Goal: Information Seeking & Learning: Learn about a topic

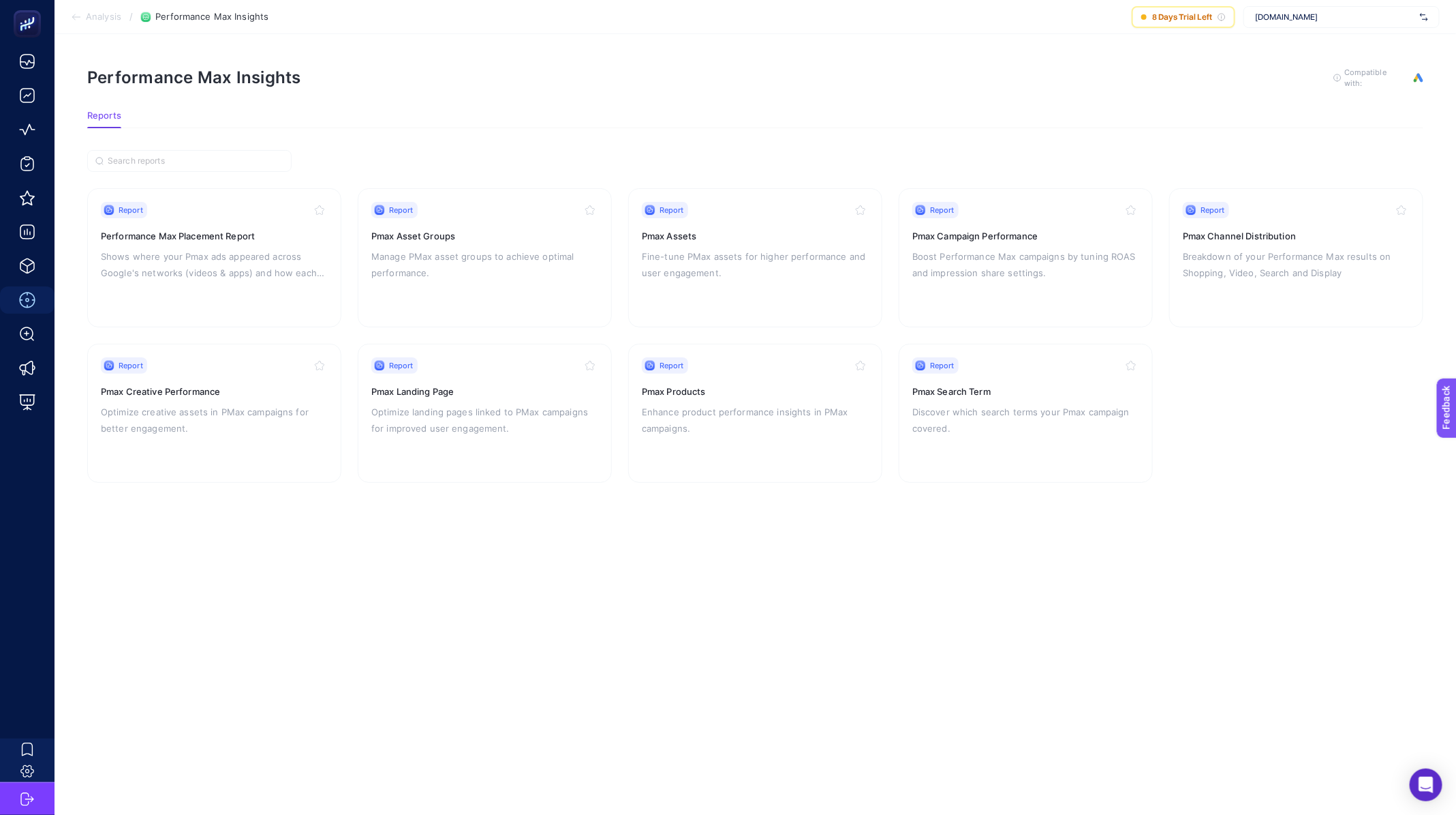
click at [1320, 22] on div "[DOMAIN_NAME]" at bounding box center [1341, 17] width 196 height 22
type input "moe"
click at [1350, 49] on div "Moeva" at bounding box center [1341, 45] width 195 height 22
click at [261, 257] on p "Shows where your Pmax ads appeared across Google's networks (videos & apps) and…" at bounding box center [214, 264] width 227 height 32
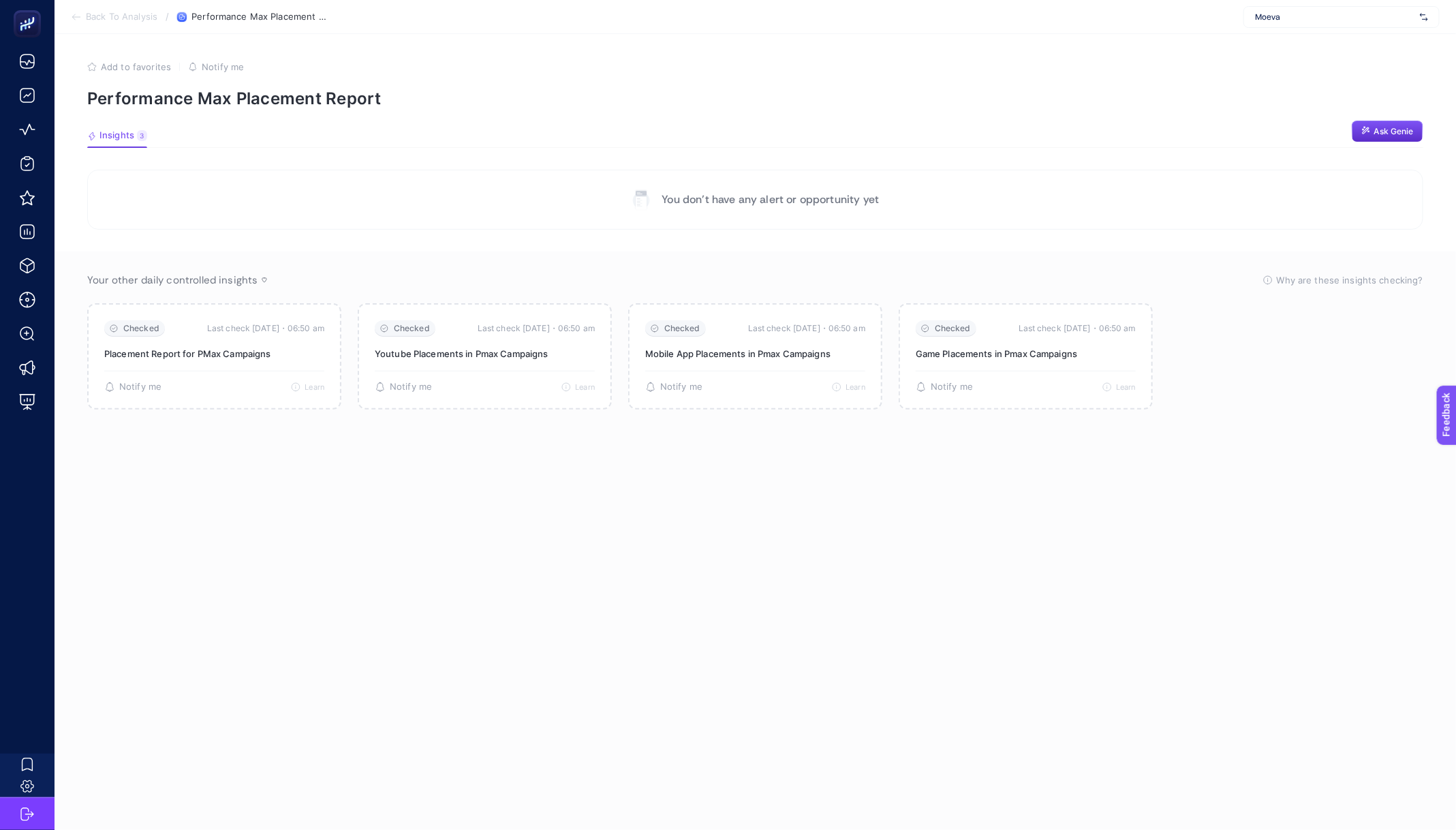
click at [120, 22] on span "Back To Analysis" at bounding box center [122, 17] width 72 height 11
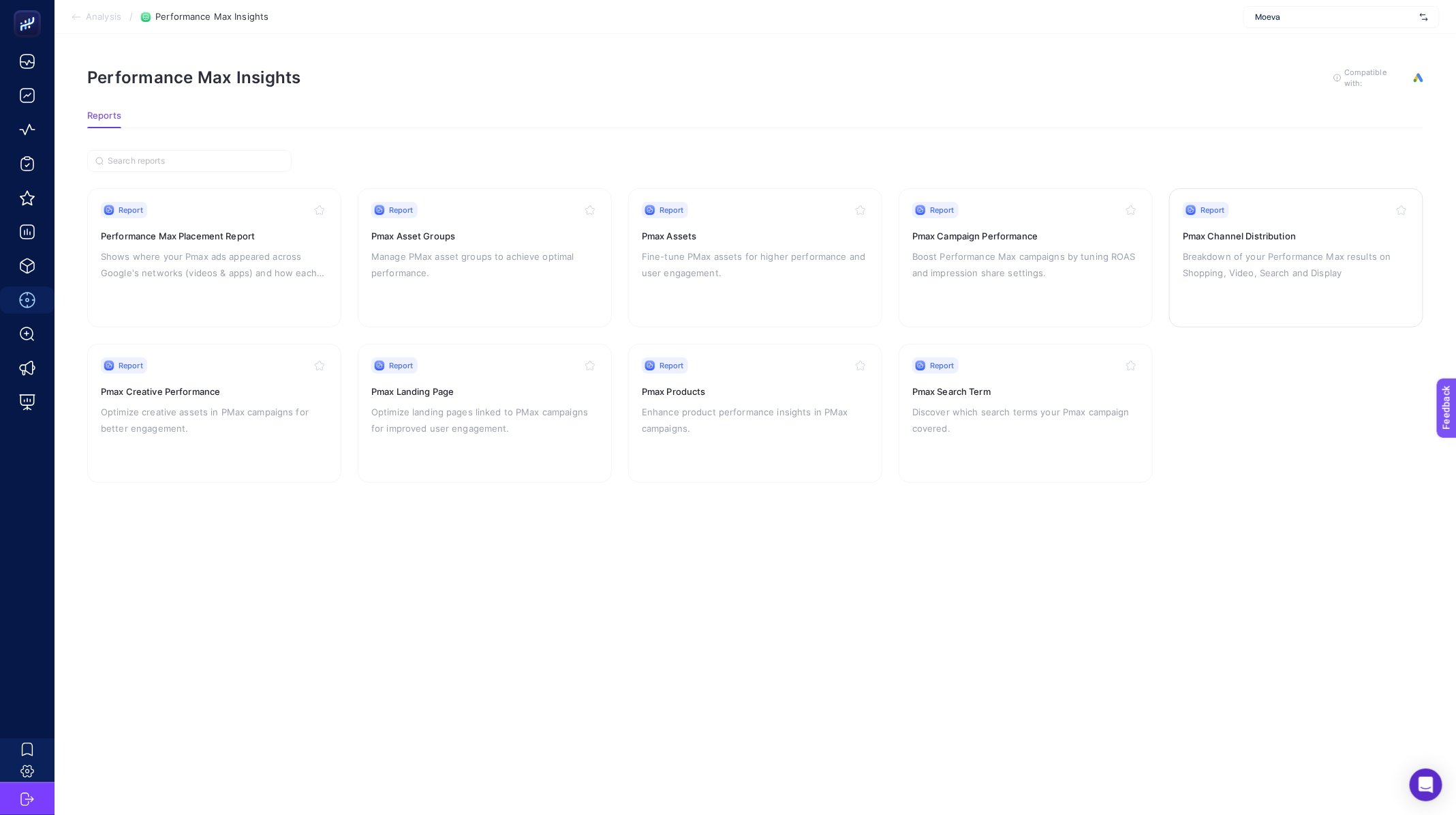
click at [1294, 265] on p "Breakdown of your Performance Max results on Shopping, Video, Search and Display" at bounding box center [1296, 264] width 227 height 32
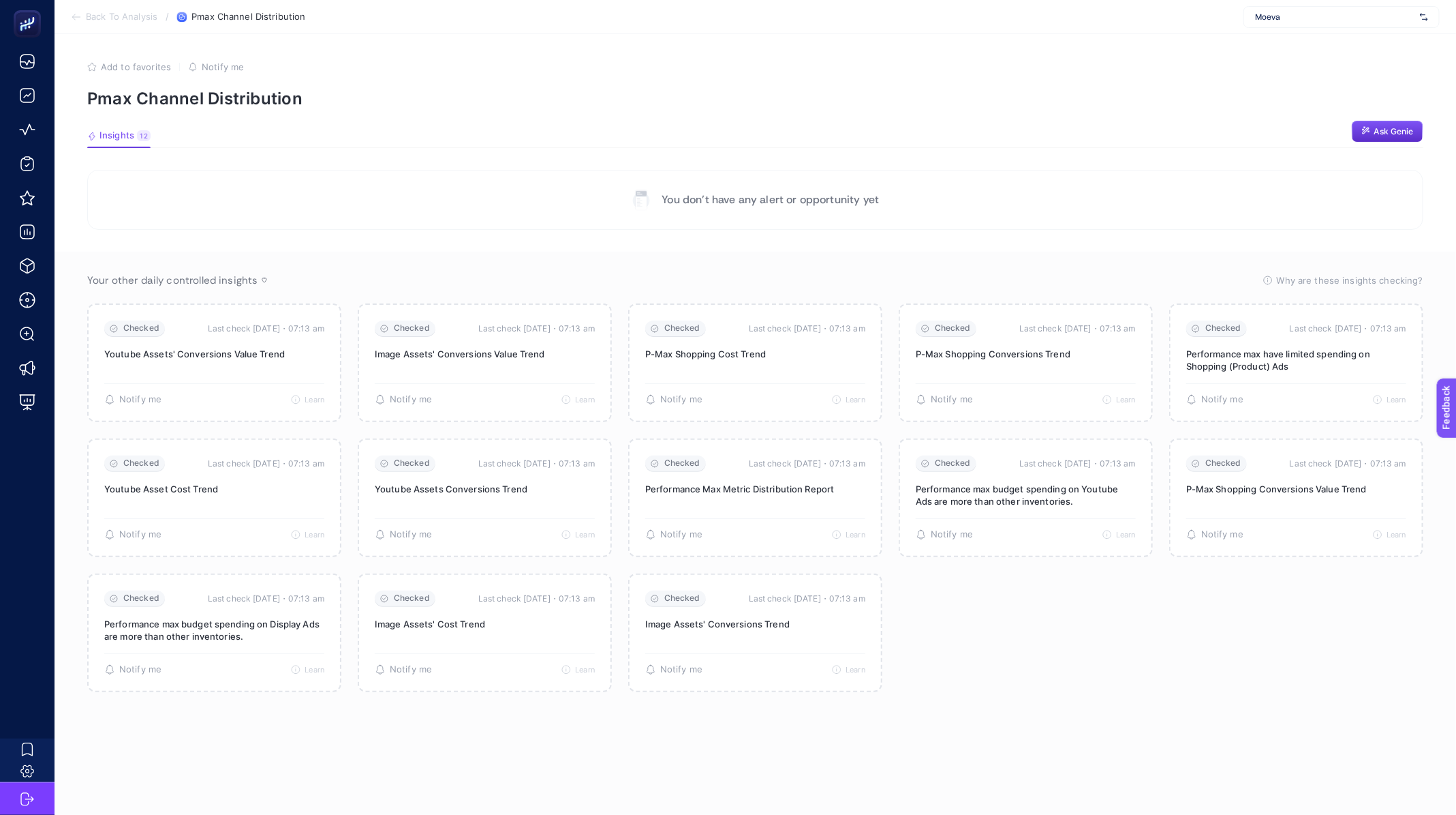
click at [1364, 15] on span "Moeva" at bounding box center [1335, 17] width 160 height 11
type input "doro"
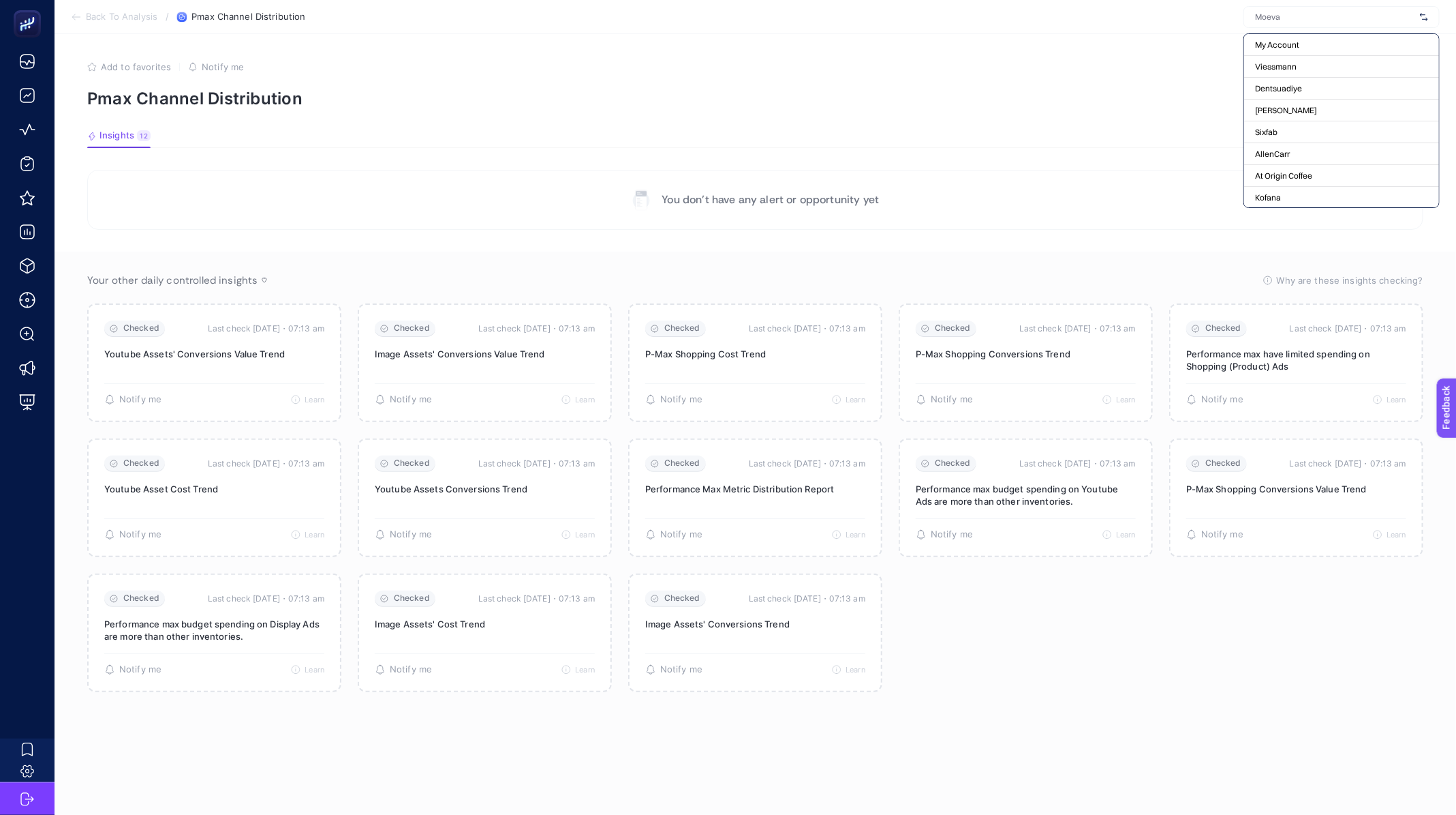
click at [126, 25] on section "Back To Analysis / Pmax Channel Distribution My Account Viessmann Dentsuadiye […" at bounding box center [755, 17] width 1401 height 34
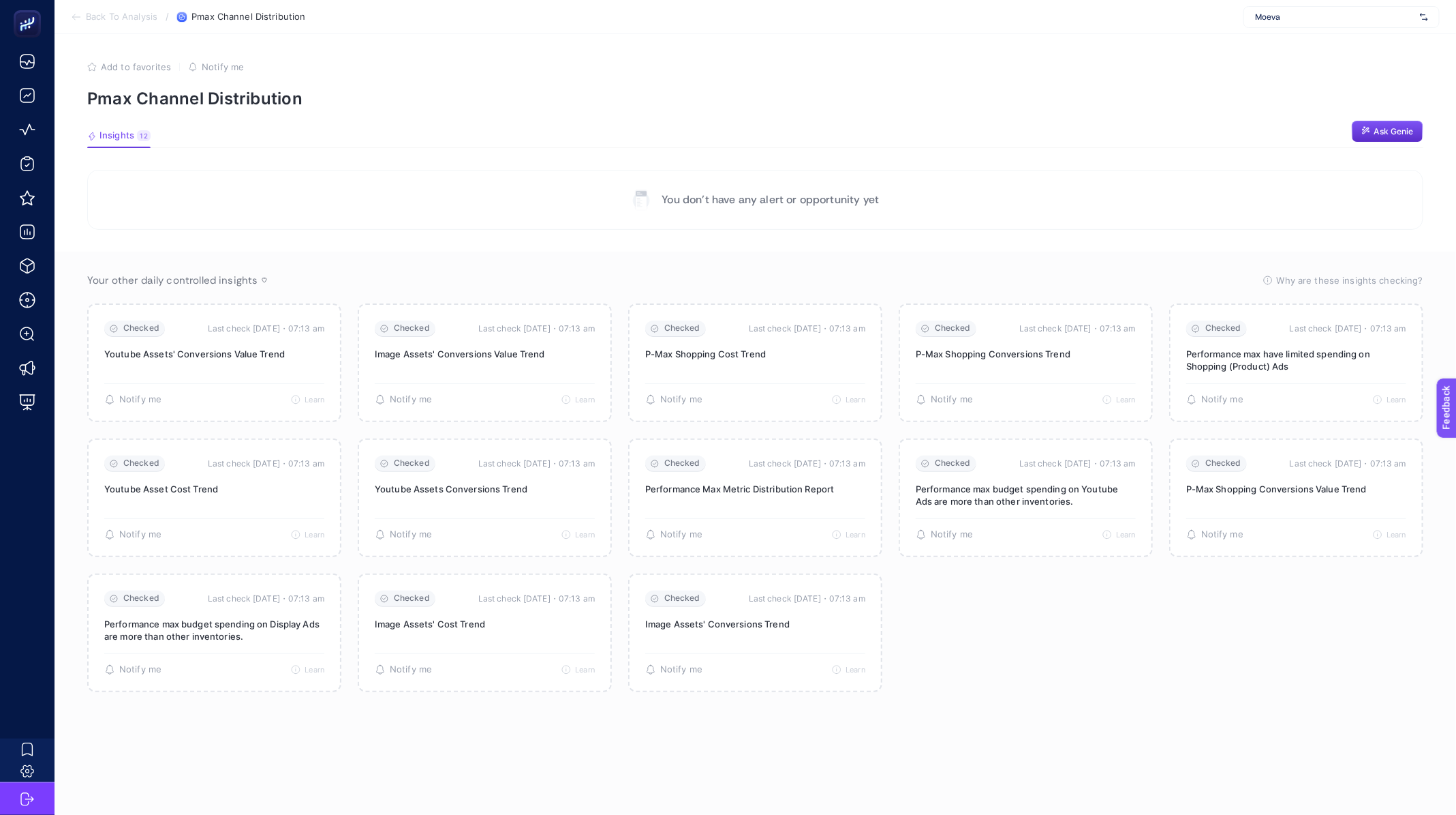
click at [135, 30] on section "Back To Analysis / Pmax Channel Distribution Moeva" at bounding box center [755, 17] width 1401 height 34
click at [137, 22] on span "Back To Analysis" at bounding box center [122, 17] width 72 height 11
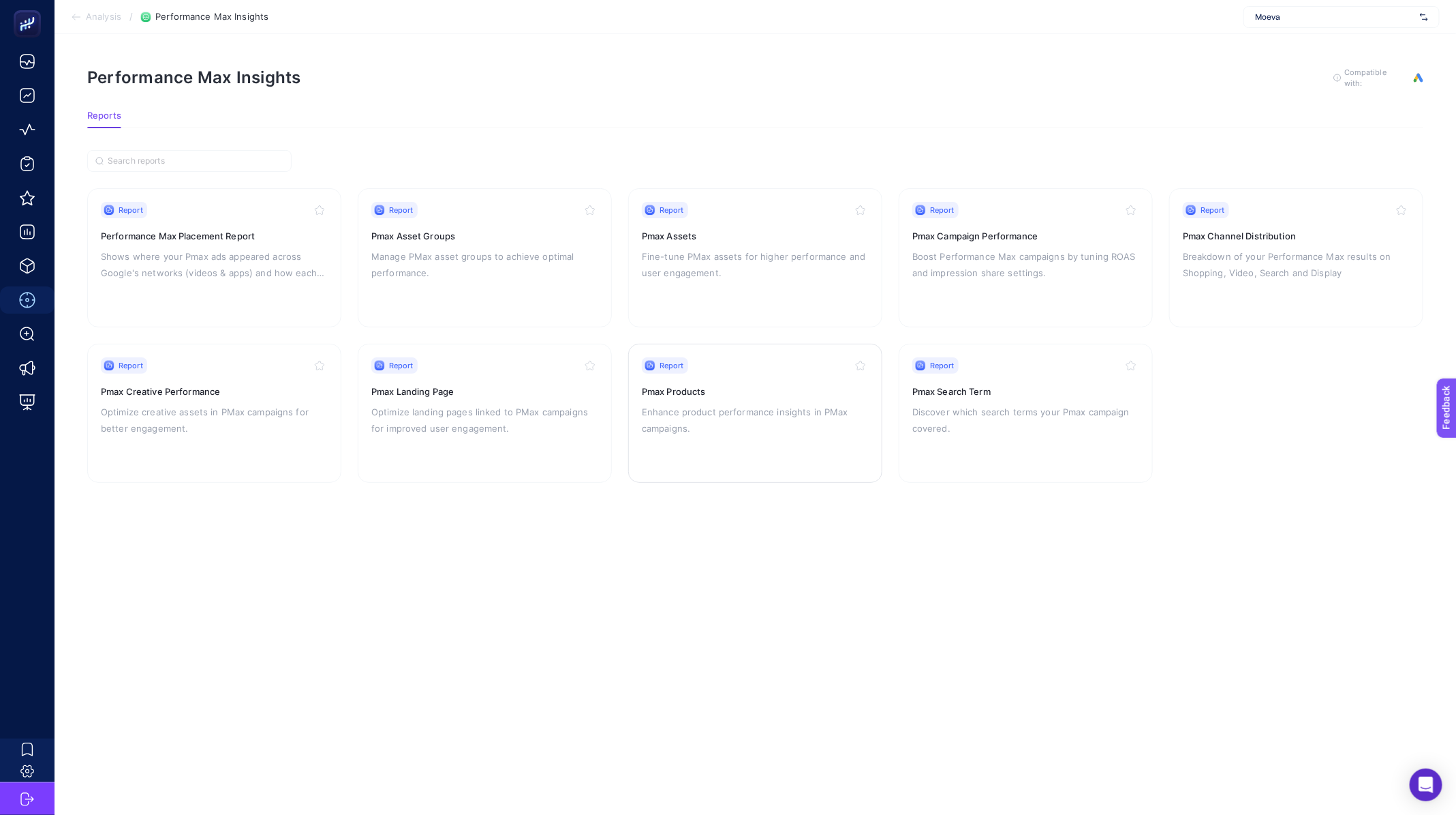
click at [738, 434] on p "Enhance product performance insights in PMax campaigns." at bounding box center [755, 420] width 227 height 32
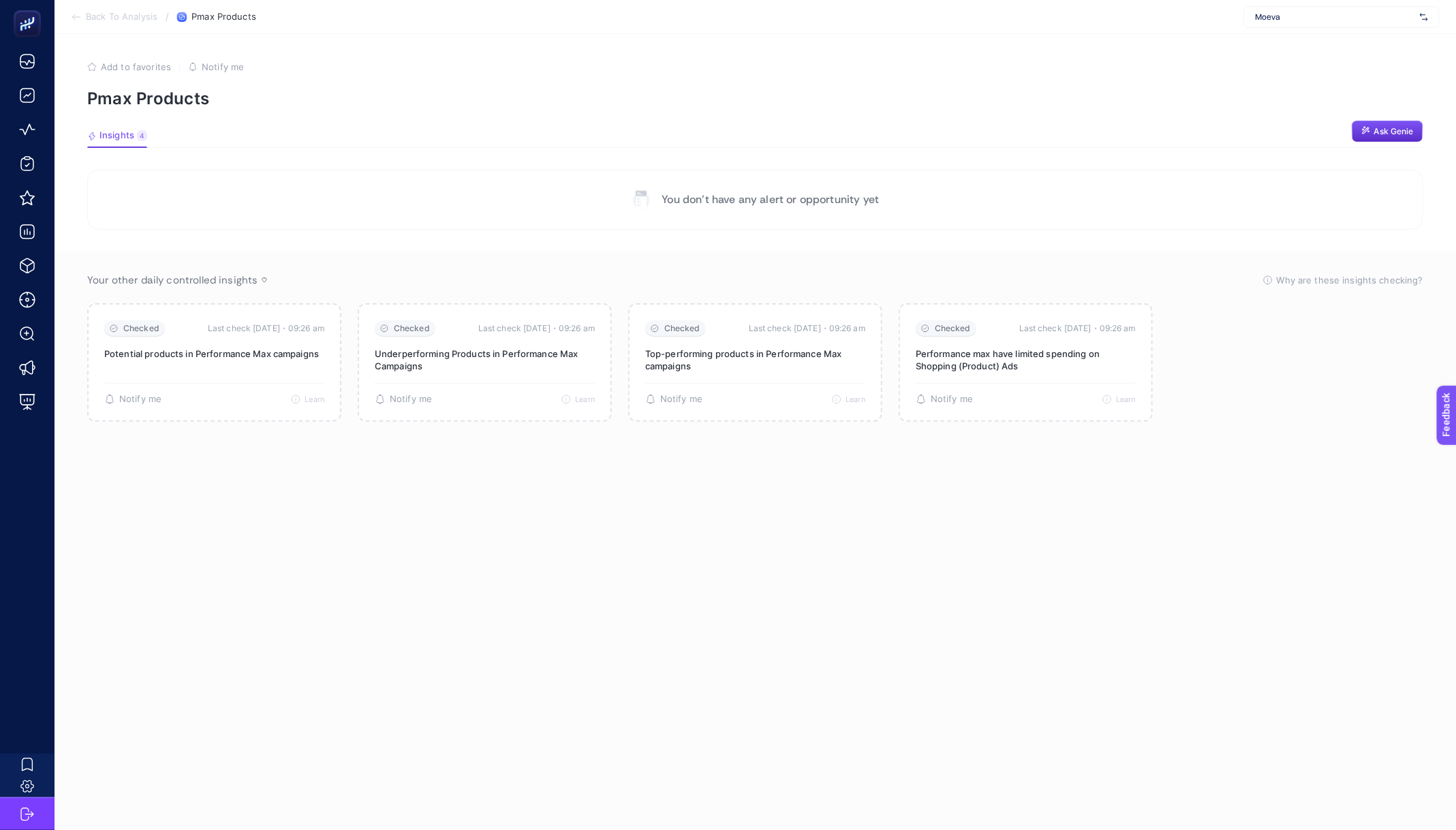
click at [143, 16] on span "Back To Analysis" at bounding box center [122, 17] width 72 height 11
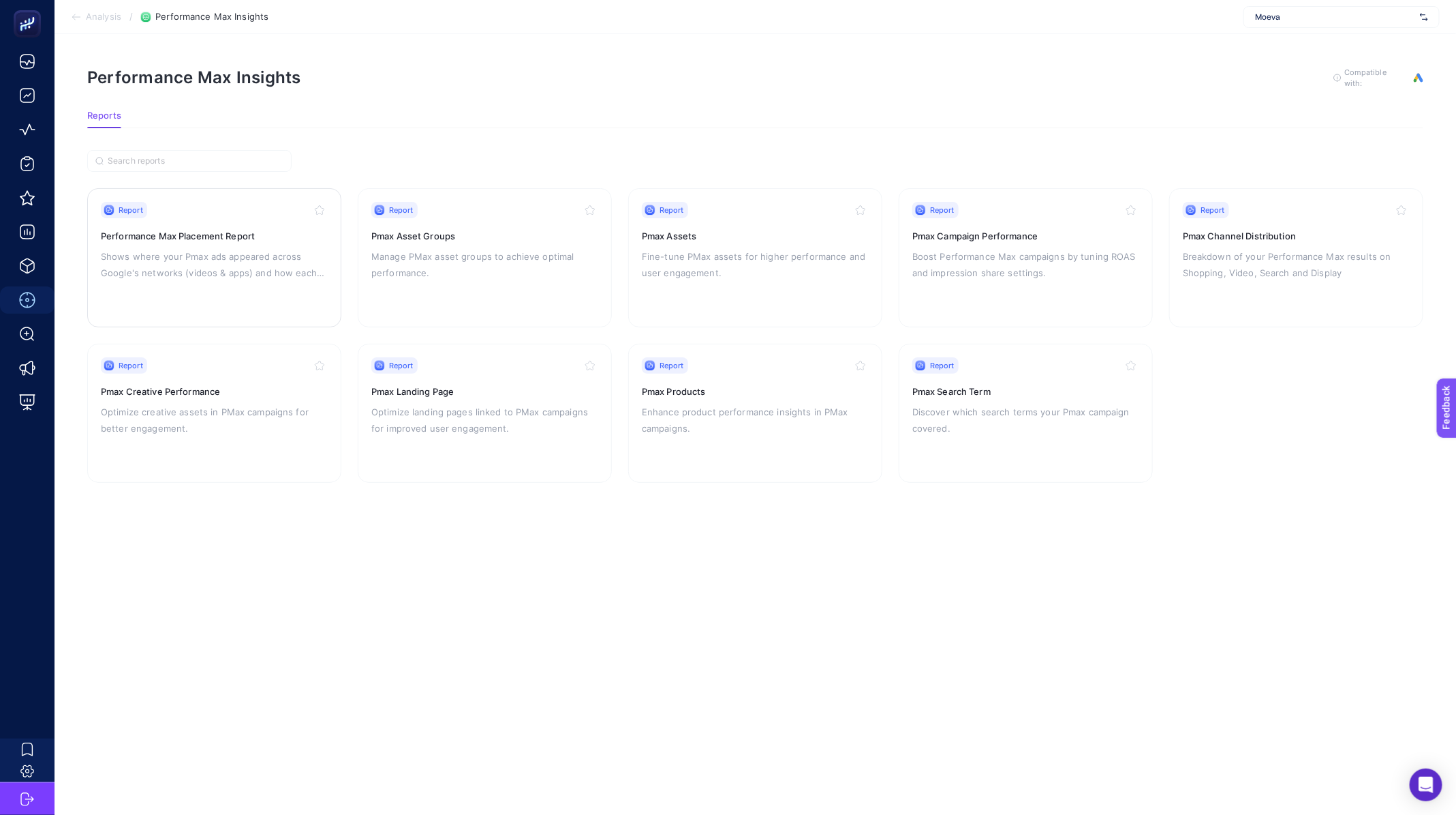
click at [218, 250] on p "Shows where your Pmax ads appeared across Google's networks (videos & apps) and…" at bounding box center [214, 264] width 227 height 32
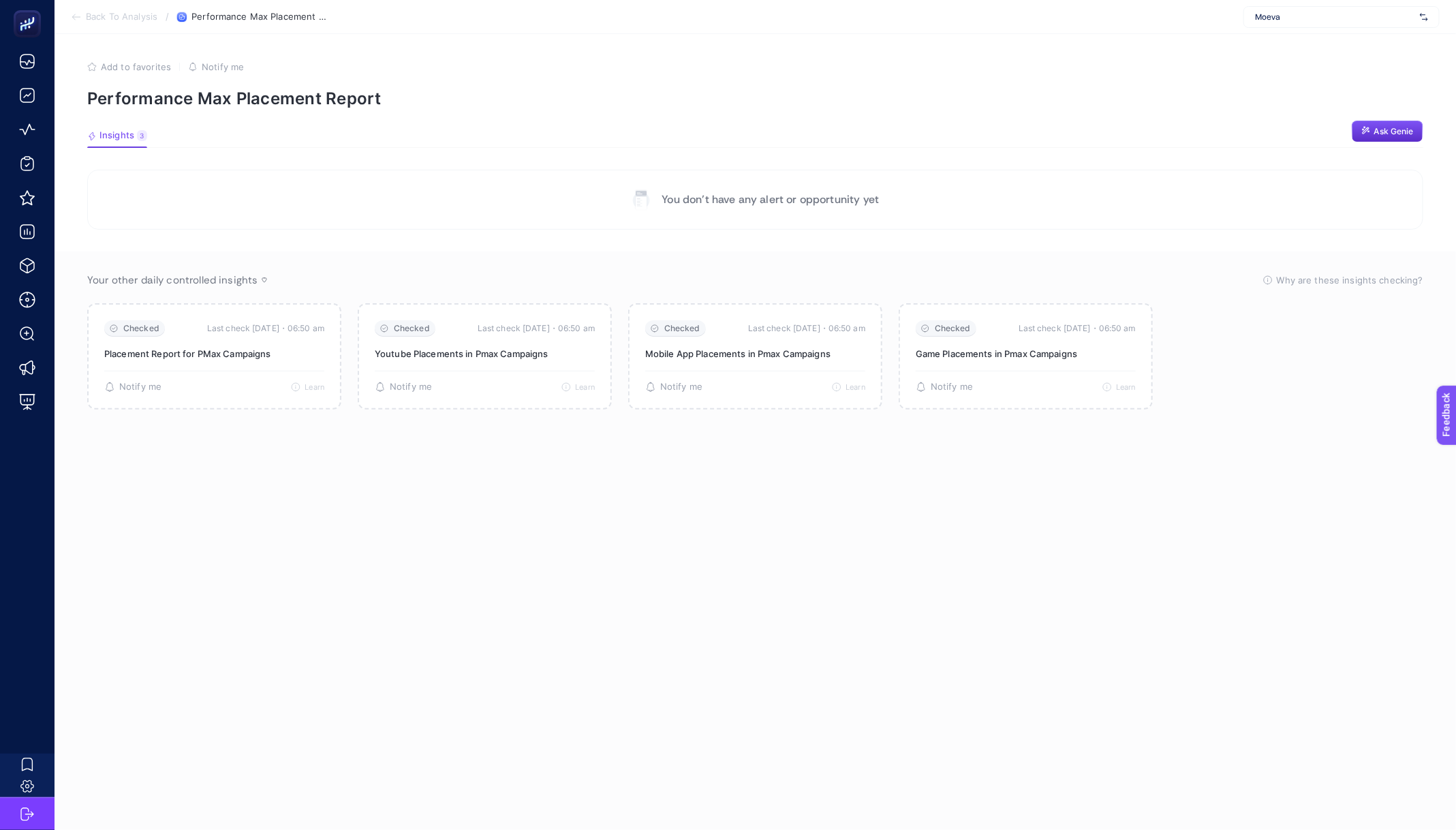
click at [1281, 25] on div "Moeva" at bounding box center [1341, 17] width 196 height 22
type input "nevzat"
click at [1310, 48] on span "[DOMAIN_NAME]" at bounding box center [1286, 45] width 63 height 11
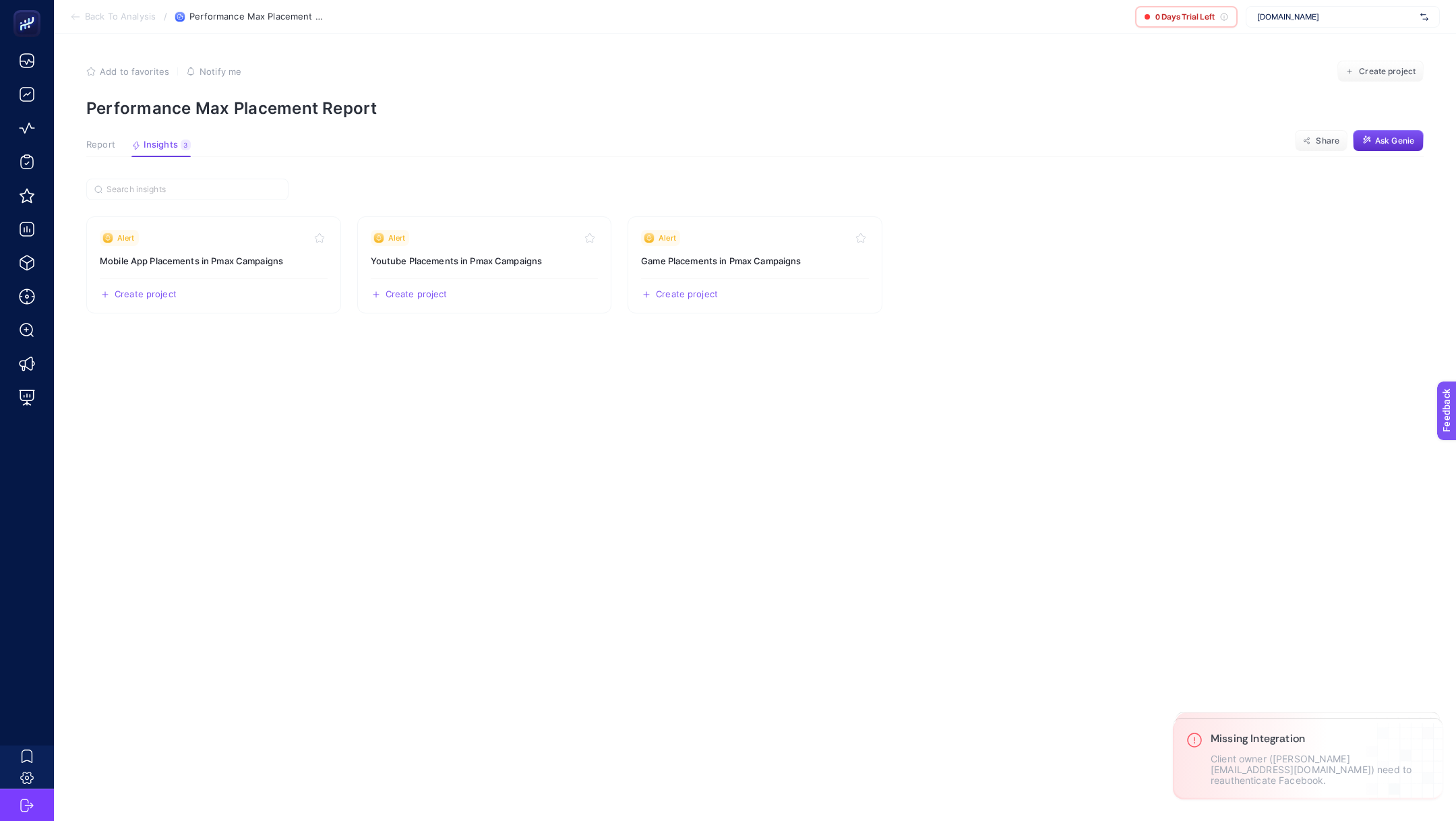
click at [1295, 12] on span "[DOMAIN_NAME]" at bounding box center [1336, 17] width 158 height 11
type input "nevzat"
click at [1306, 58] on div "[PERSON_NAME]" at bounding box center [1342, 66] width 193 height 21
click at [111, 130] on article "Add to favorites false Notify me Create project Performance Max Placement Repor…" at bounding box center [755, 427] width 1402 height 787
click at [92, 147] on span "Report" at bounding box center [100, 145] width 29 height 11
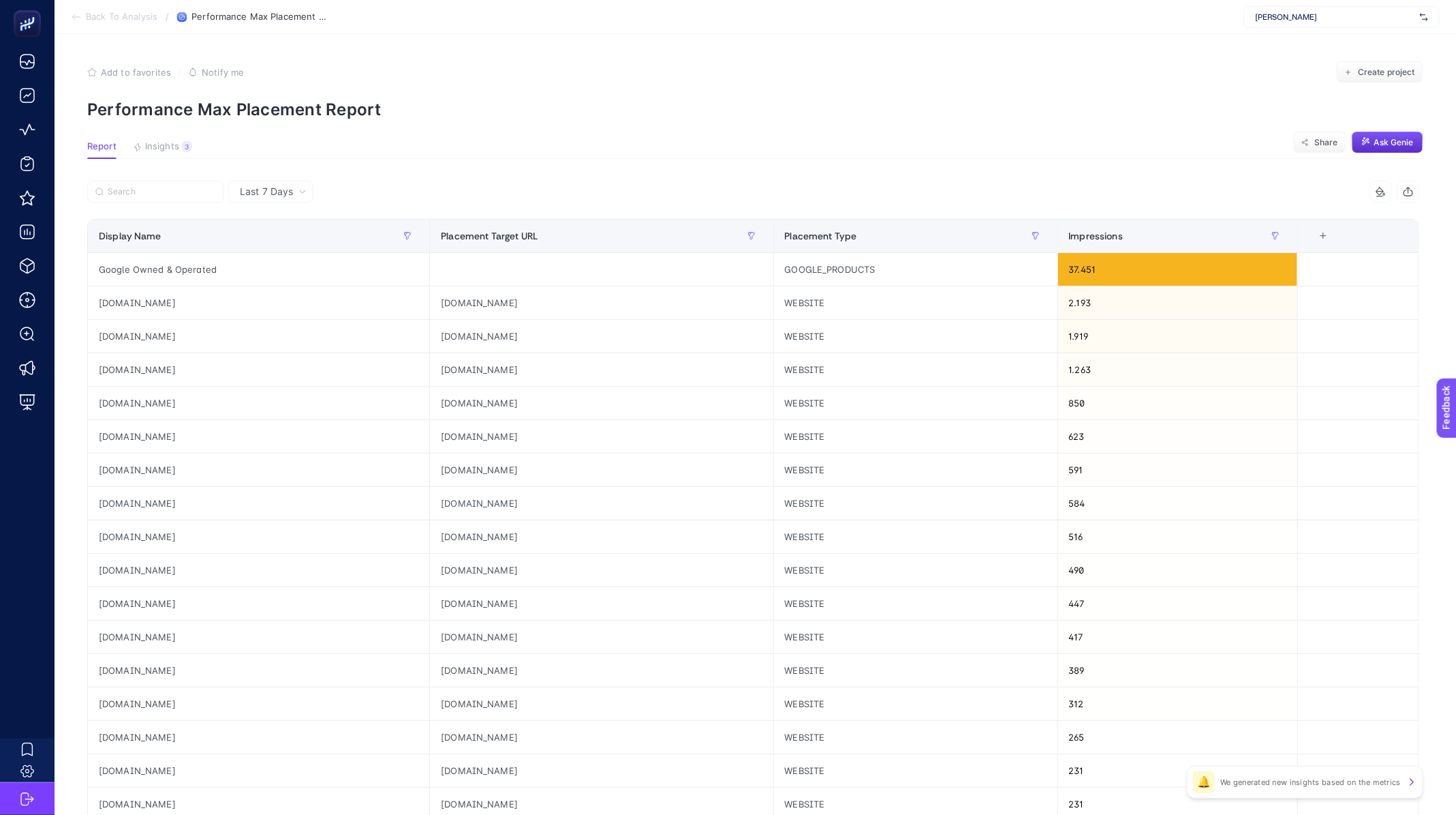
click at [144, 16] on span "Back To Analysis" at bounding box center [122, 17] width 72 height 11
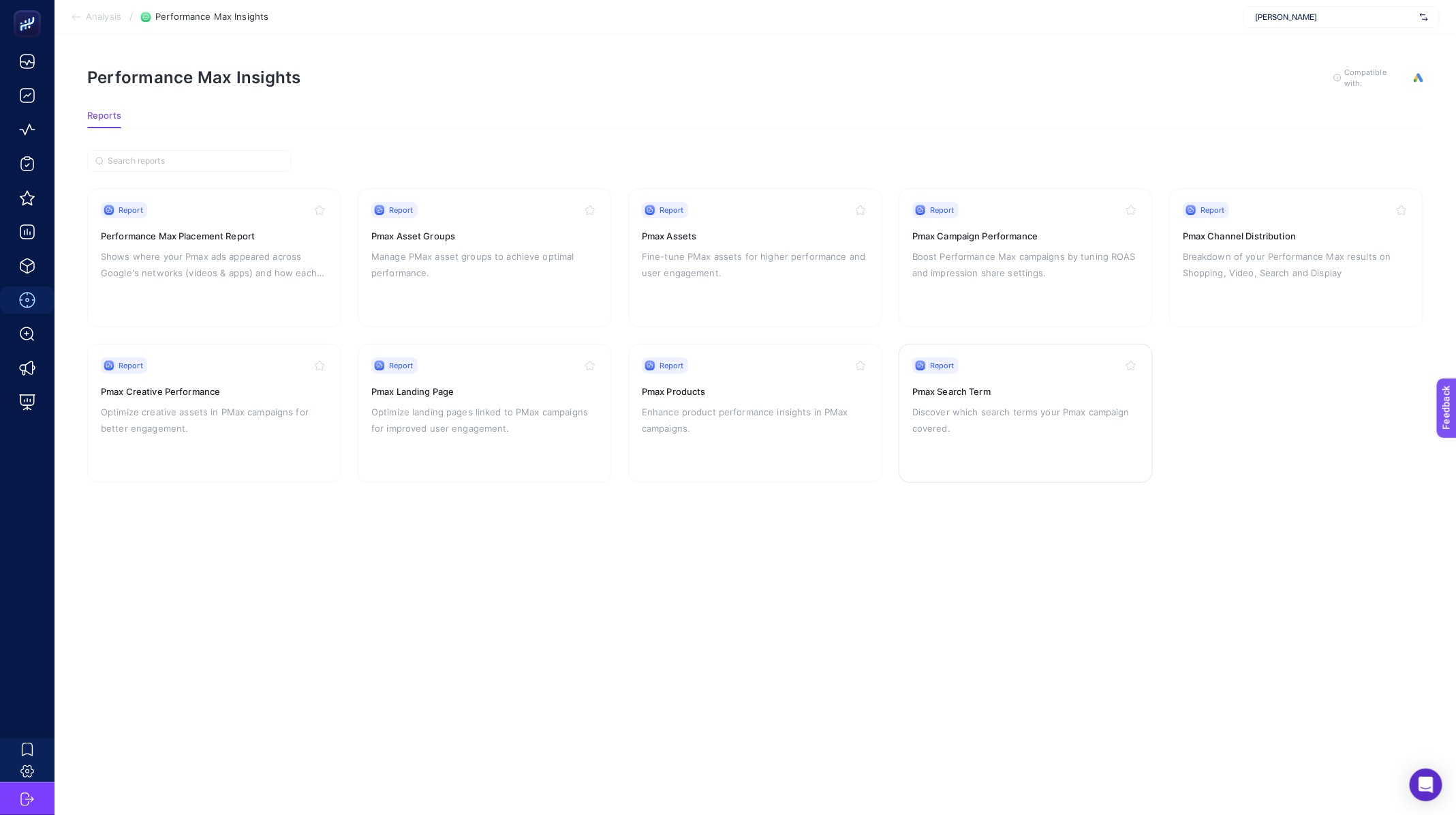
click at [1002, 414] on p "Discover which search terms your Pmax campaign covered." at bounding box center [1025, 420] width 227 height 32
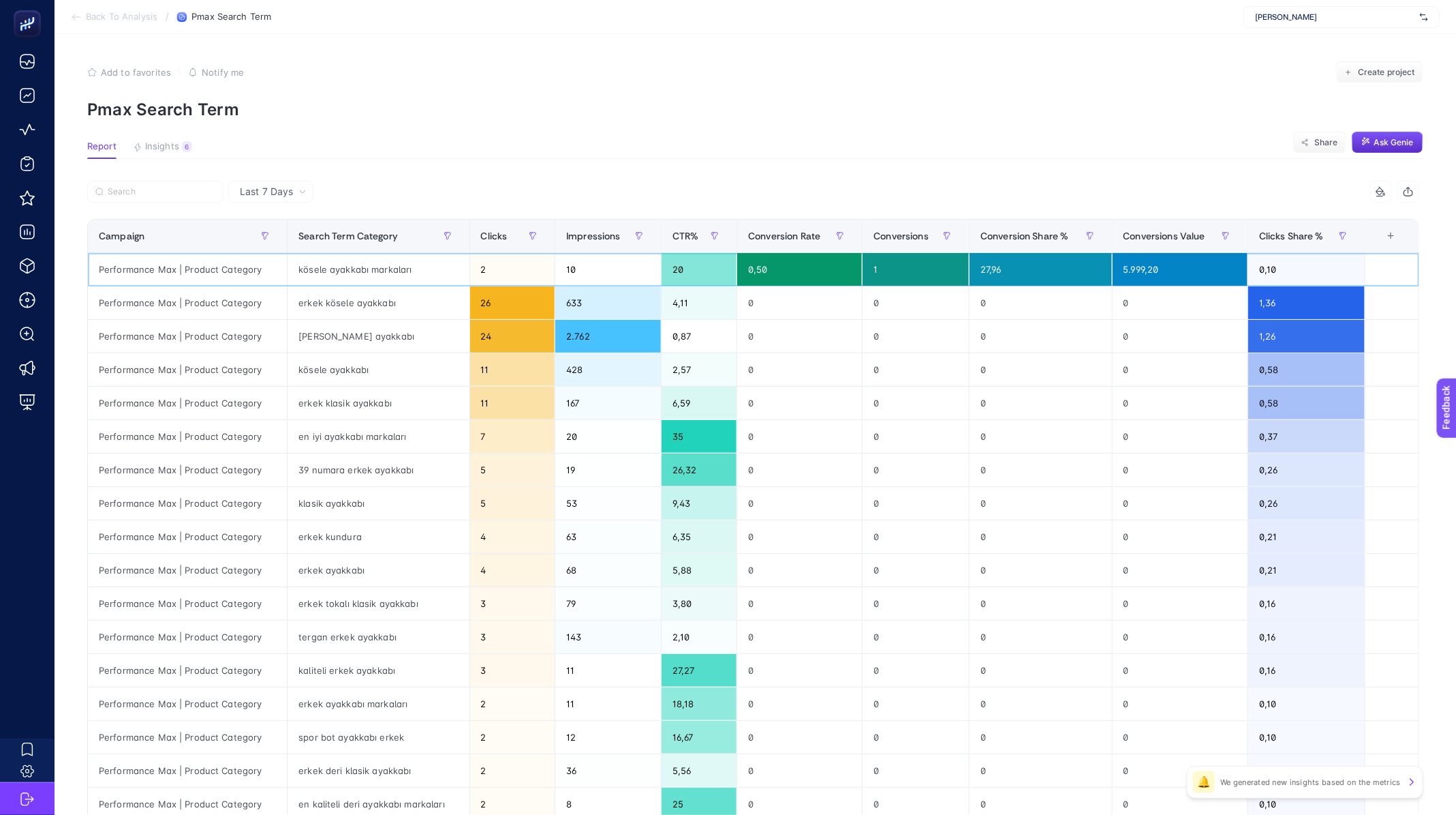
click at [347, 260] on div "kösele ayakkabı markaları" at bounding box center [379, 269] width 181 height 32
click at [342, 281] on div "kösele ayakkabı markaları" at bounding box center [379, 269] width 181 height 32
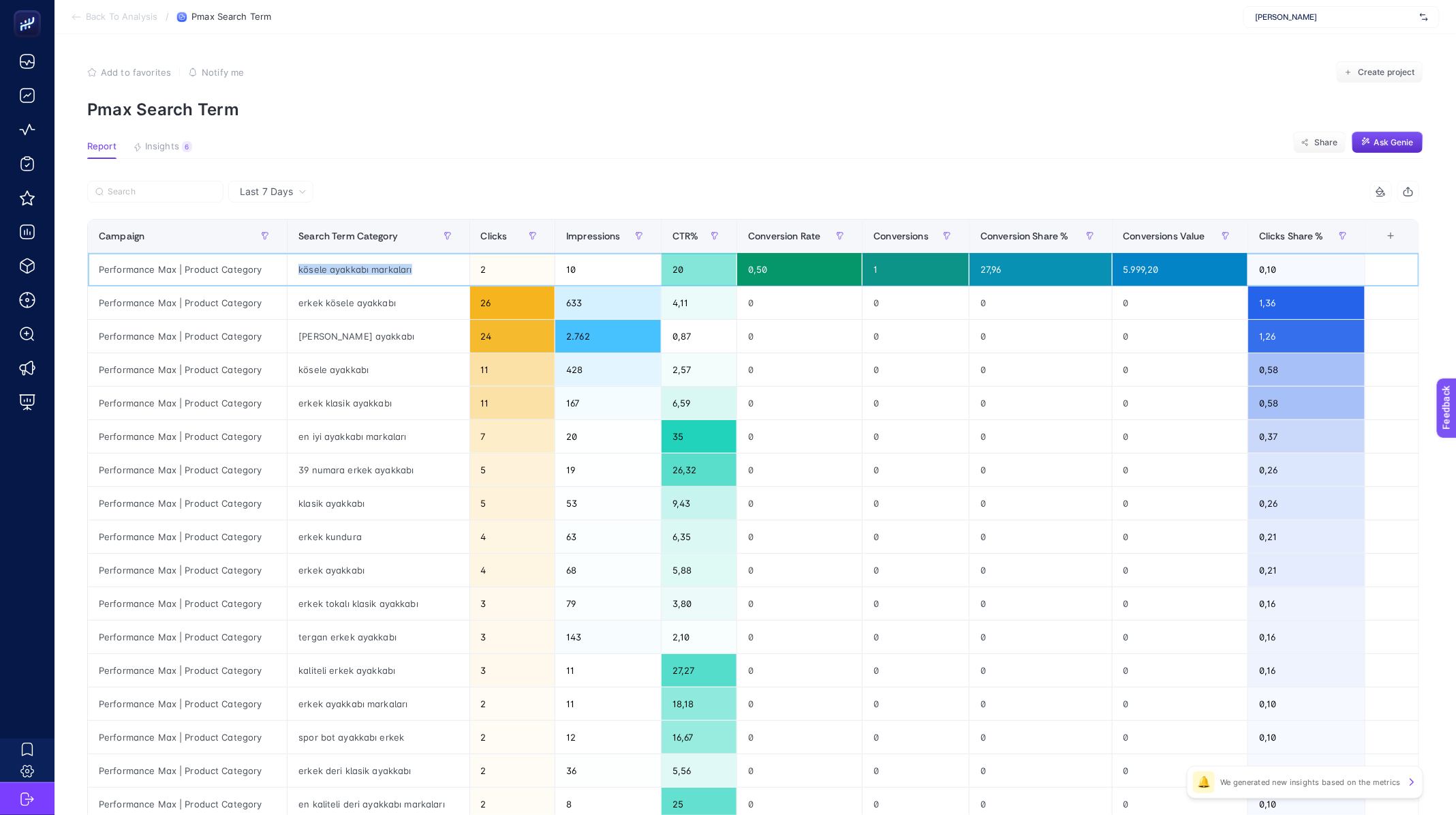
click at [342, 281] on div "kösele ayakkabı markaları" at bounding box center [379, 269] width 181 height 32
click at [336, 312] on div "erkek kösele ayakkabı" at bounding box center [379, 302] width 181 height 32
click at [336, 311] on div "erkek kösele ayakkabı" at bounding box center [379, 302] width 181 height 32
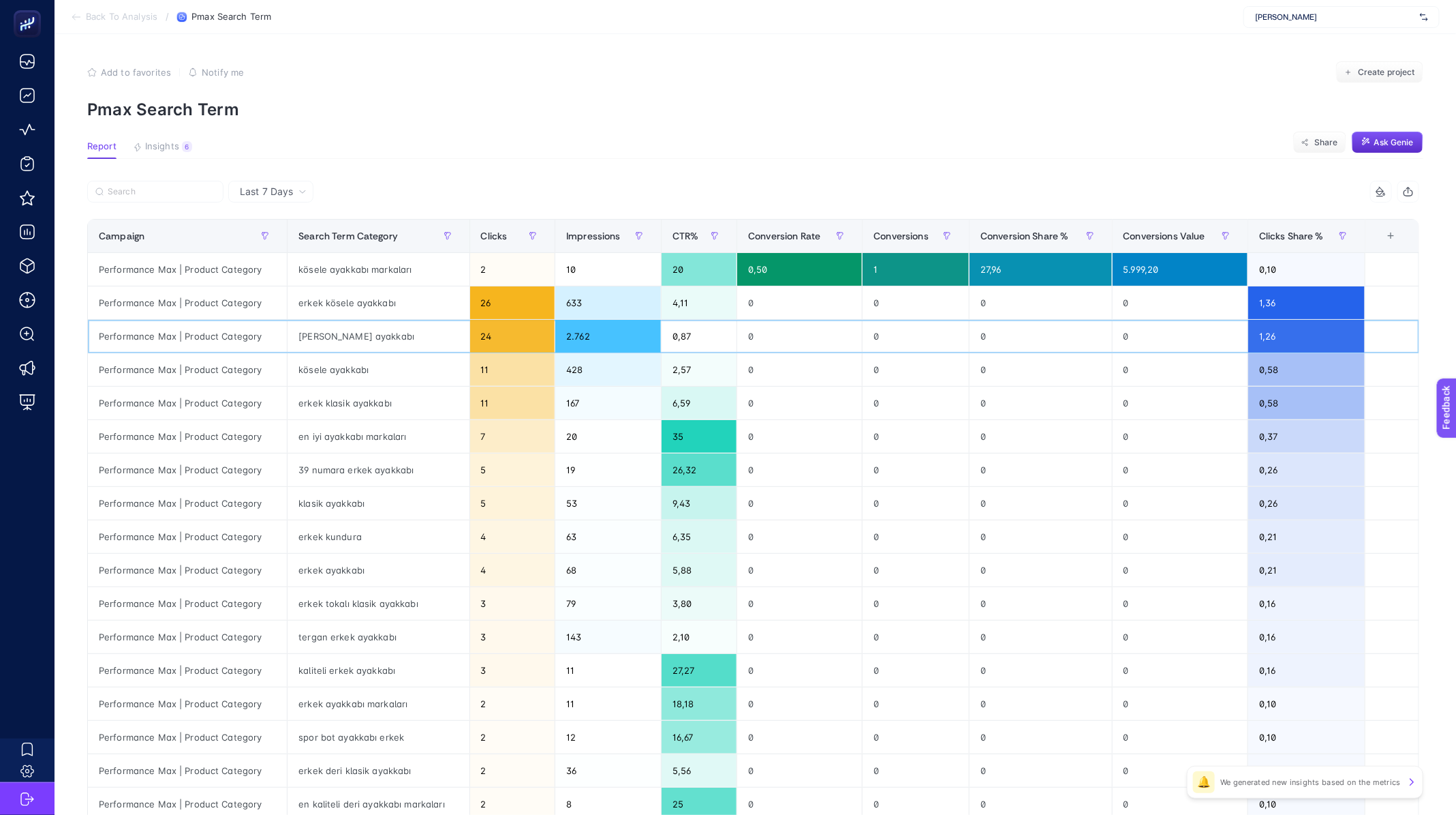
click at [333, 337] on div "[PERSON_NAME] ayakkabı" at bounding box center [379, 336] width 181 height 32
click at [368, 286] on div "erkek kösele ayakkabı" at bounding box center [379, 302] width 181 height 32
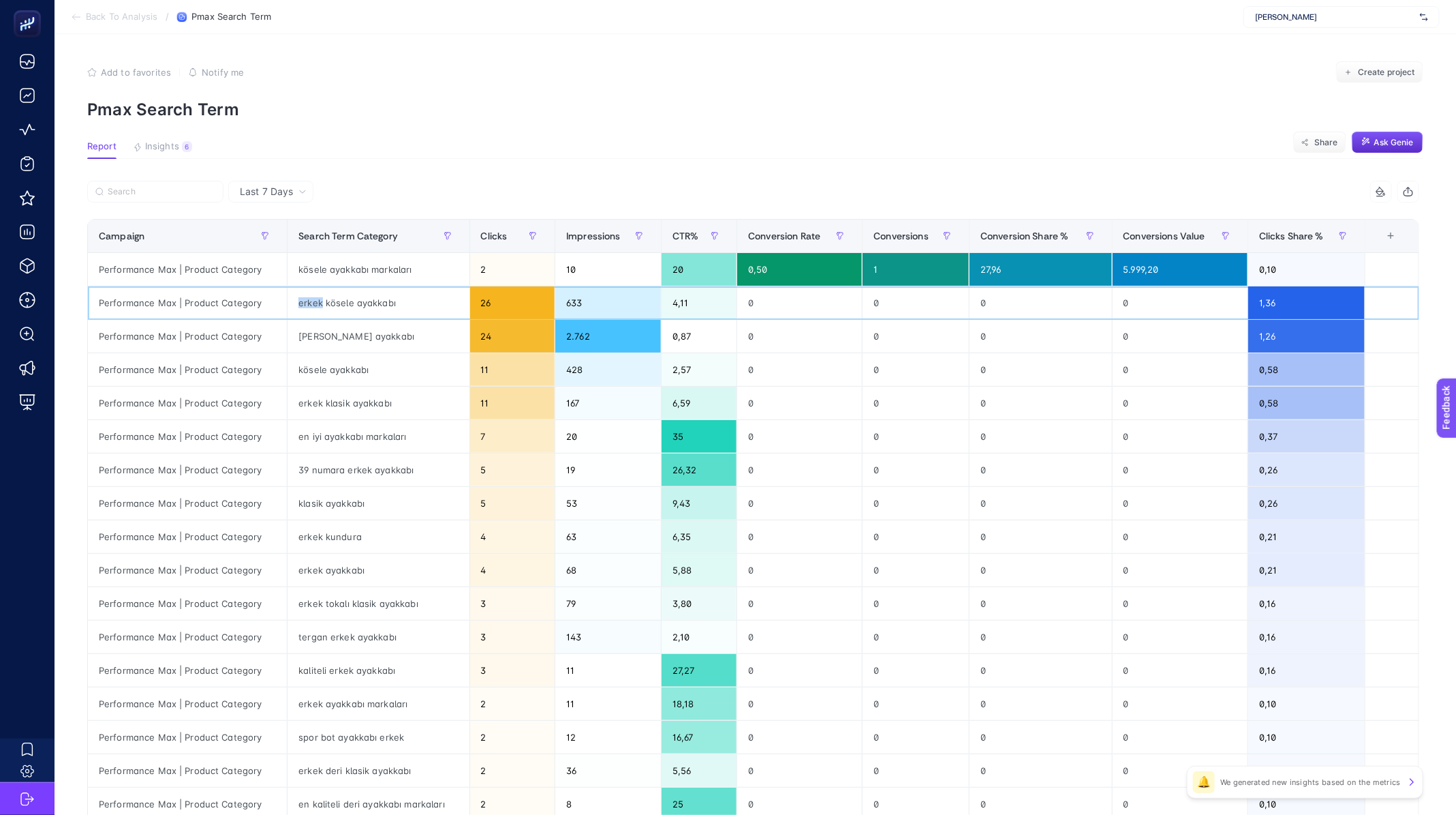
click at [363, 295] on div "erkek kösele ayakkabı" at bounding box center [379, 302] width 181 height 32
click at [362, 274] on div "kösele ayakkabı markaları" at bounding box center [379, 269] width 181 height 32
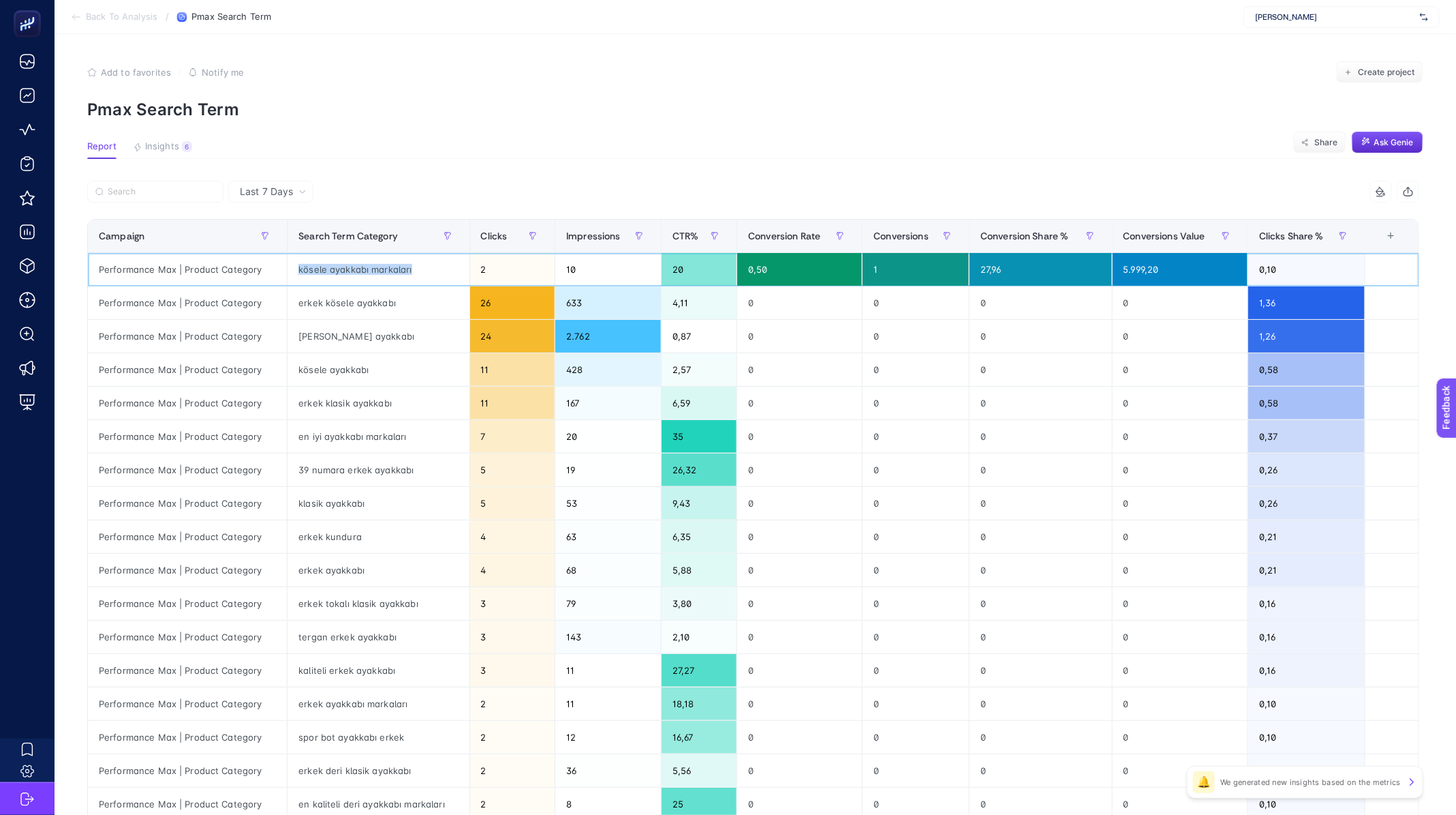
click at [362, 274] on div "kösele ayakkabı markaları" at bounding box center [379, 269] width 181 height 32
click at [119, 22] on section "Back To Analysis / Pmax Search Term [PERSON_NAME]" at bounding box center [755, 17] width 1401 height 34
click at [120, 15] on span "Back To Analysis" at bounding box center [122, 17] width 72 height 11
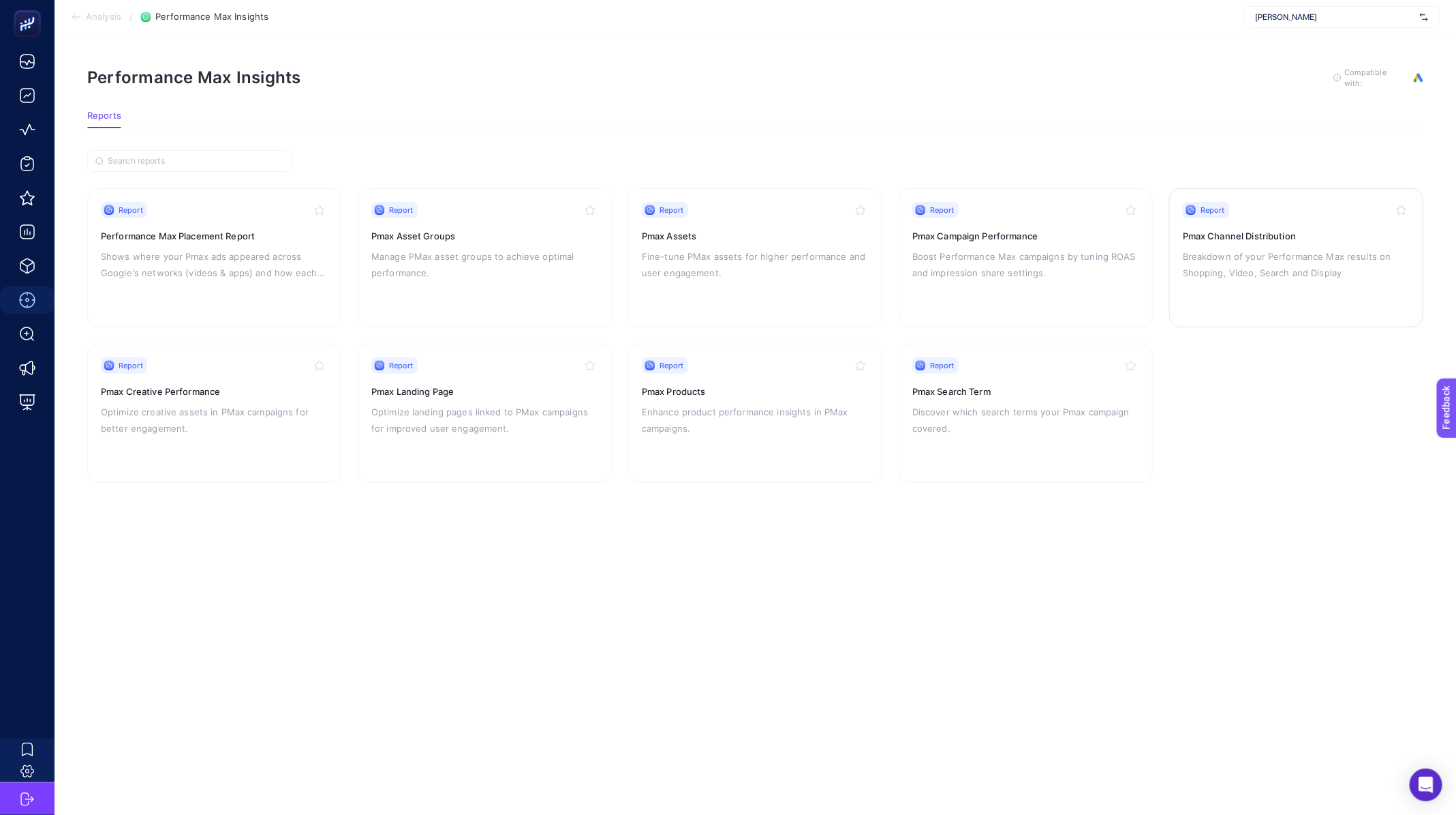
click at [1225, 278] on p "Breakdown of your Performance Max results on Shopping, Video, Search and Display" at bounding box center [1296, 264] width 227 height 32
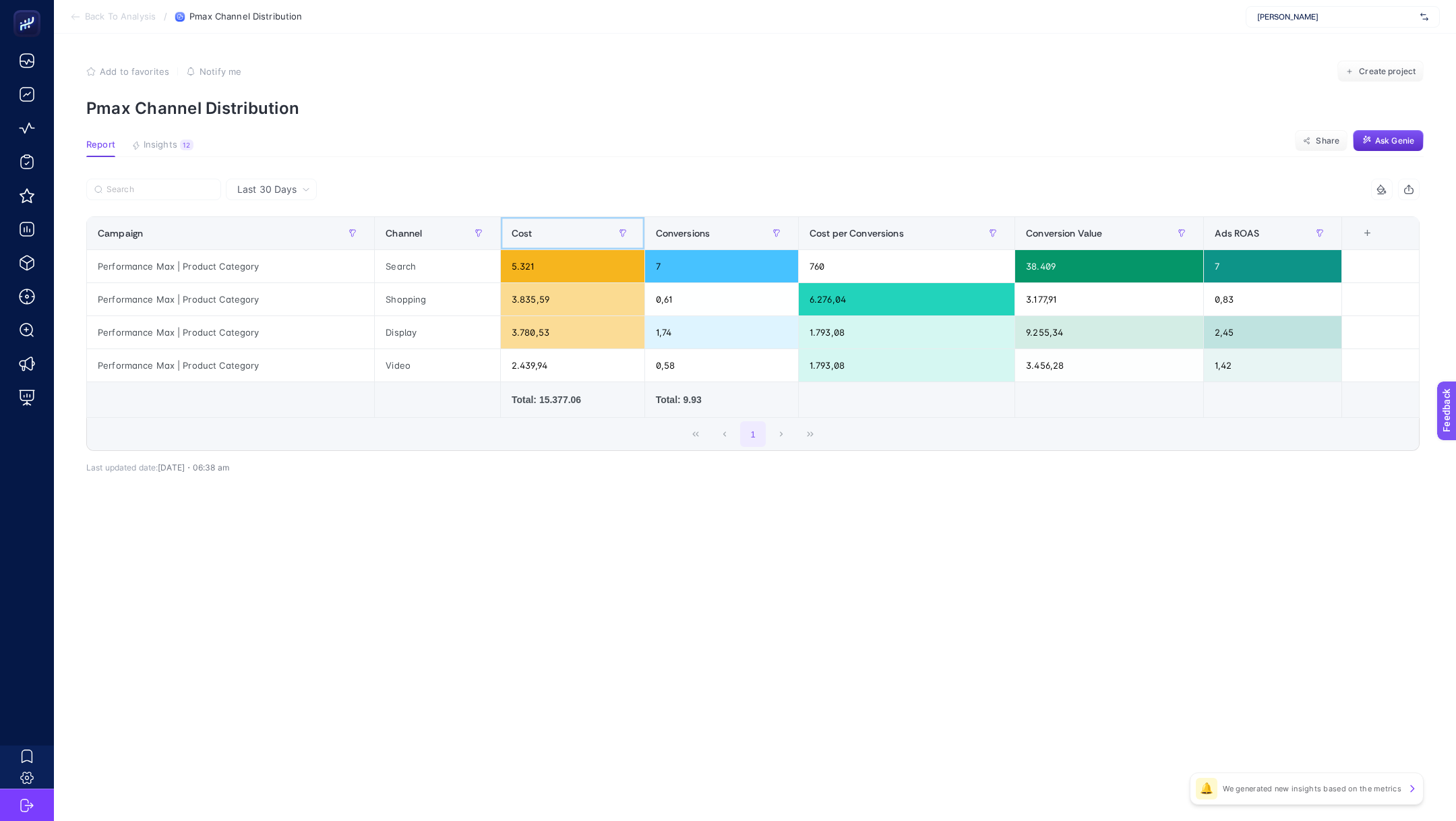
click at [571, 237] on div "Cost" at bounding box center [572, 233] width 122 height 21
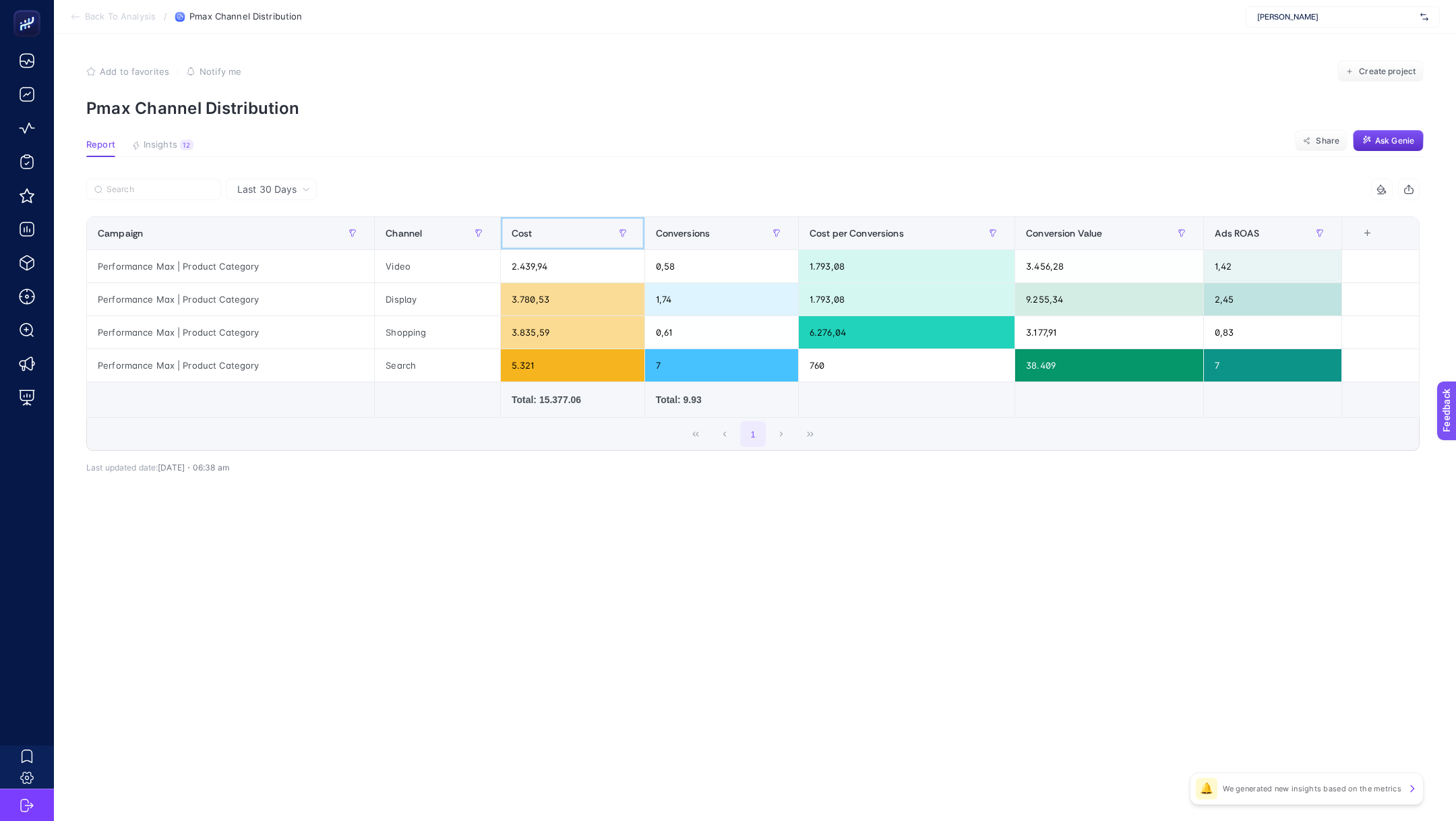
click at [571, 237] on div "Cost" at bounding box center [572, 233] width 122 height 21
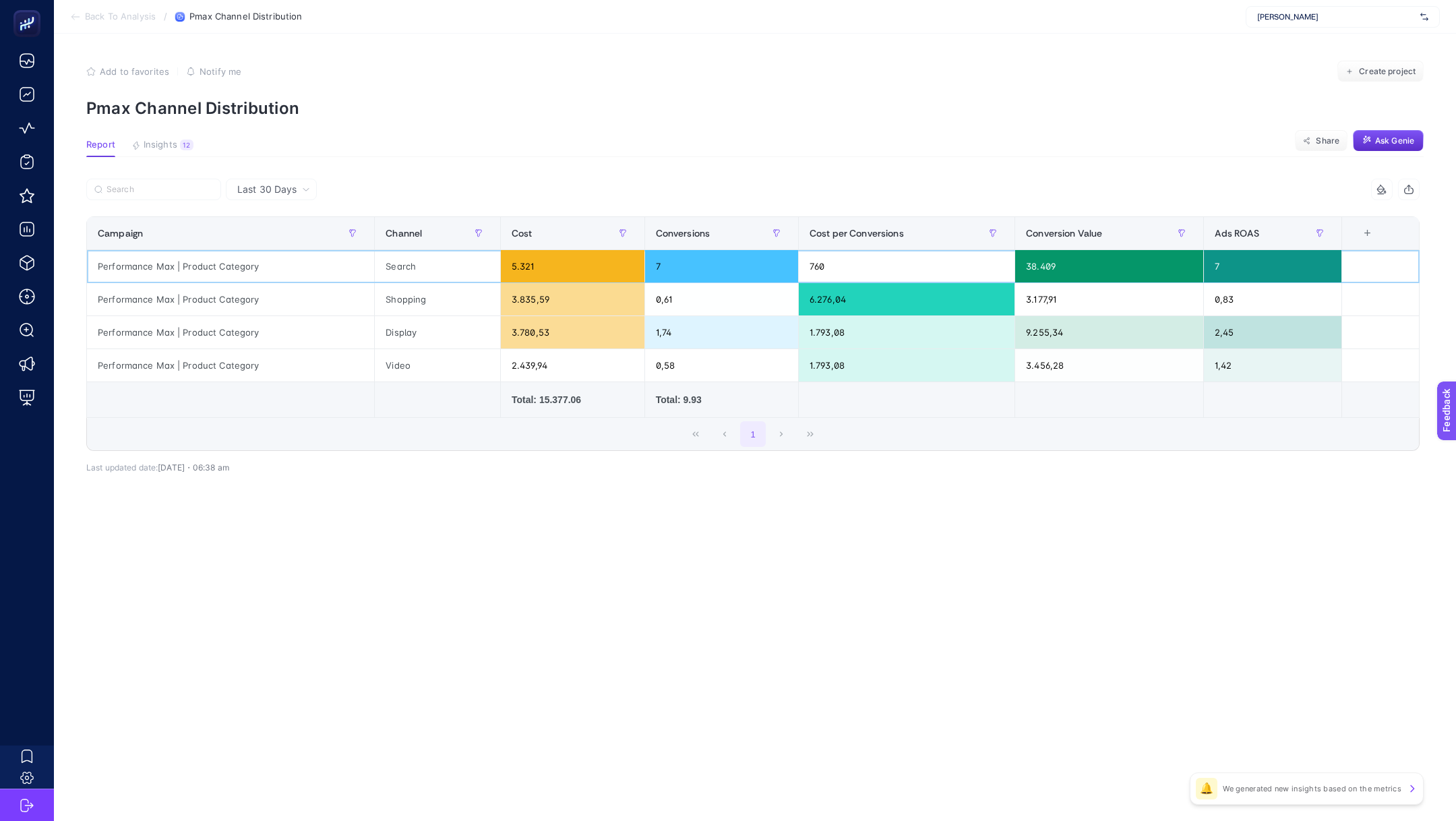
click at [562, 266] on div "5.321" at bounding box center [572, 266] width 144 height 32
click at [102, 12] on span "Back To Analysis" at bounding box center [121, 17] width 71 height 11
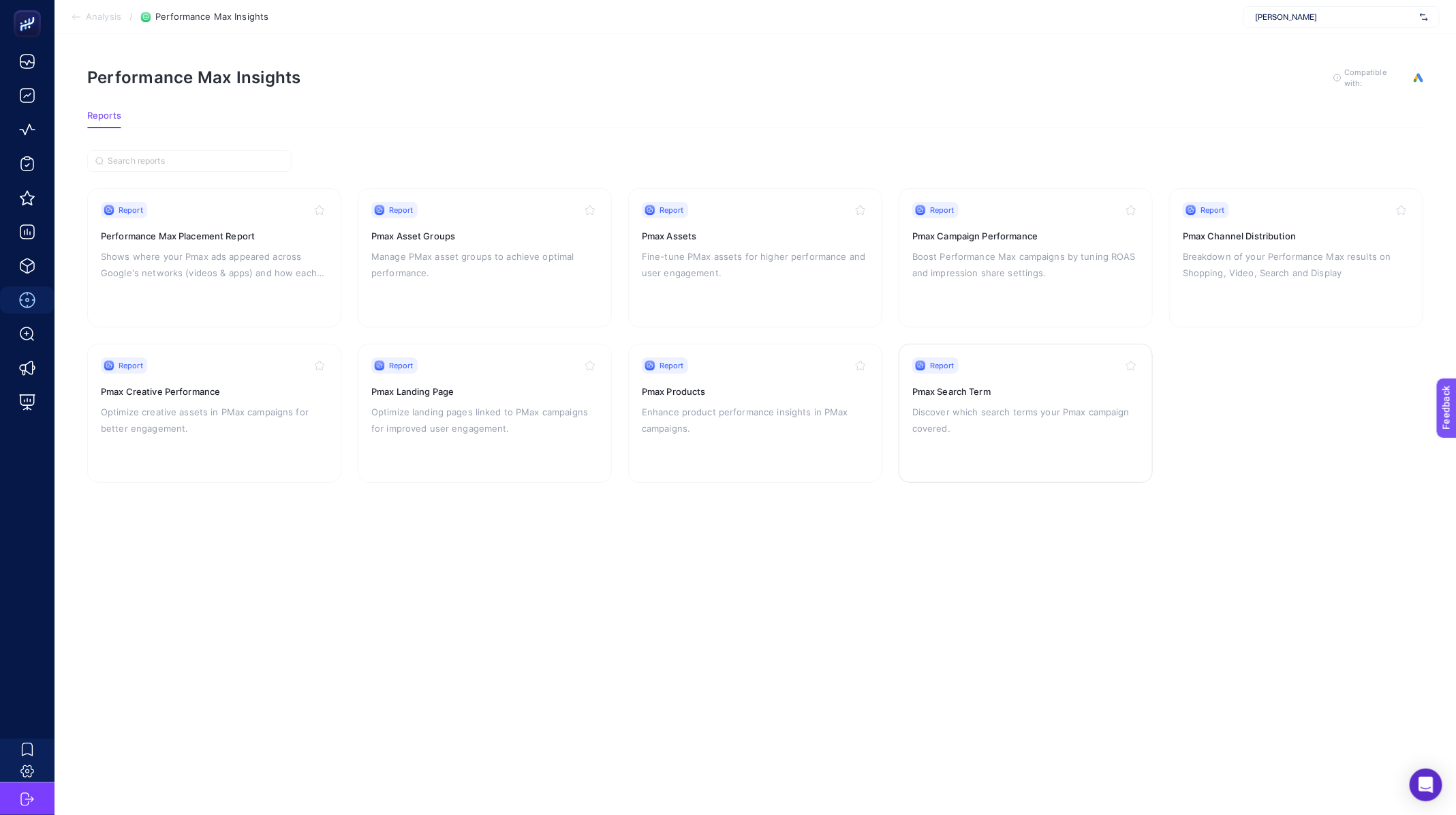
click at [959, 416] on p "Discover which search terms your Pmax campaign covered." at bounding box center [1025, 420] width 227 height 32
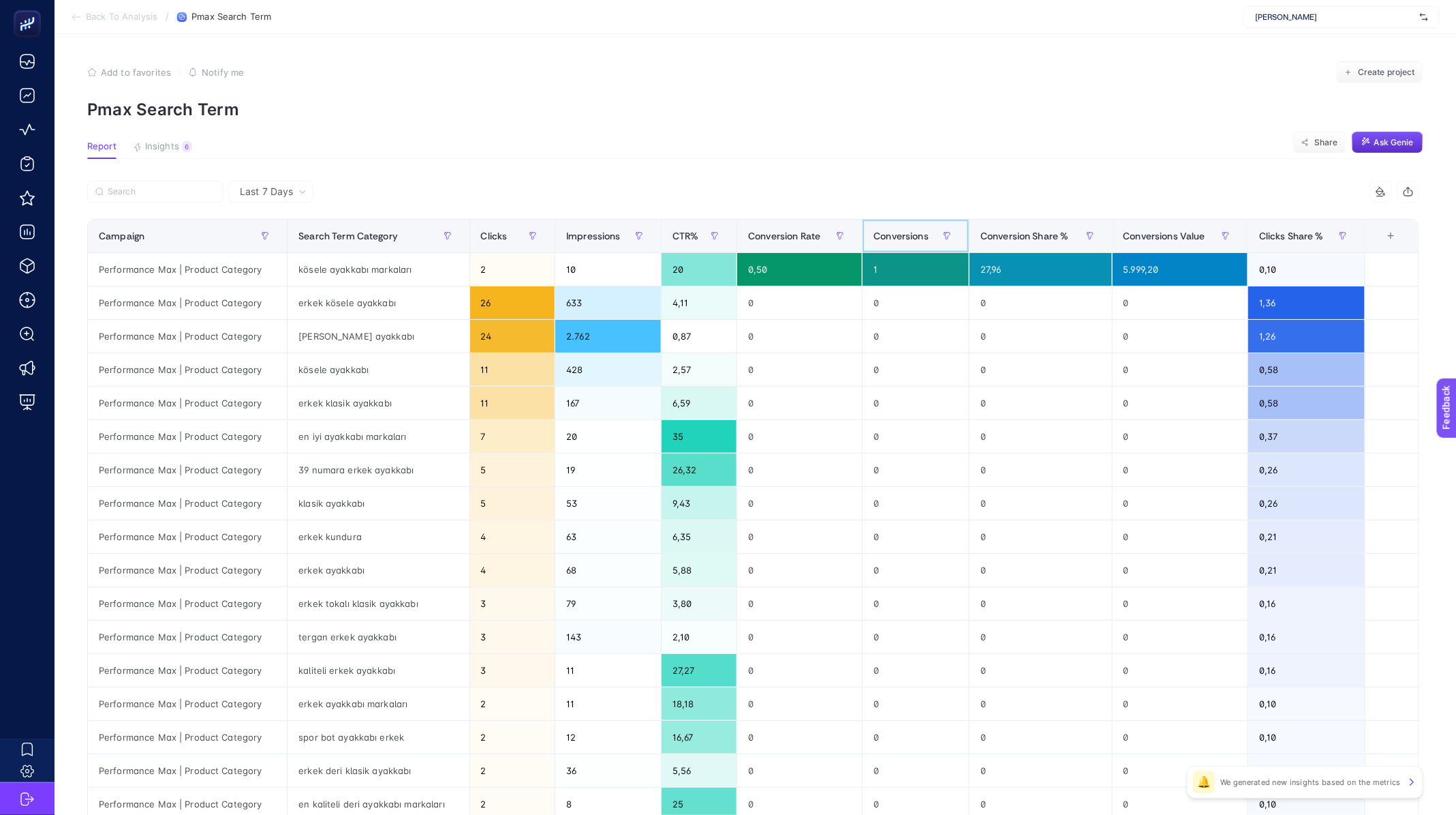
click at [894, 241] on span "Conversions" at bounding box center [902, 236] width 56 height 11
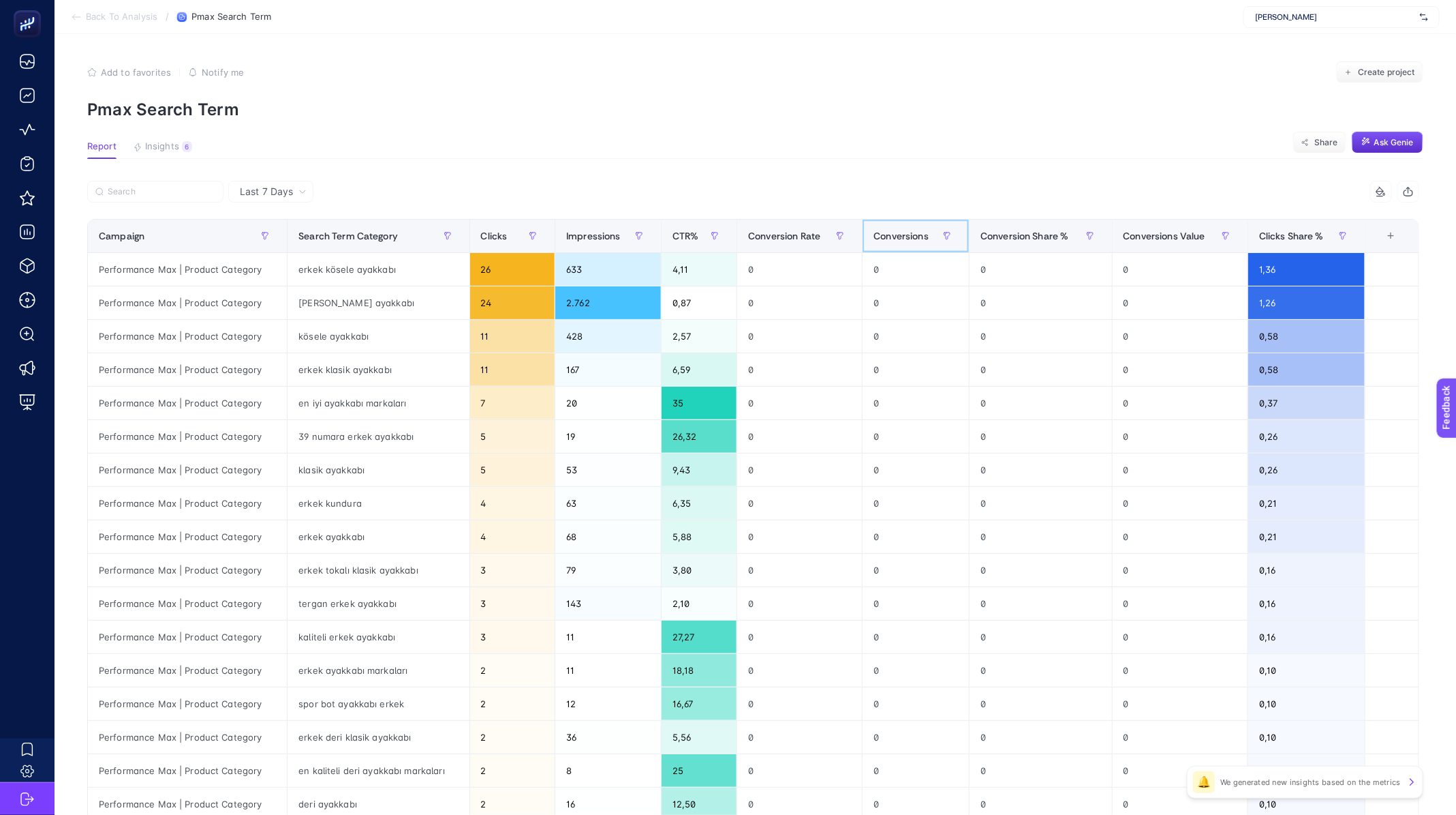
click at [894, 241] on span "Conversions" at bounding box center [902, 236] width 56 height 11
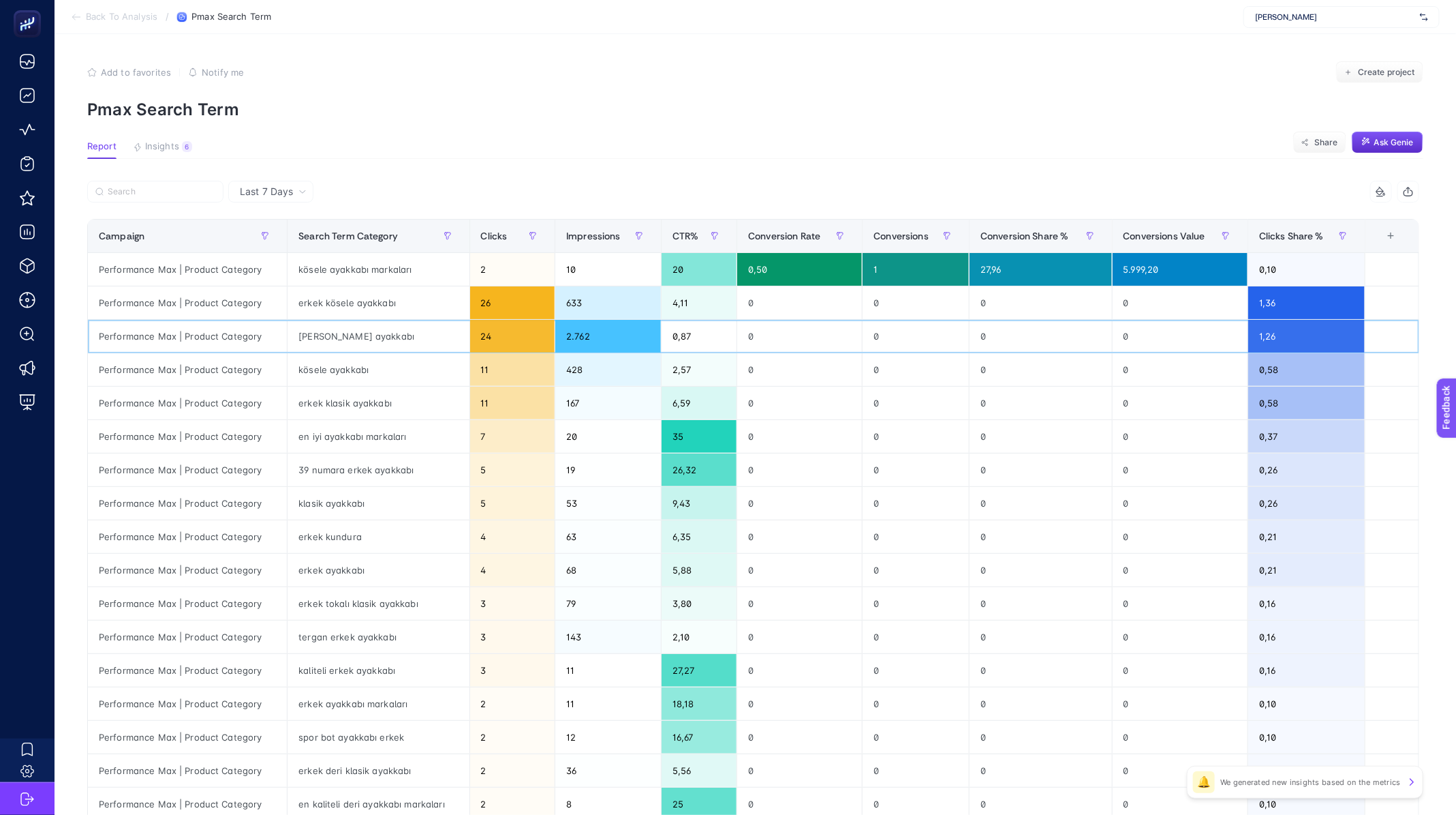
click at [352, 336] on div "[PERSON_NAME] ayakkabı" at bounding box center [379, 336] width 181 height 32
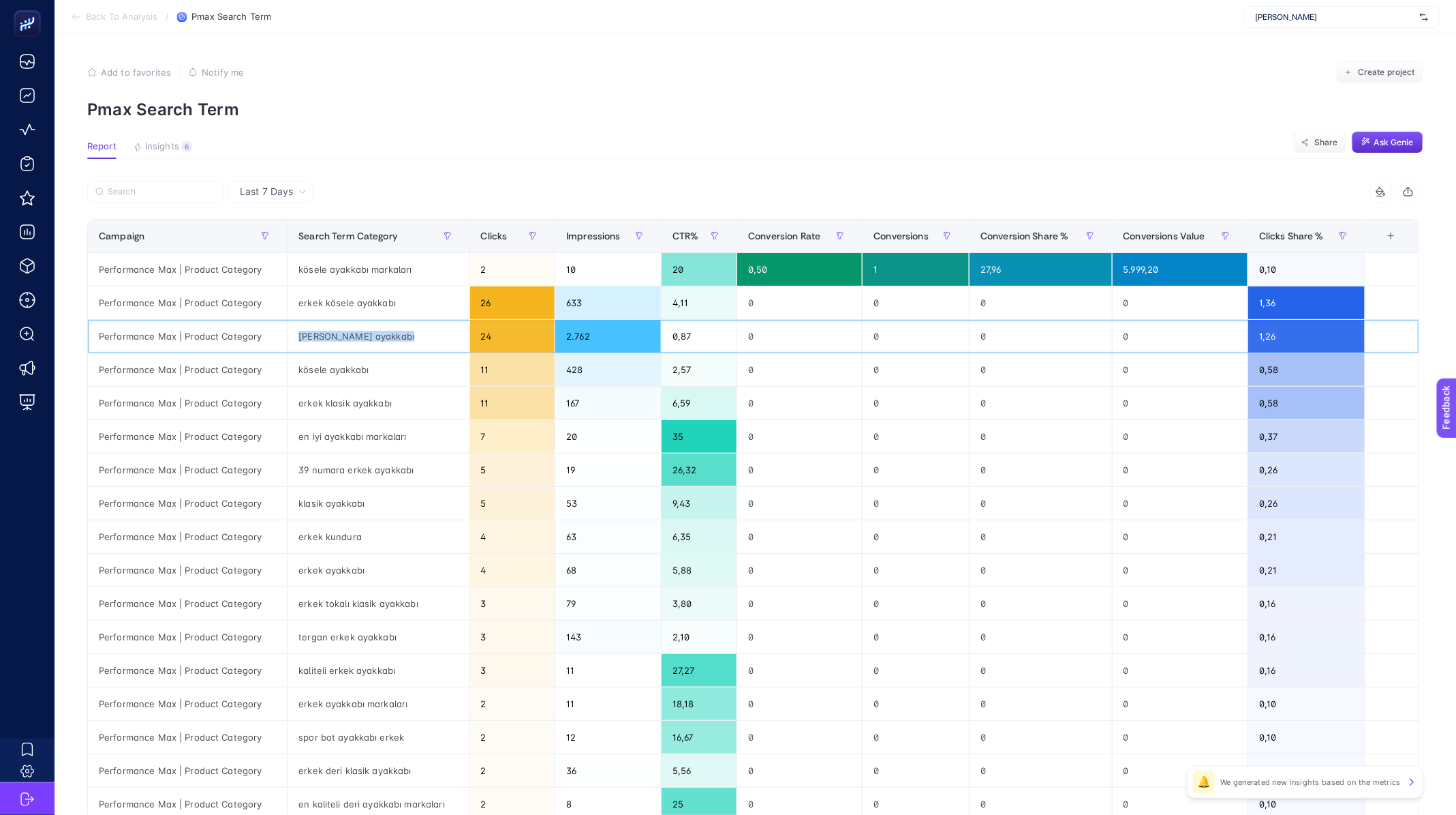
click at [352, 336] on div "[PERSON_NAME] ayakkabı" at bounding box center [379, 336] width 181 height 32
click at [141, 192] on input "Search" at bounding box center [161, 191] width 108 height 10
click at [288, 188] on span "Last 7 Days" at bounding box center [266, 191] width 53 height 13
click at [295, 248] on li "Last 30 Days" at bounding box center [271, 244] width 77 height 24
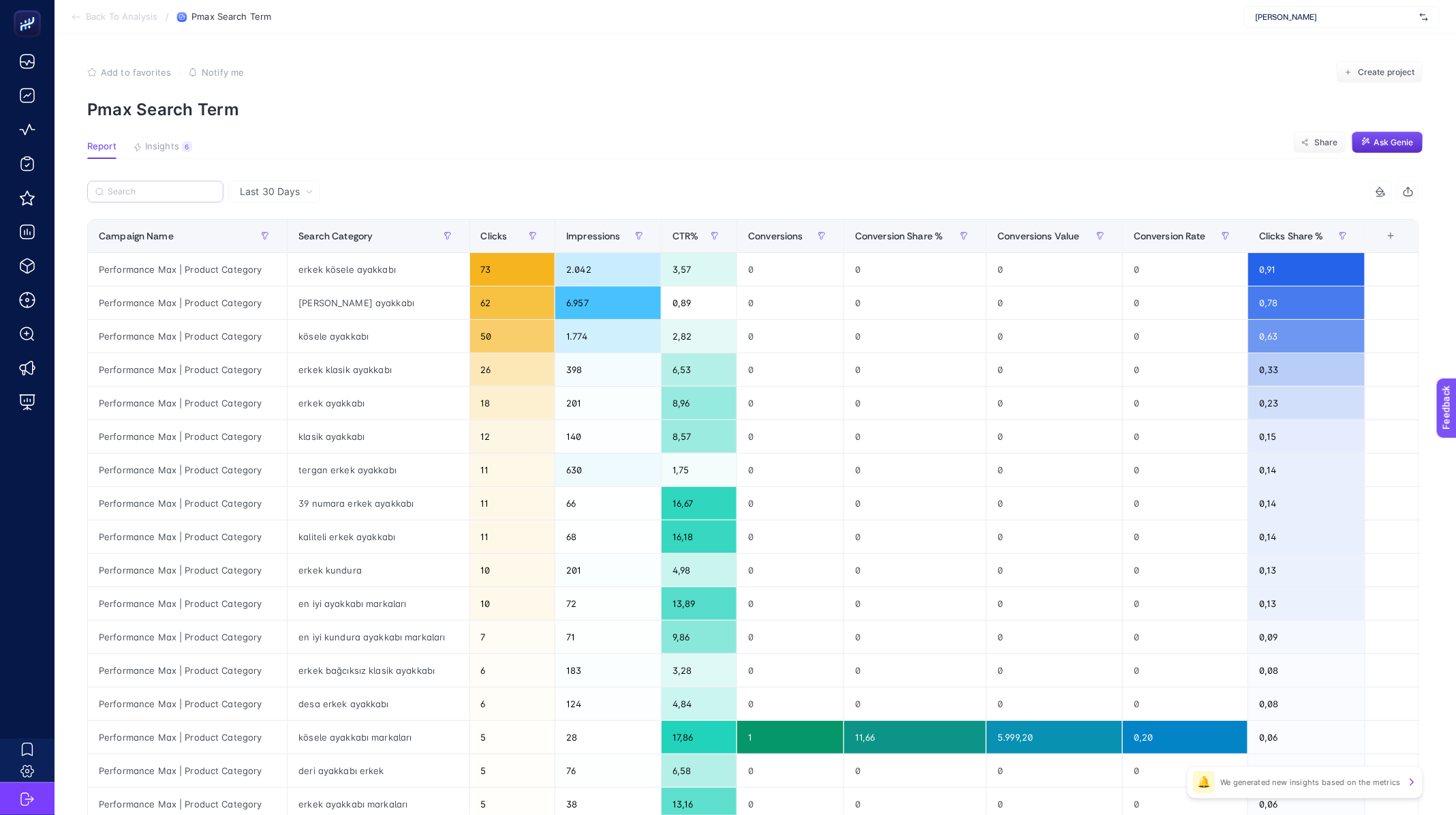
click at [152, 197] on label at bounding box center [155, 191] width 136 height 22
click at [0, 0] on input "Search" at bounding box center [0, 0] width 0 height 0
click at [154, 193] on input "Search" at bounding box center [161, 191] width 108 height 10
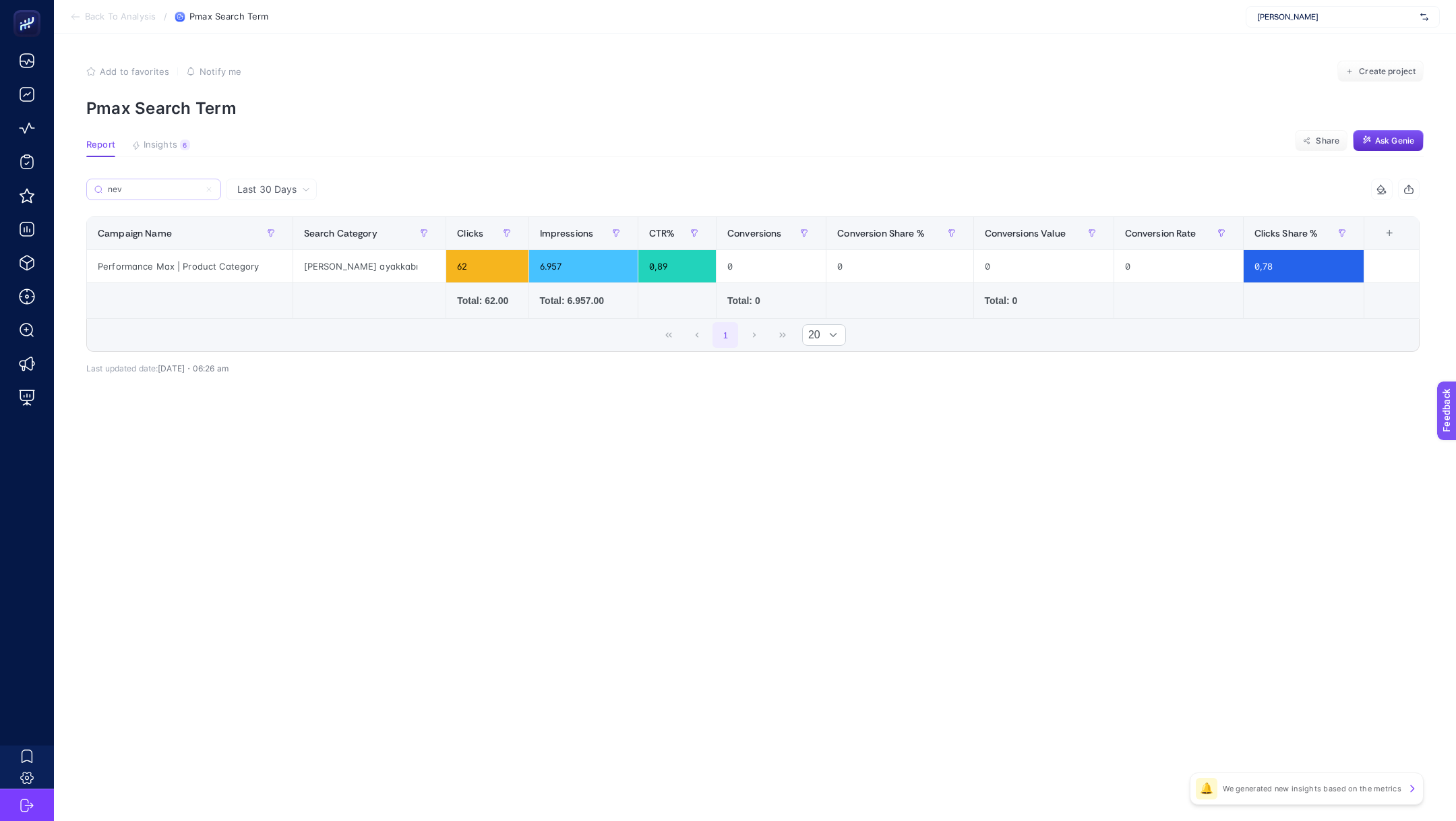
click at [167, 181] on label "nev" at bounding box center [153, 189] width 135 height 21
click at [0, 0] on input "Search" at bounding box center [0, 0] width 0 height 0
click at [167, 181] on label "nev" at bounding box center [153, 189] width 135 height 21
click at [0, 0] on input "Search" at bounding box center [0, 0] width 0 height 0
click at [167, 181] on label "nev" at bounding box center [153, 189] width 135 height 21
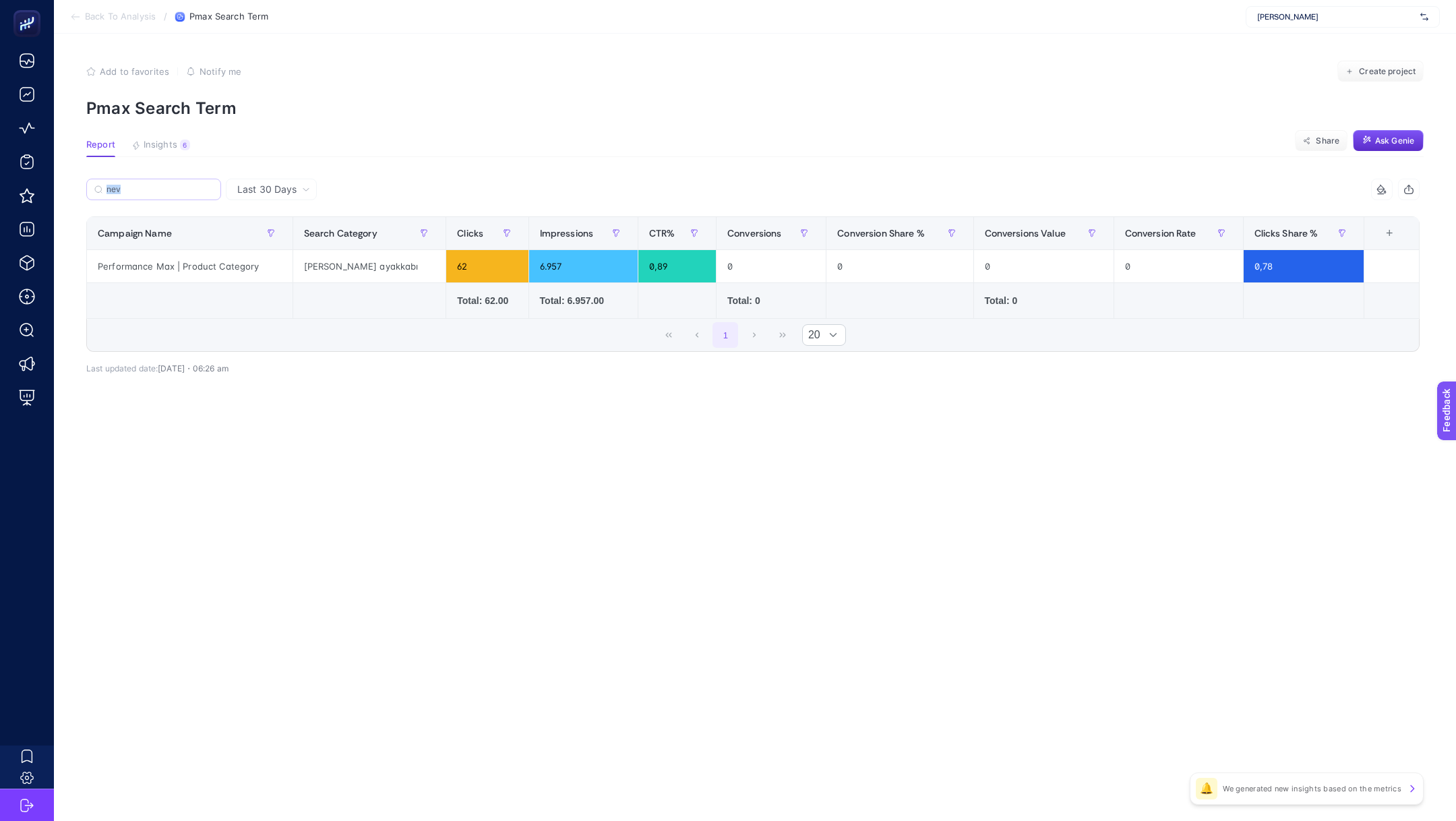
click at [0, 0] on input "Search" at bounding box center [0, 0] width 0 height 0
click at [183, 188] on input "nev" at bounding box center [160, 189] width 106 height 10
type input "n"
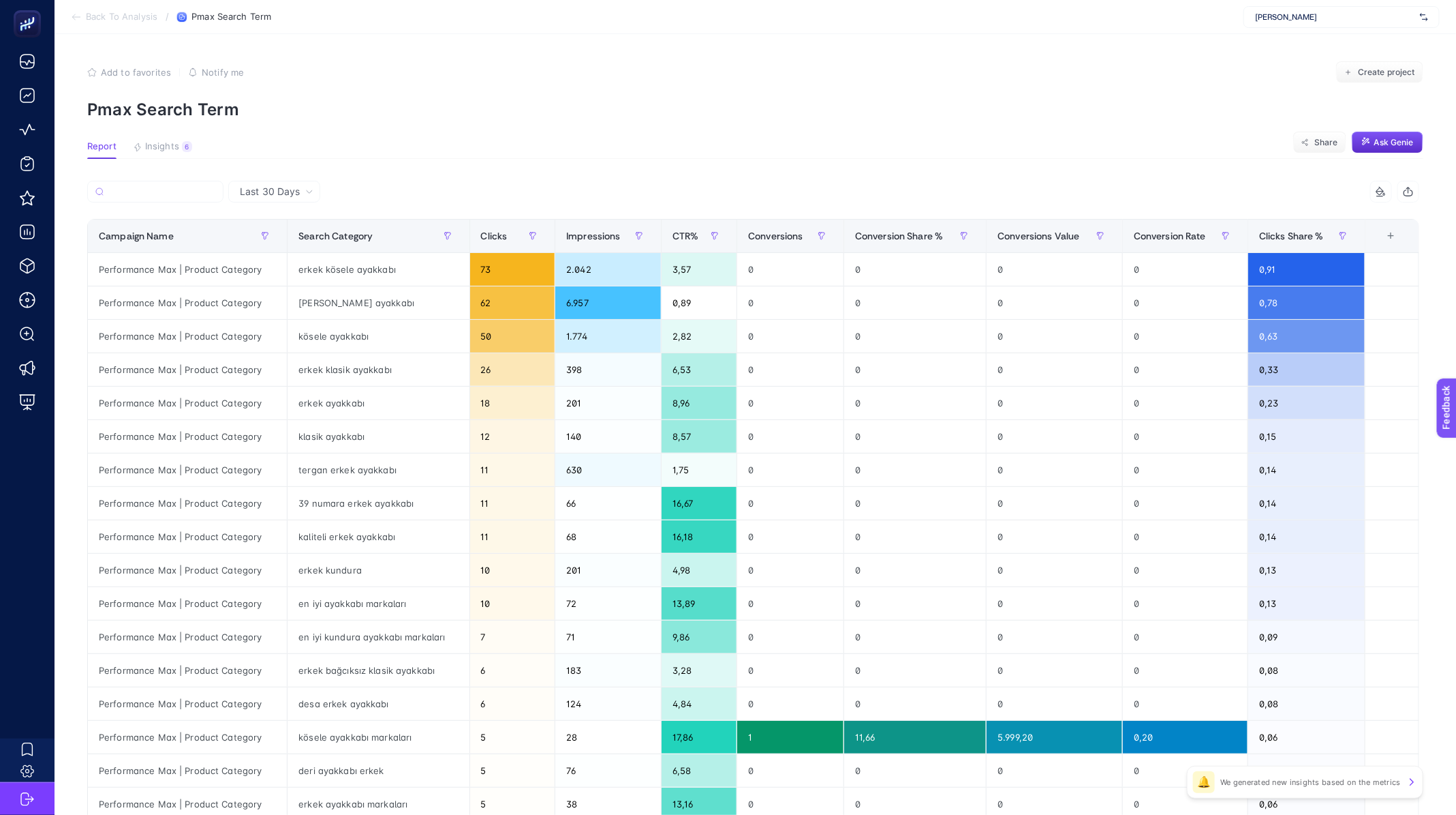
click at [103, 22] on span "Back To Analysis" at bounding box center [122, 17] width 72 height 11
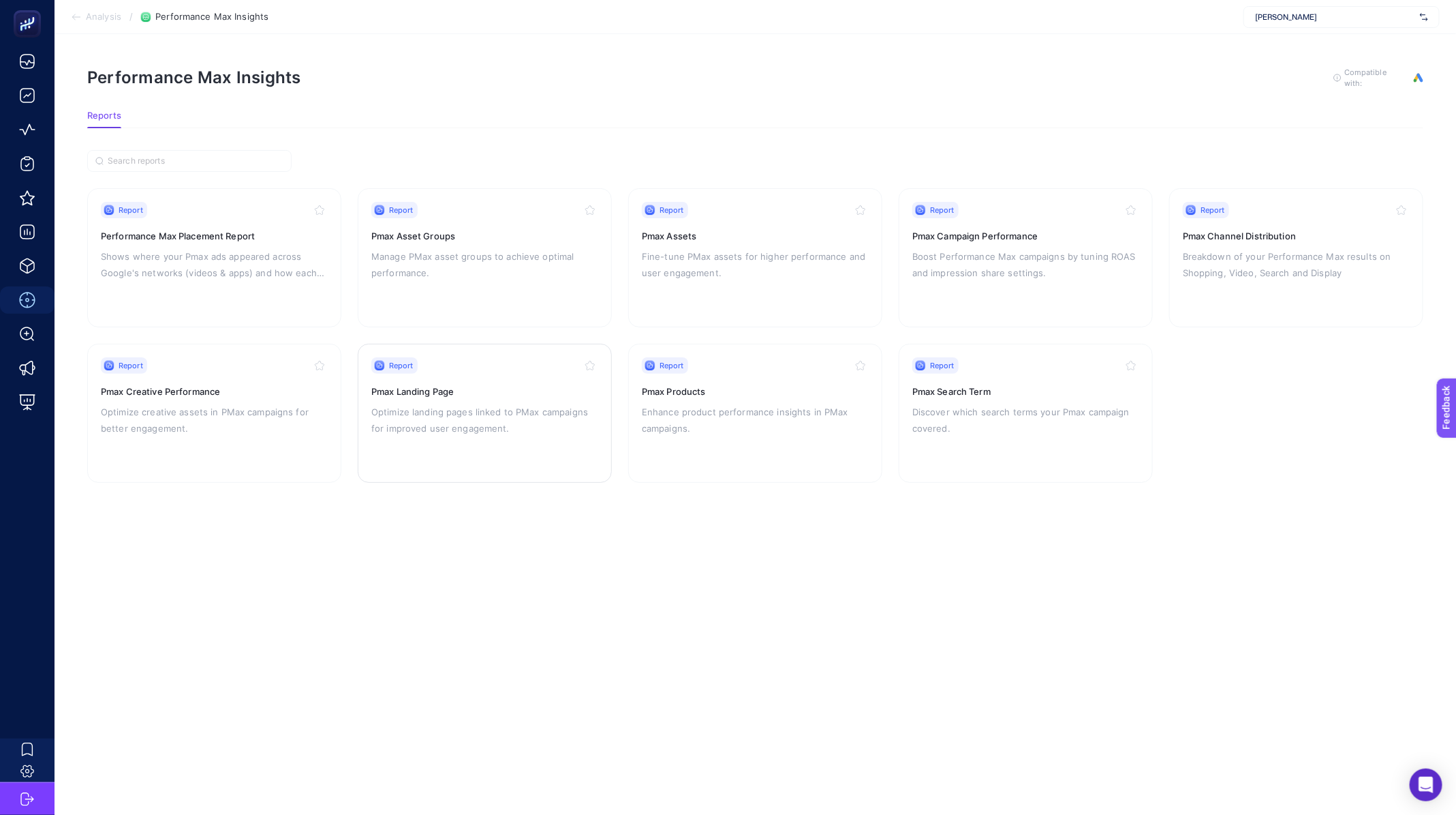
click at [424, 427] on p "Optimize landing pages linked to PMax campaigns for improved user engagement." at bounding box center [484, 420] width 227 height 32
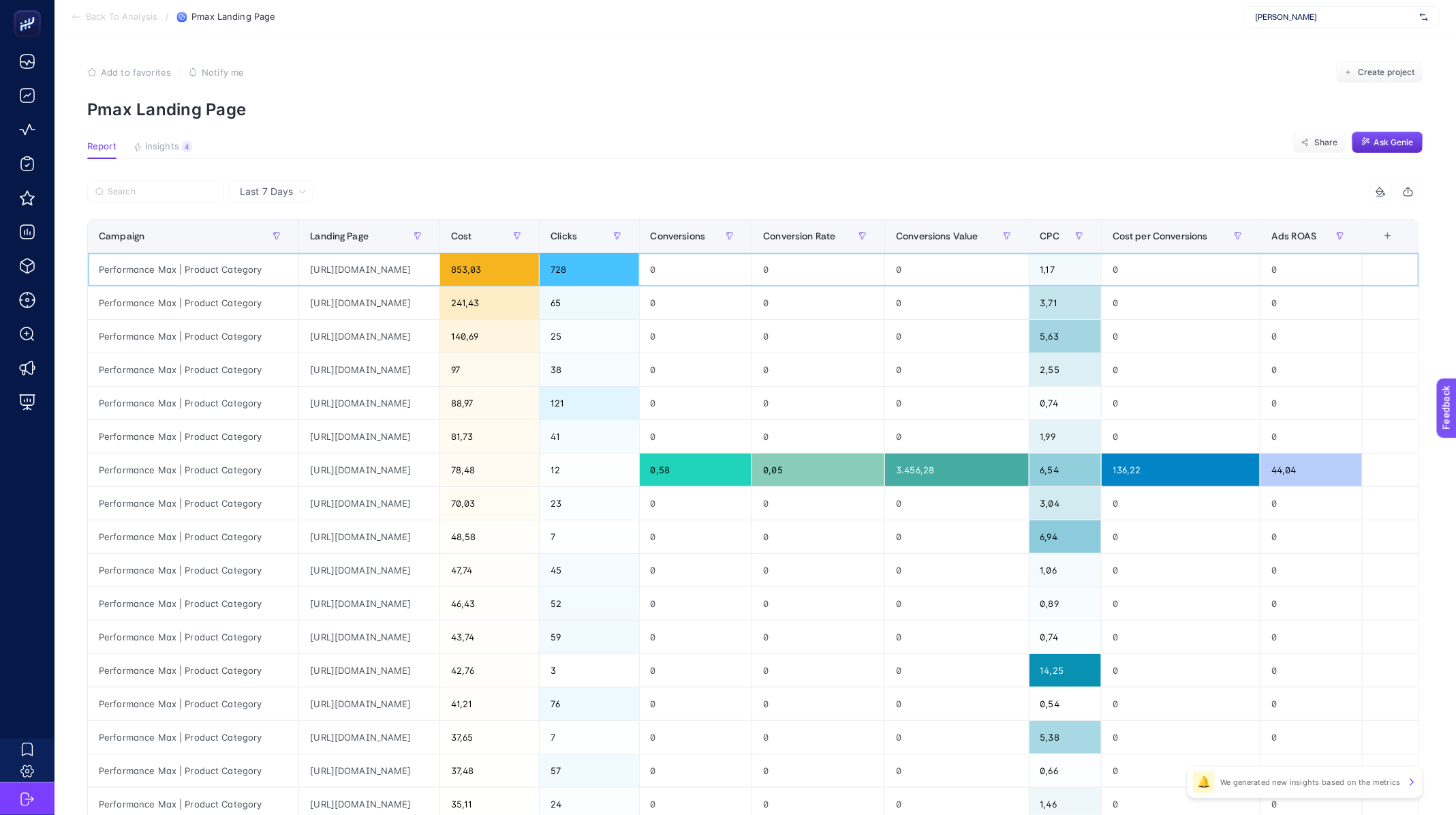
click at [440, 268] on div "[URL][DOMAIN_NAME]" at bounding box center [369, 269] width 140 height 32
click at [127, 22] on li "Back To Analysis" at bounding box center [114, 17] width 86 height 11
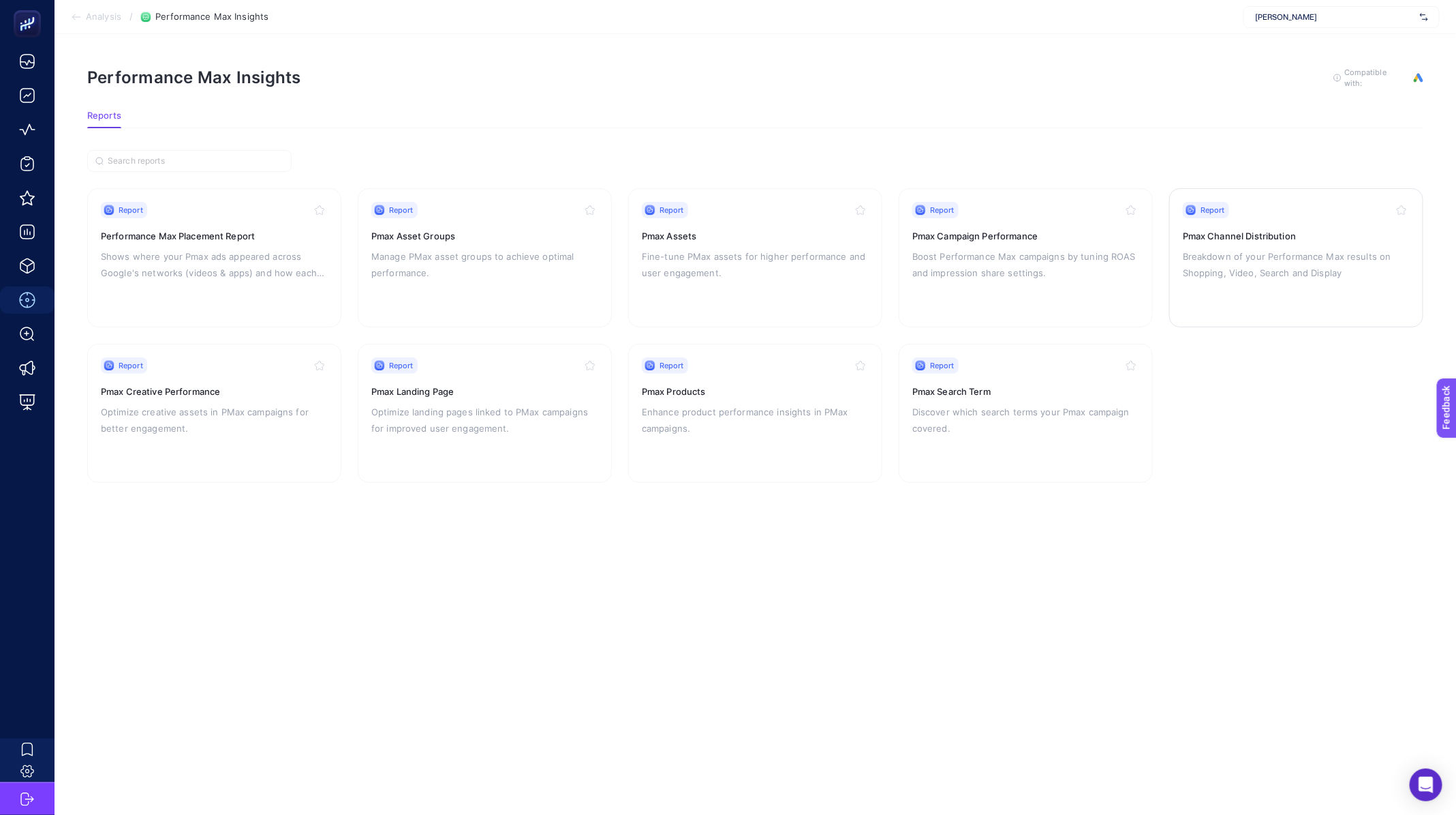
click at [1246, 268] on p "Breakdown of your Performance Max results on Shopping, Video, Search and Display" at bounding box center [1296, 264] width 227 height 32
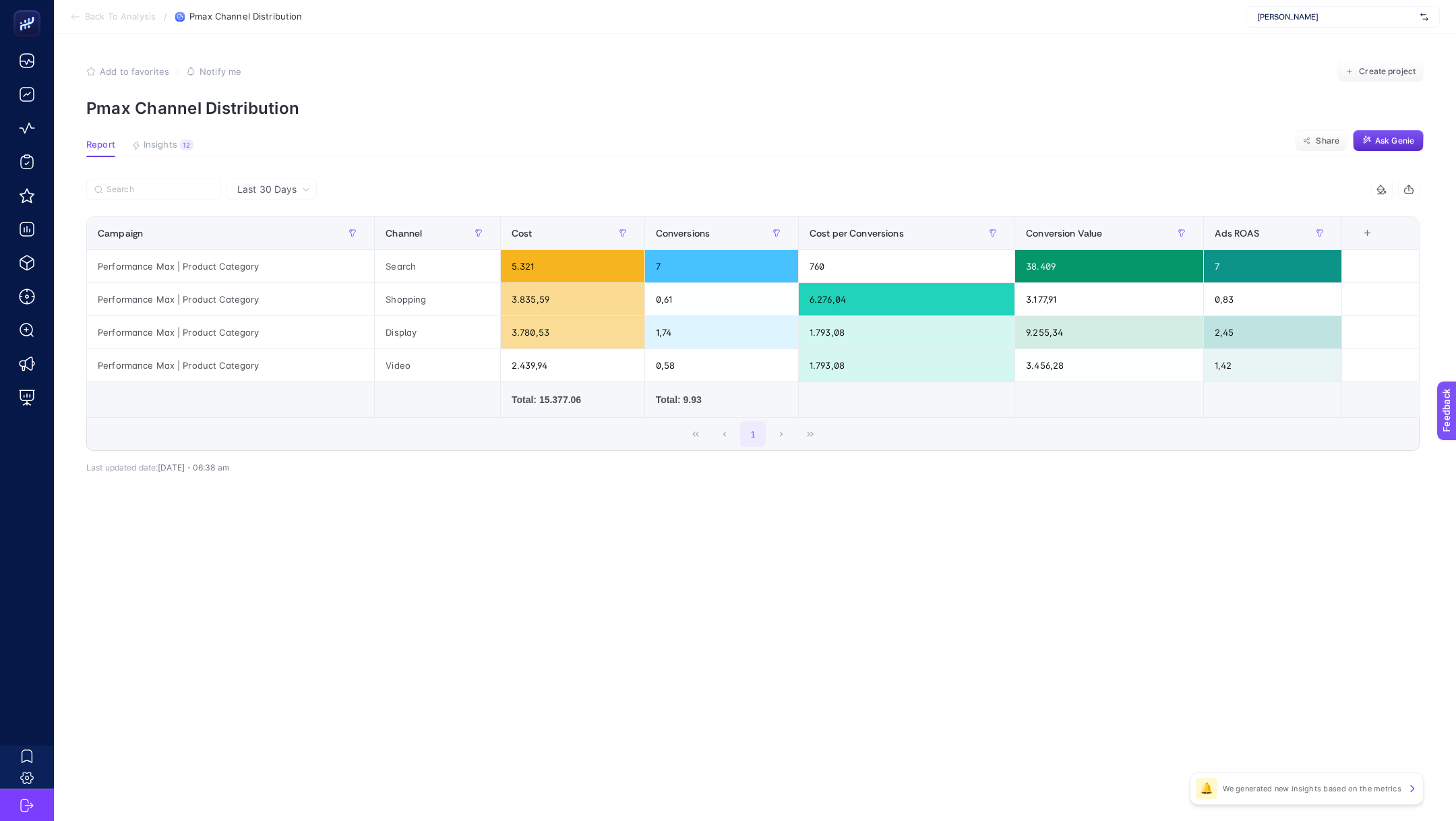
click at [138, 2] on section "Back To Analysis / Pmax Channel Distribution [PERSON_NAME]" at bounding box center [755, 17] width 1402 height 34
click at [127, 17] on span "Back To Analysis" at bounding box center [121, 17] width 71 height 11
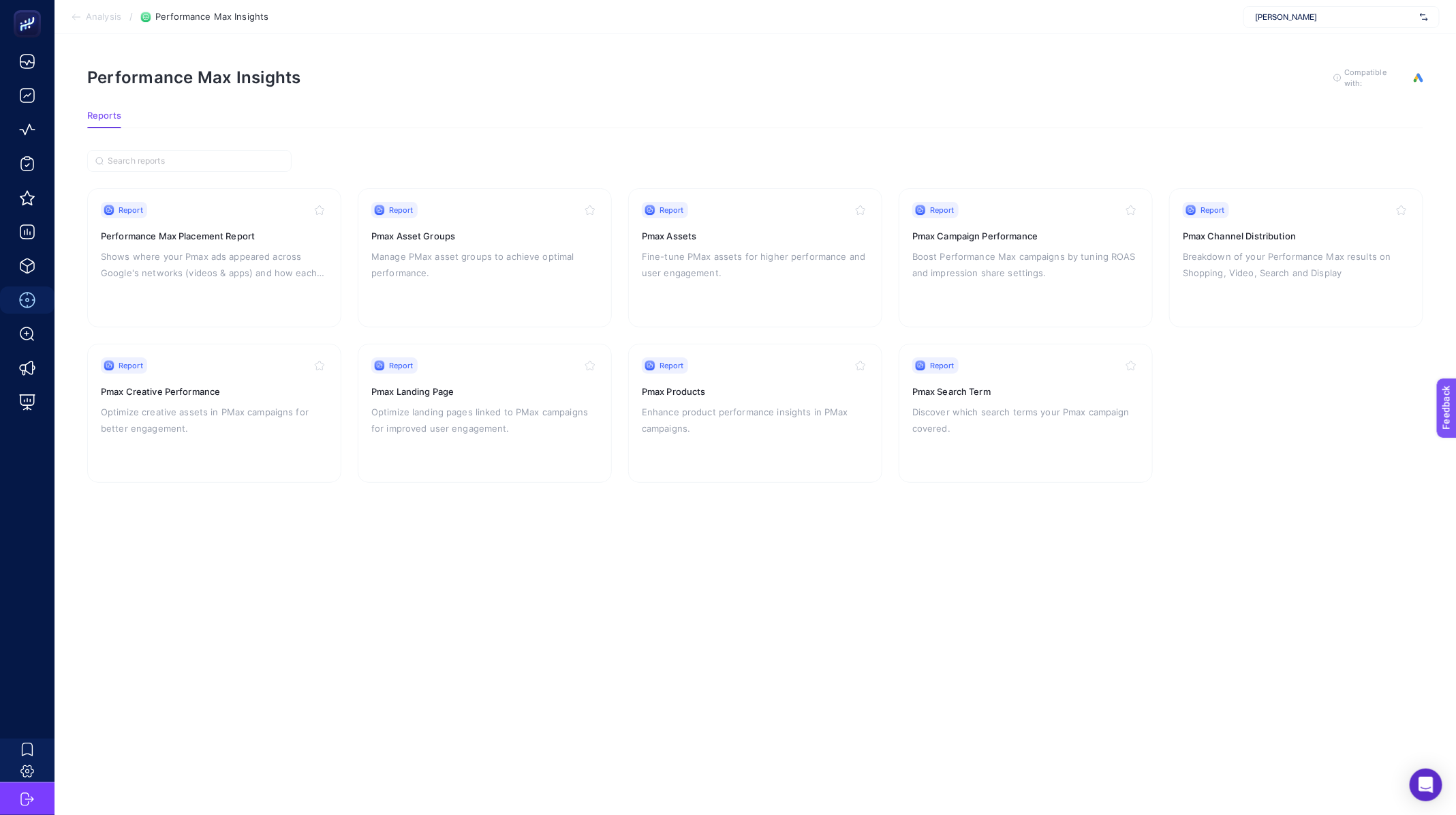
click at [124, 22] on section "Analysis / Performance Max Insights [PERSON_NAME]" at bounding box center [755, 17] width 1401 height 34
click at [96, 21] on span "Analysis" at bounding box center [103, 17] width 35 height 11
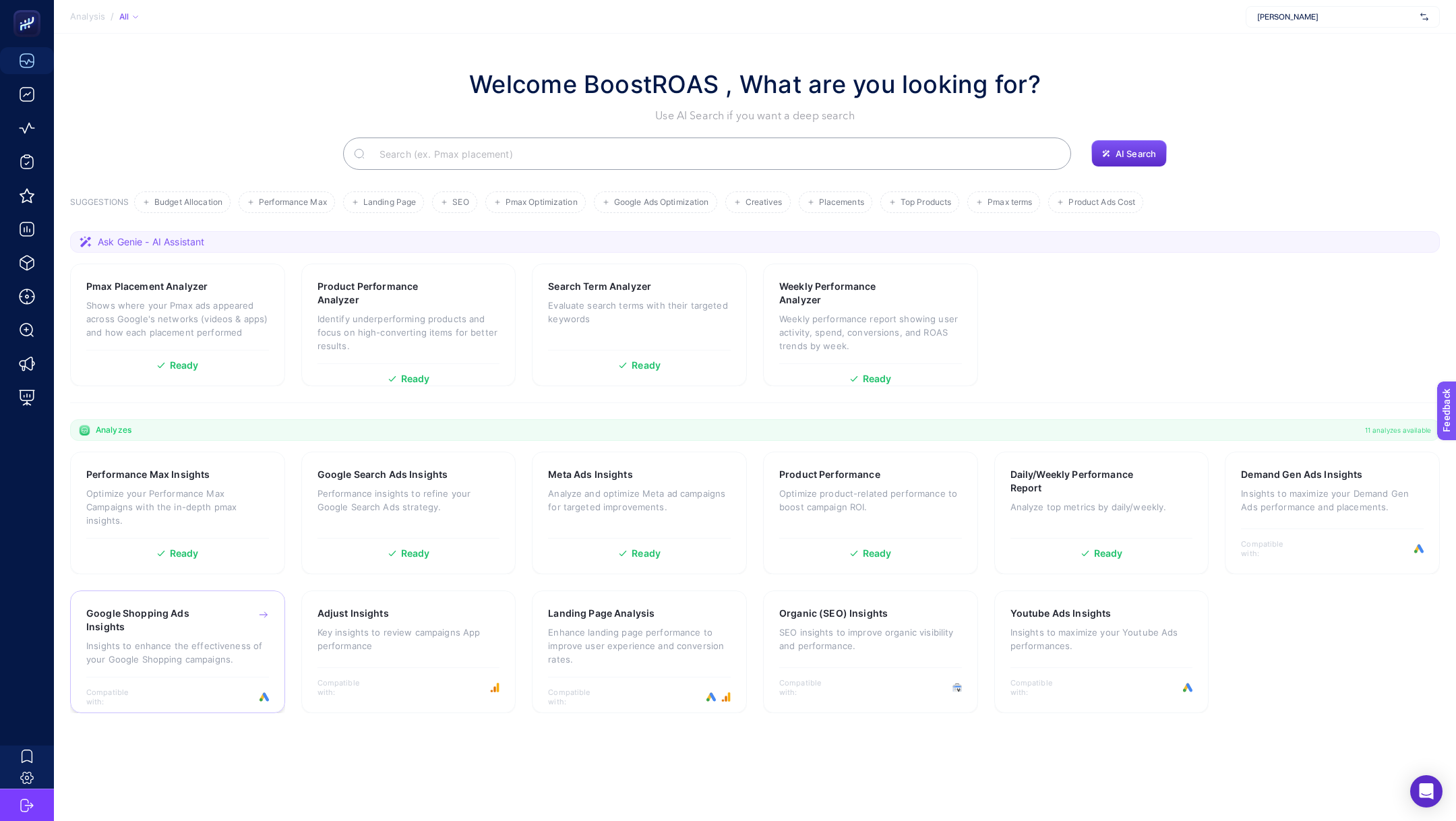
click at [206, 658] on p "Insights to enhance the effectiveness of your Google Shopping campaigns." at bounding box center [177, 652] width 183 height 27
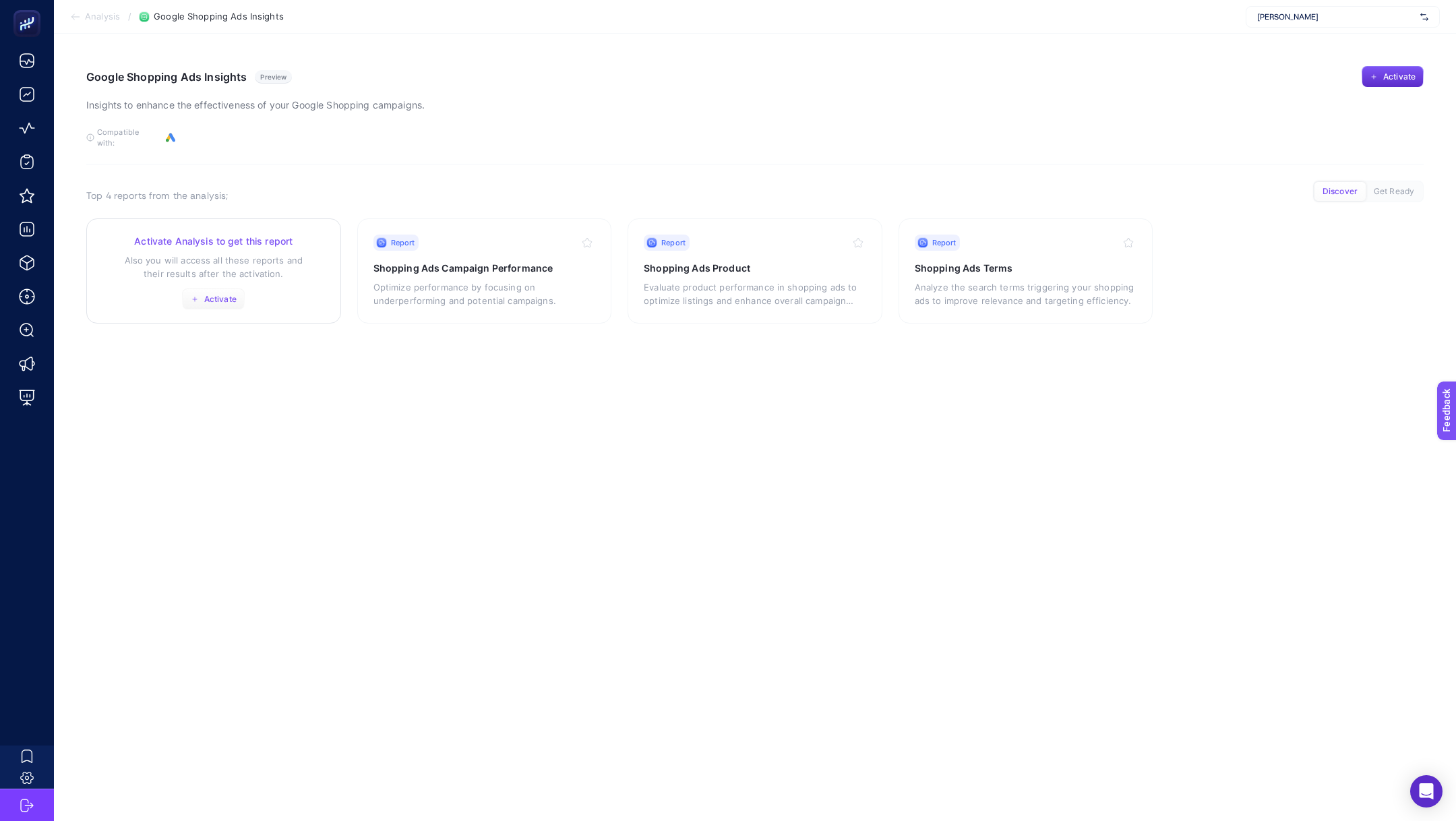
click at [219, 294] on span "Activate" at bounding box center [220, 299] width 32 height 11
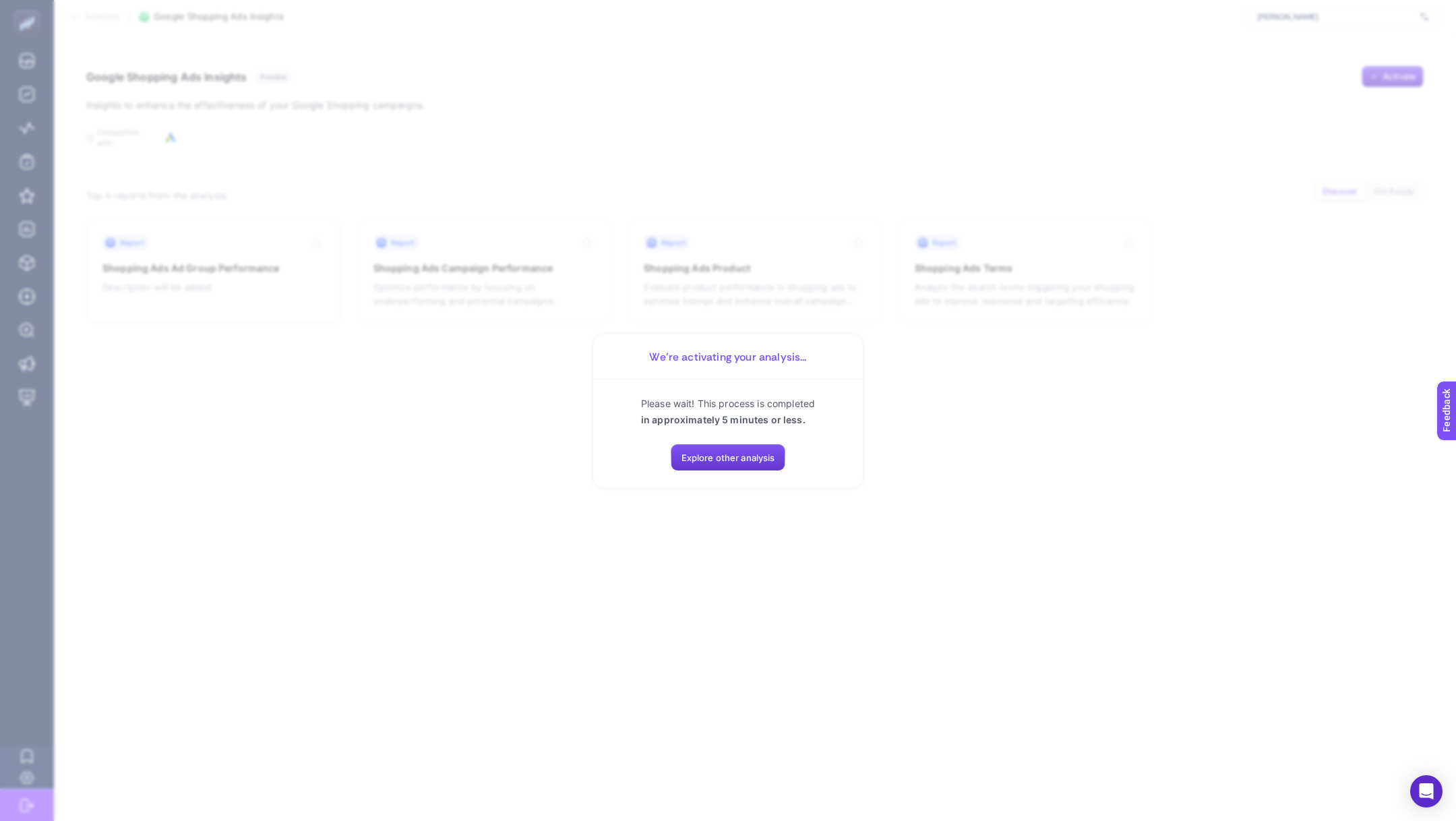
click at [772, 464] on button "Explore other analysis" at bounding box center [728, 458] width 115 height 27
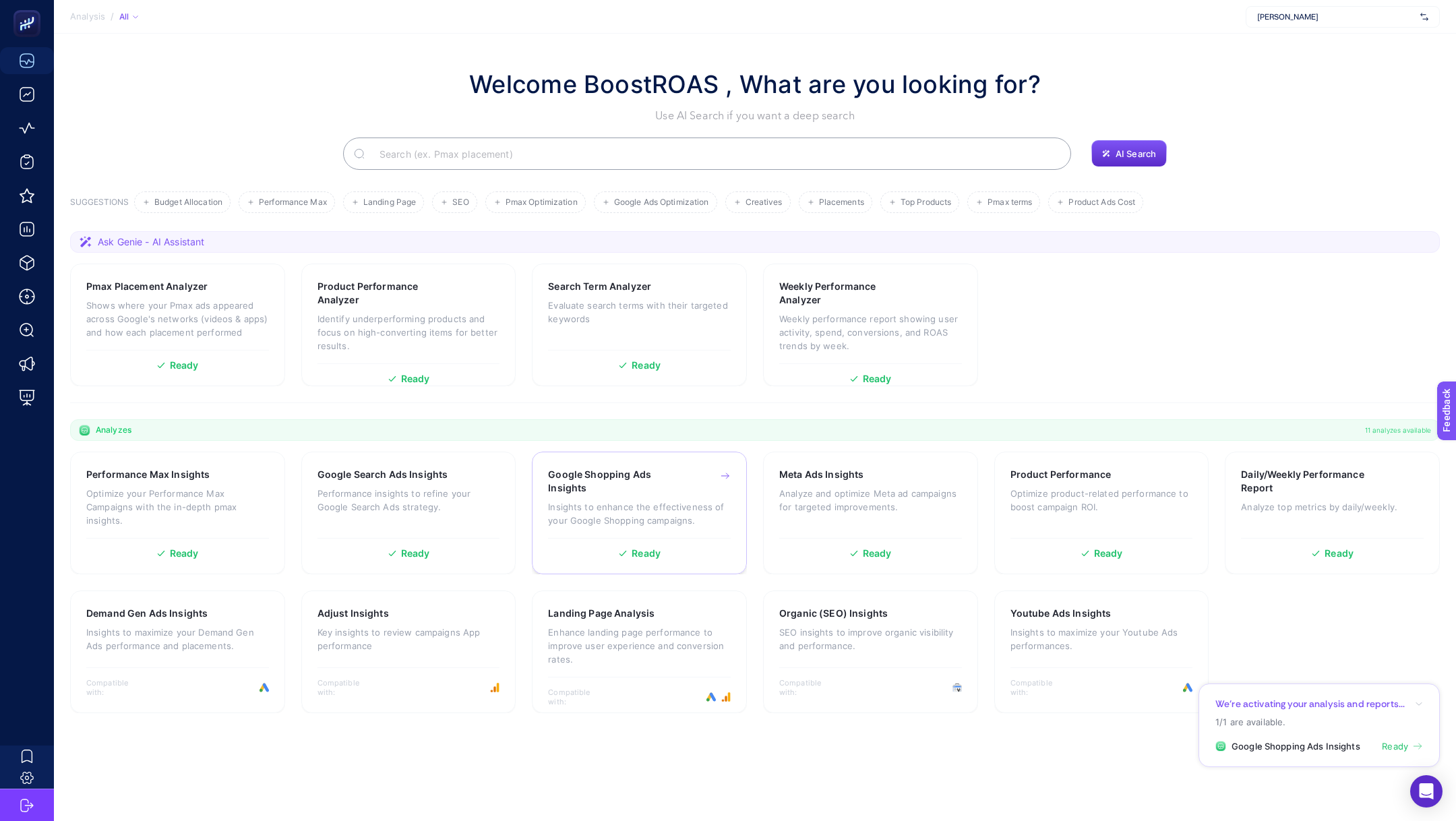
click at [611, 532] on div "Google Shopping Ads Insights Insights to enhance the effectiveness of your Goog…" at bounding box center [640, 502] width 183 height 70
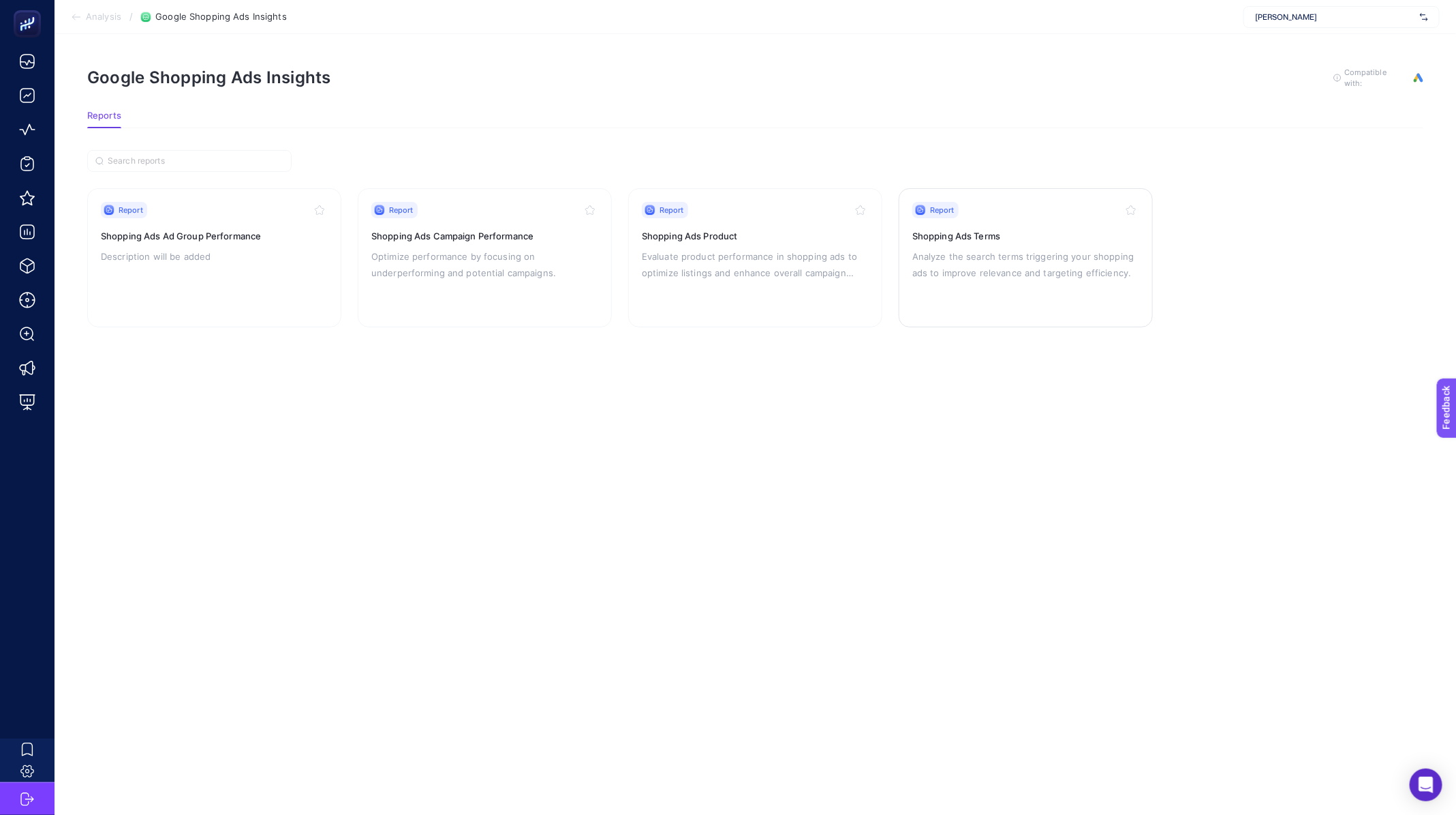
click at [982, 257] on p "Analyze the search terms triggering your shopping ads to improve relevance and …" at bounding box center [1025, 264] width 227 height 32
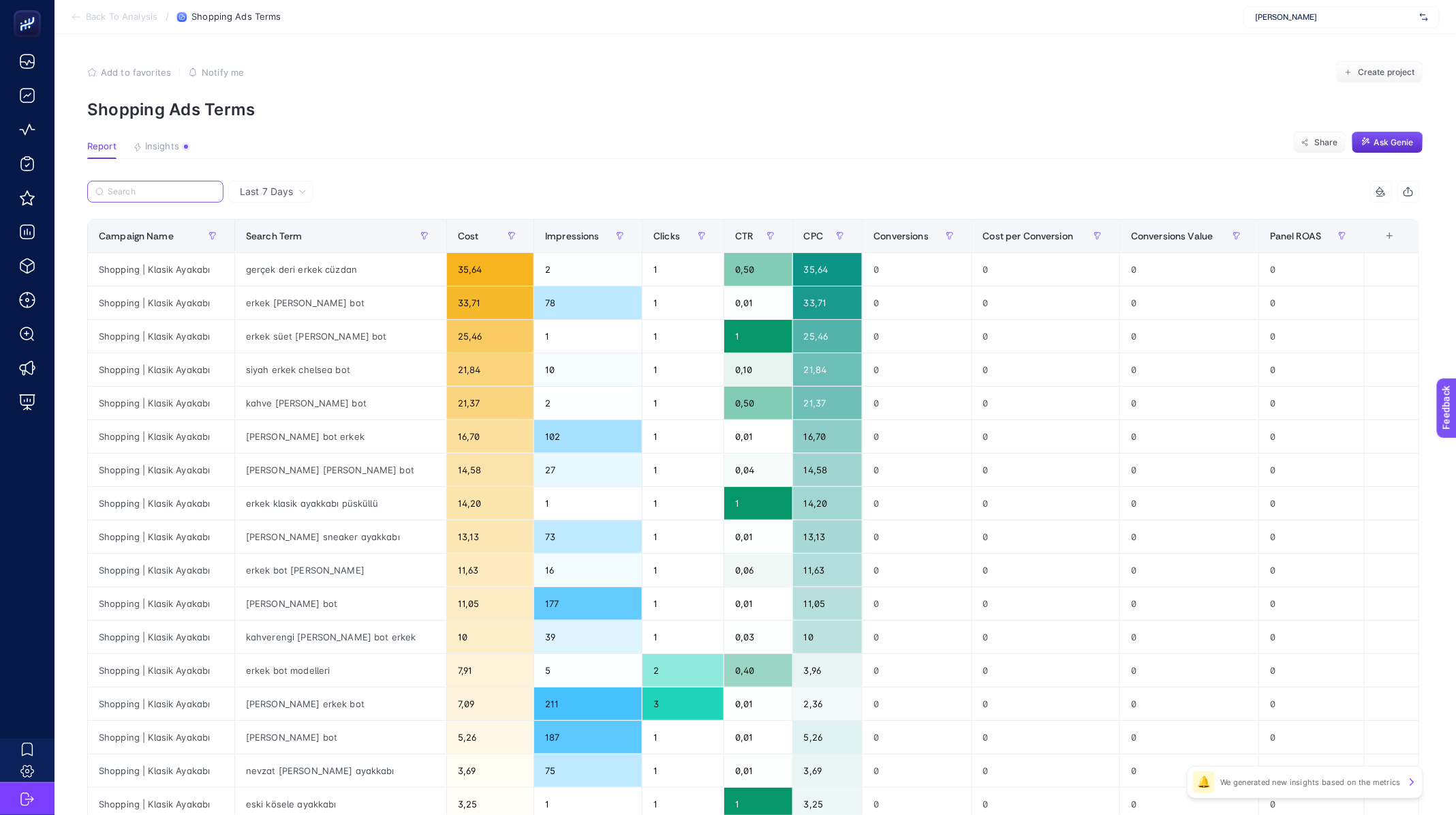
click at [164, 188] on input "Search" at bounding box center [161, 191] width 108 height 10
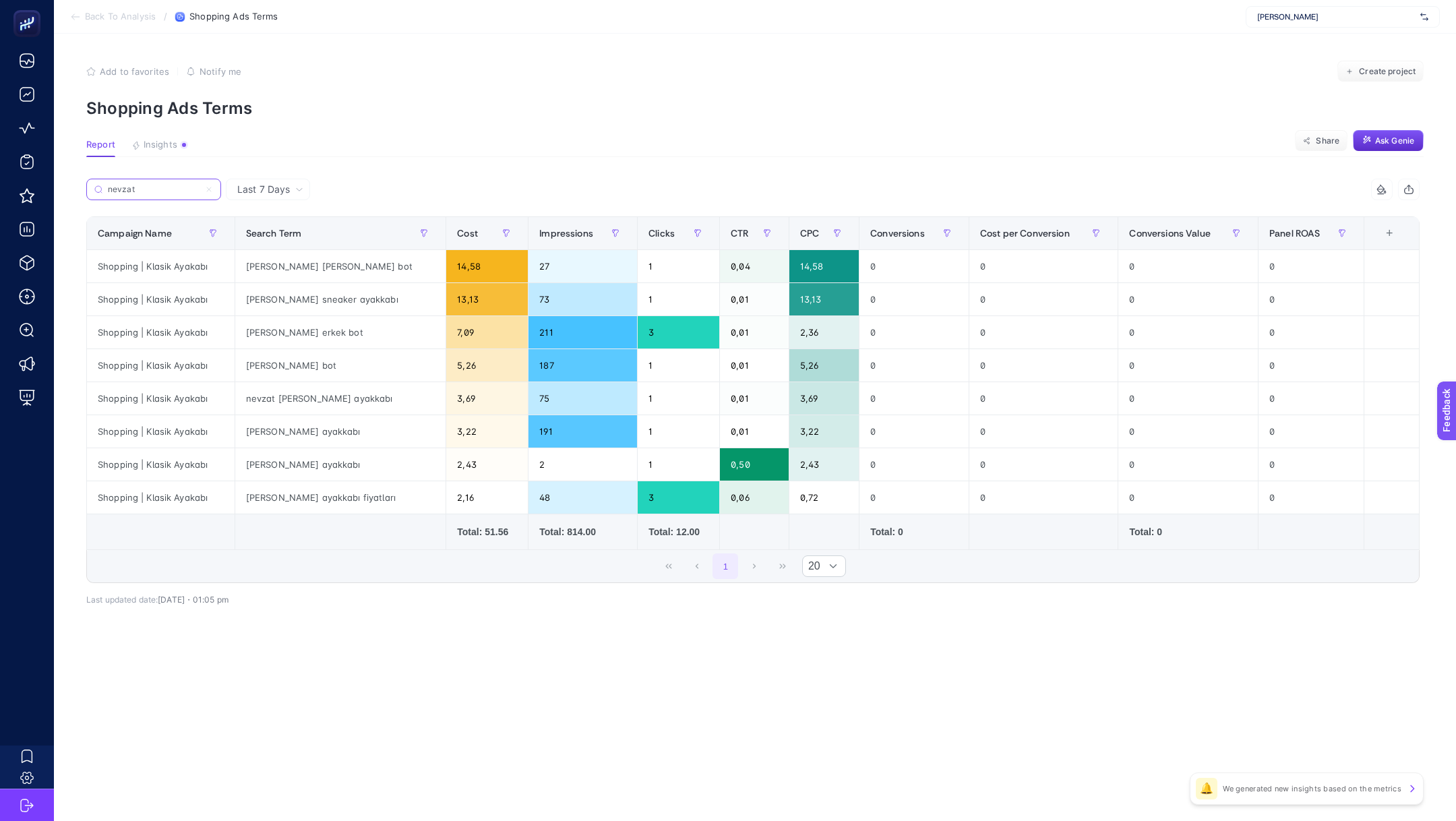
type input "nevzat"
click at [744, 337] on div "0,01" at bounding box center [753, 332] width 68 height 32
click at [815, 257] on div "14,58" at bounding box center [823, 266] width 70 height 32
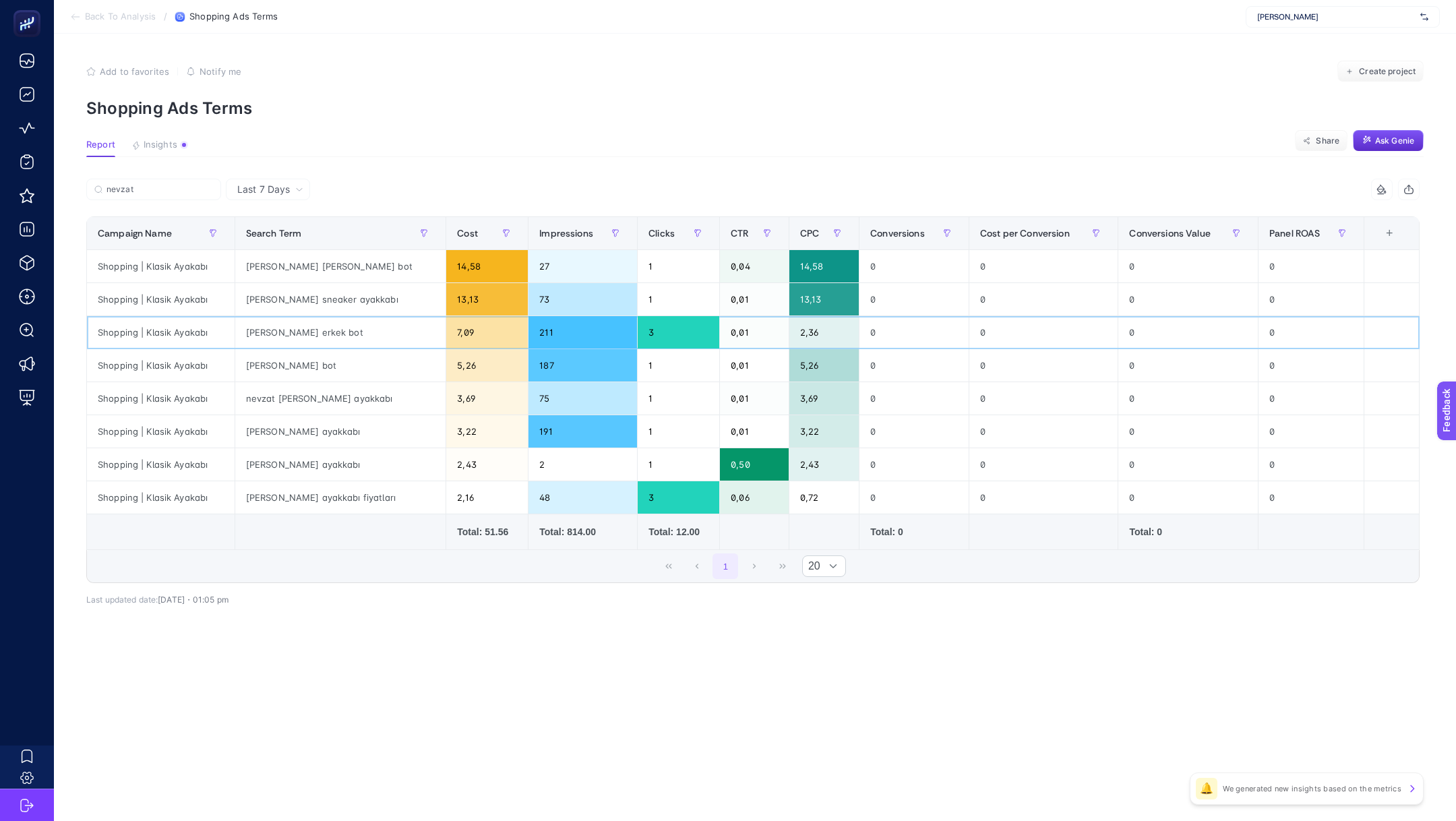
click at [795, 335] on div "2,36" at bounding box center [823, 332] width 70 height 32
click at [815, 730] on article "Add to favorites false Notify me Create project Shopping Ads Terms Report Insig…" at bounding box center [755, 427] width 1402 height 787
click at [315, 408] on div "nevzat [PERSON_NAME] ayakkabı" at bounding box center [341, 399] width 211 height 32
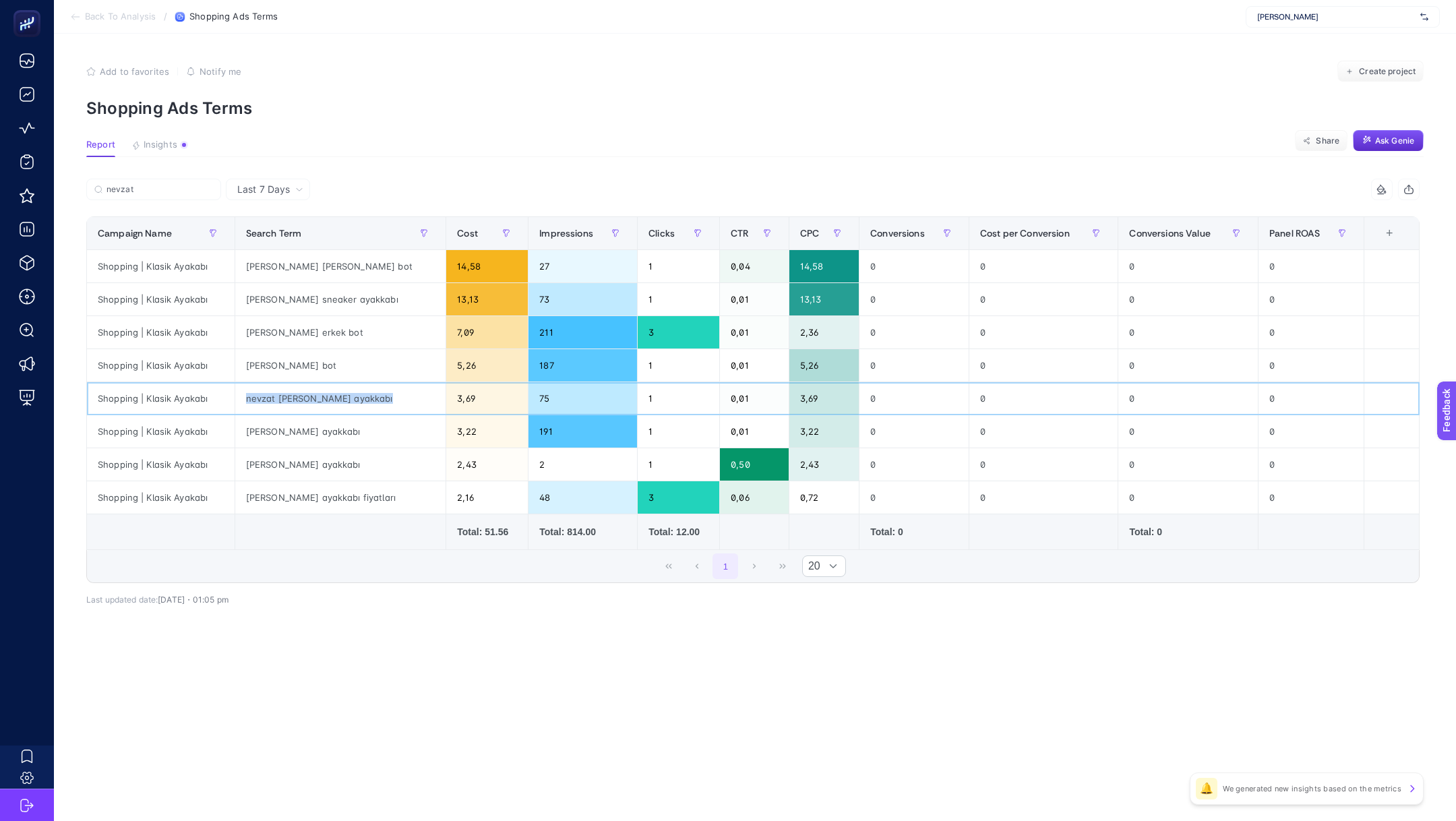
click at [318, 397] on div "nevzat [PERSON_NAME] ayakkabı" at bounding box center [341, 399] width 211 height 32
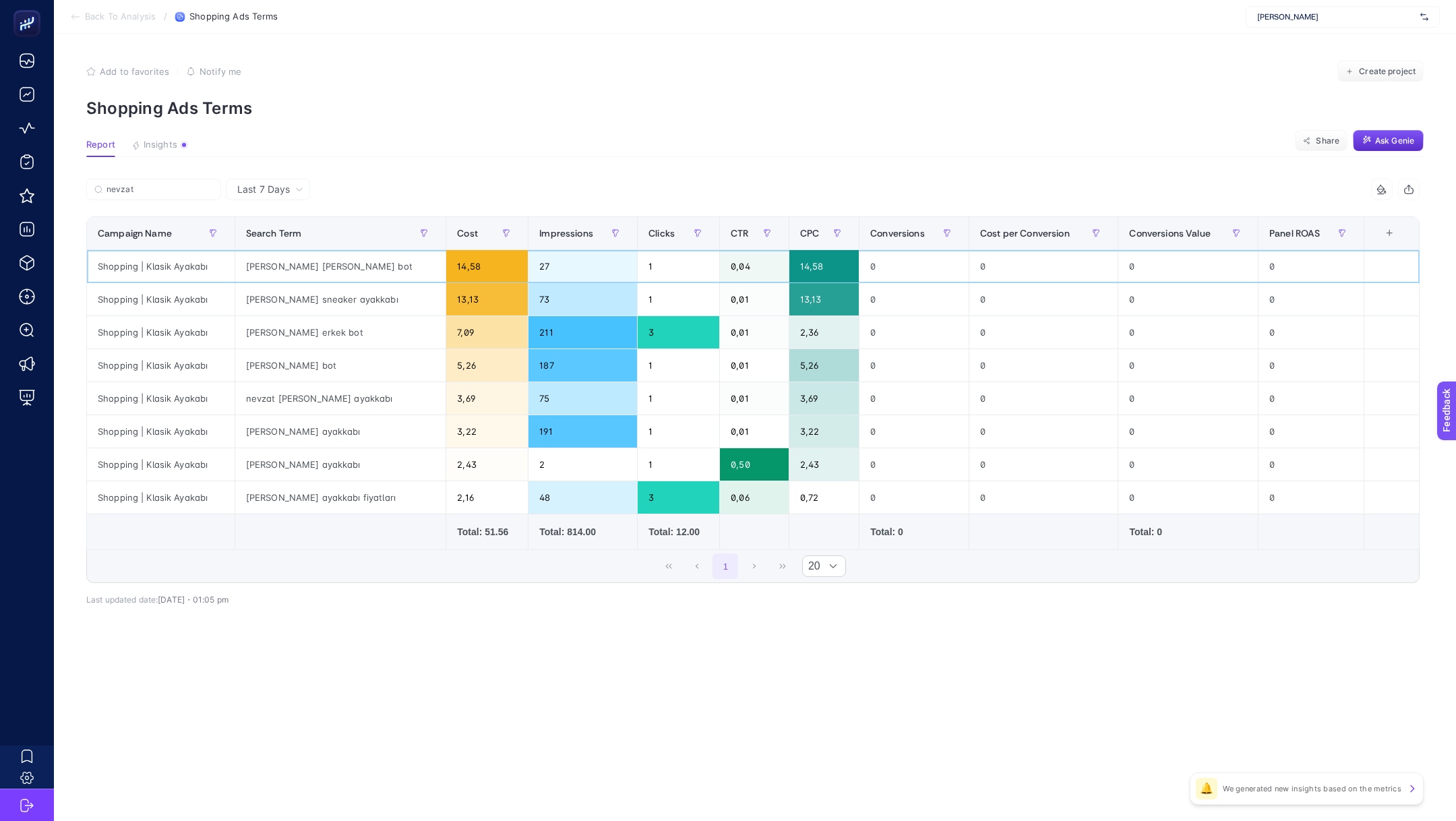
click at [279, 267] on div "[PERSON_NAME] [PERSON_NAME] bot" at bounding box center [341, 266] width 211 height 32
click at [275, 285] on div "[PERSON_NAME] sneaker ayakkabı" at bounding box center [341, 299] width 211 height 32
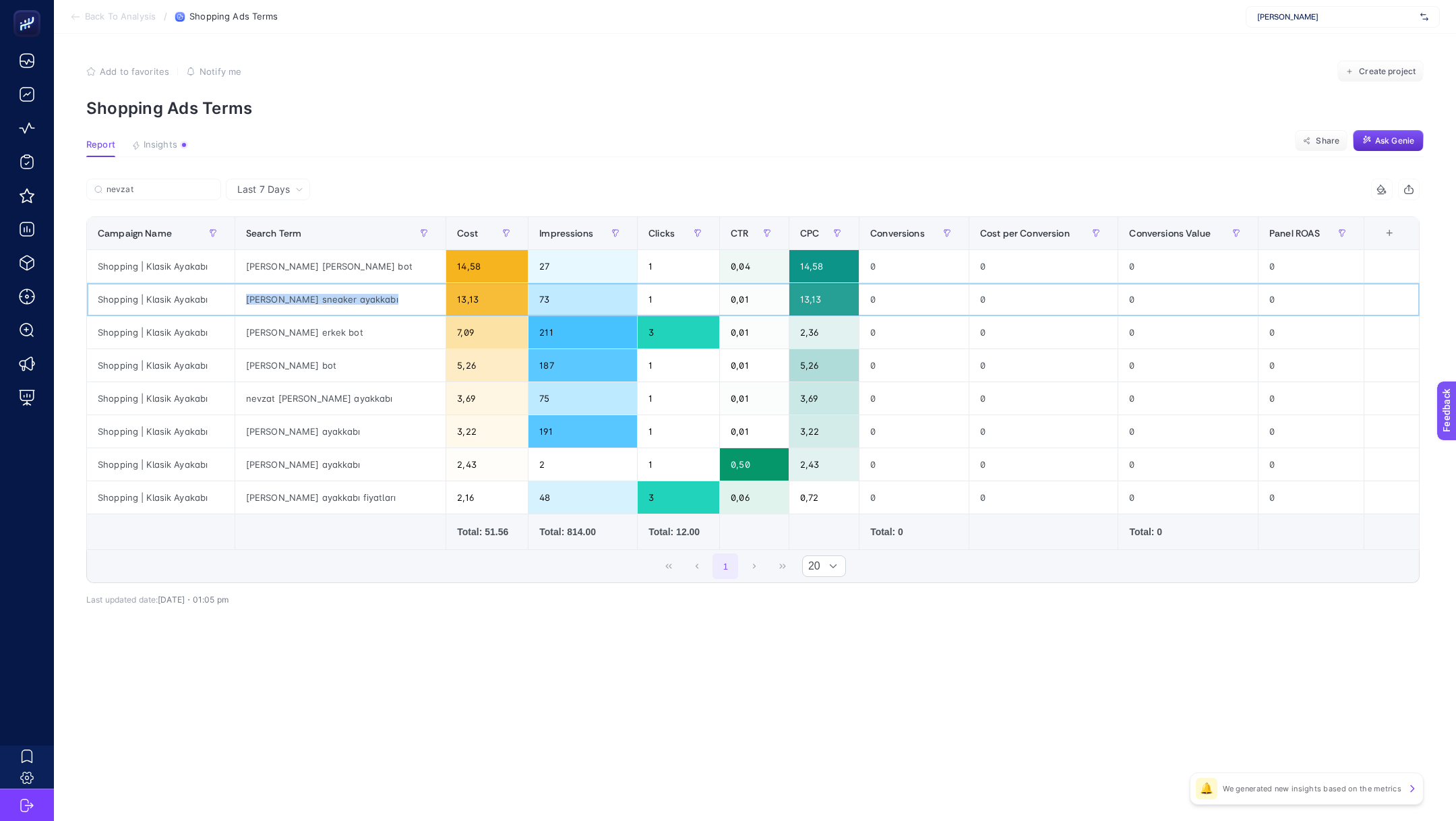
click at [275, 285] on div "[PERSON_NAME] sneaker ayakkabı" at bounding box center [341, 299] width 211 height 32
click at [287, 268] on div "[PERSON_NAME] [PERSON_NAME] bot" at bounding box center [341, 266] width 211 height 32
click at [282, 299] on div "[PERSON_NAME] sneaker ayakkabı" at bounding box center [341, 299] width 211 height 32
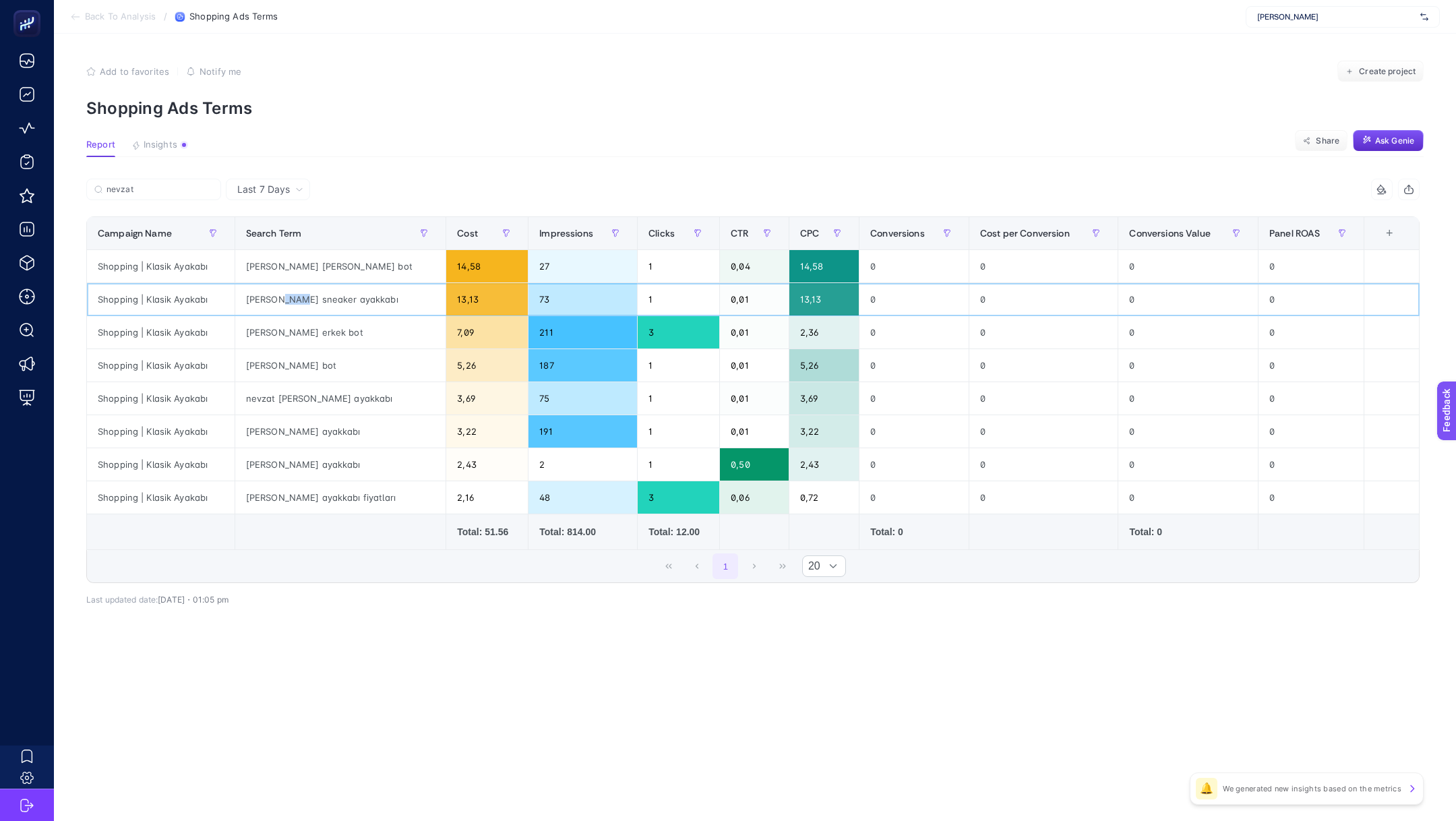
click at [282, 299] on div "[PERSON_NAME] sneaker ayakkabı" at bounding box center [341, 299] width 211 height 32
click at [287, 265] on div "[PERSON_NAME] [PERSON_NAME] bot" at bounding box center [341, 266] width 211 height 32
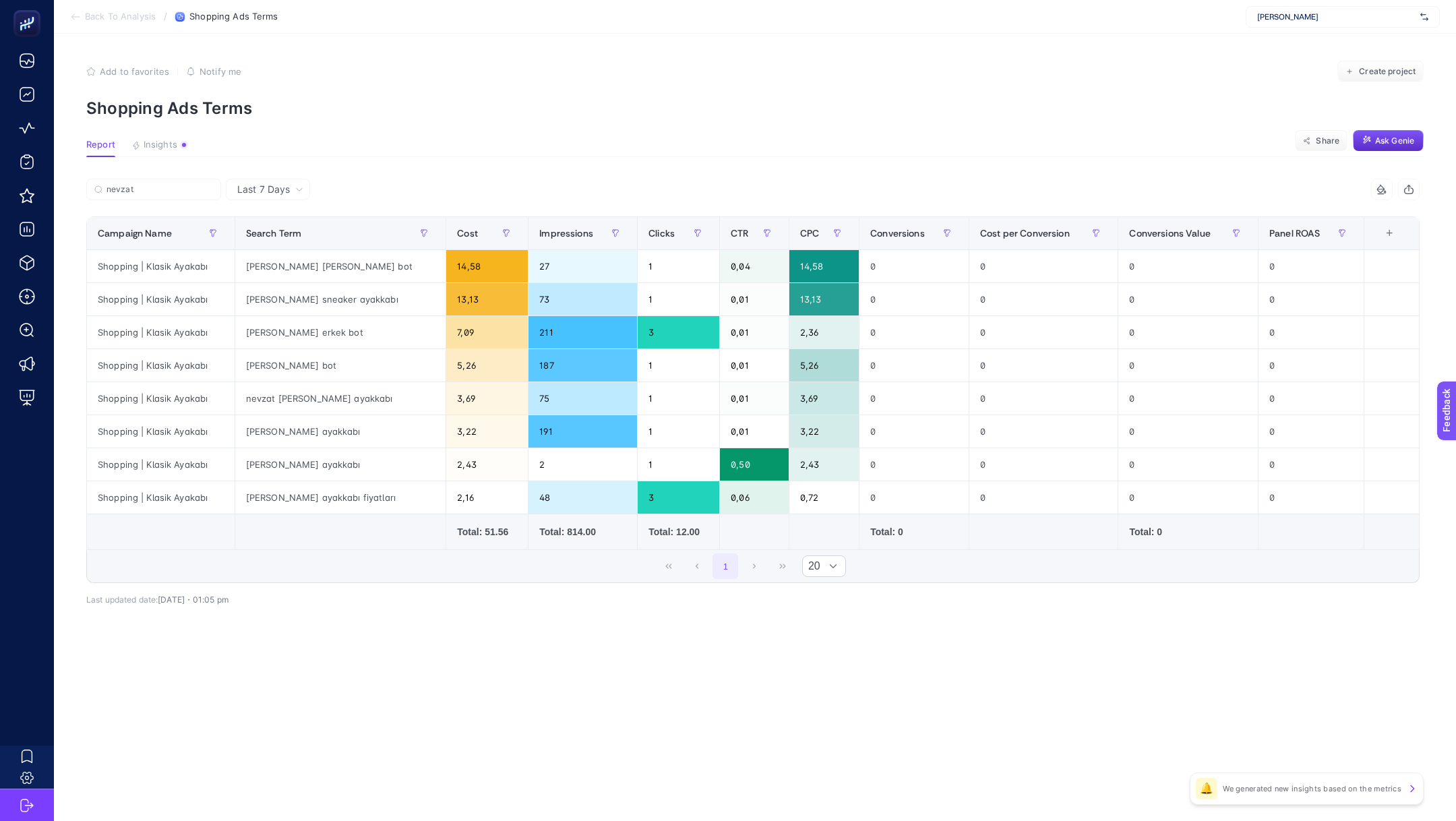
click at [138, 13] on span "Back To Analysis" at bounding box center [121, 17] width 71 height 11
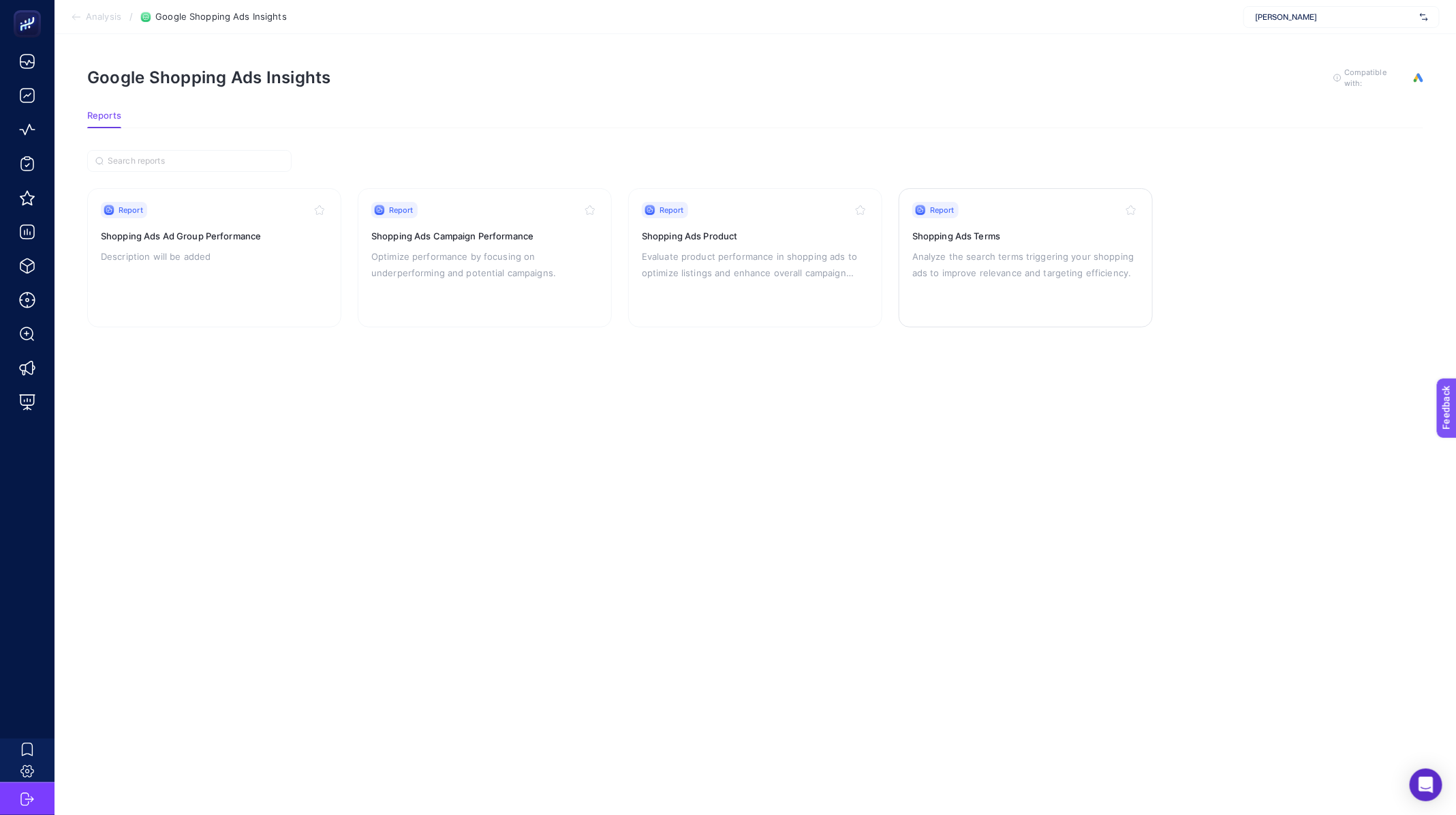
click at [1066, 242] on div "Report Shopping Ads Terms Analyze the search terms triggering your shopping ads…" at bounding box center [1025, 258] width 227 height 112
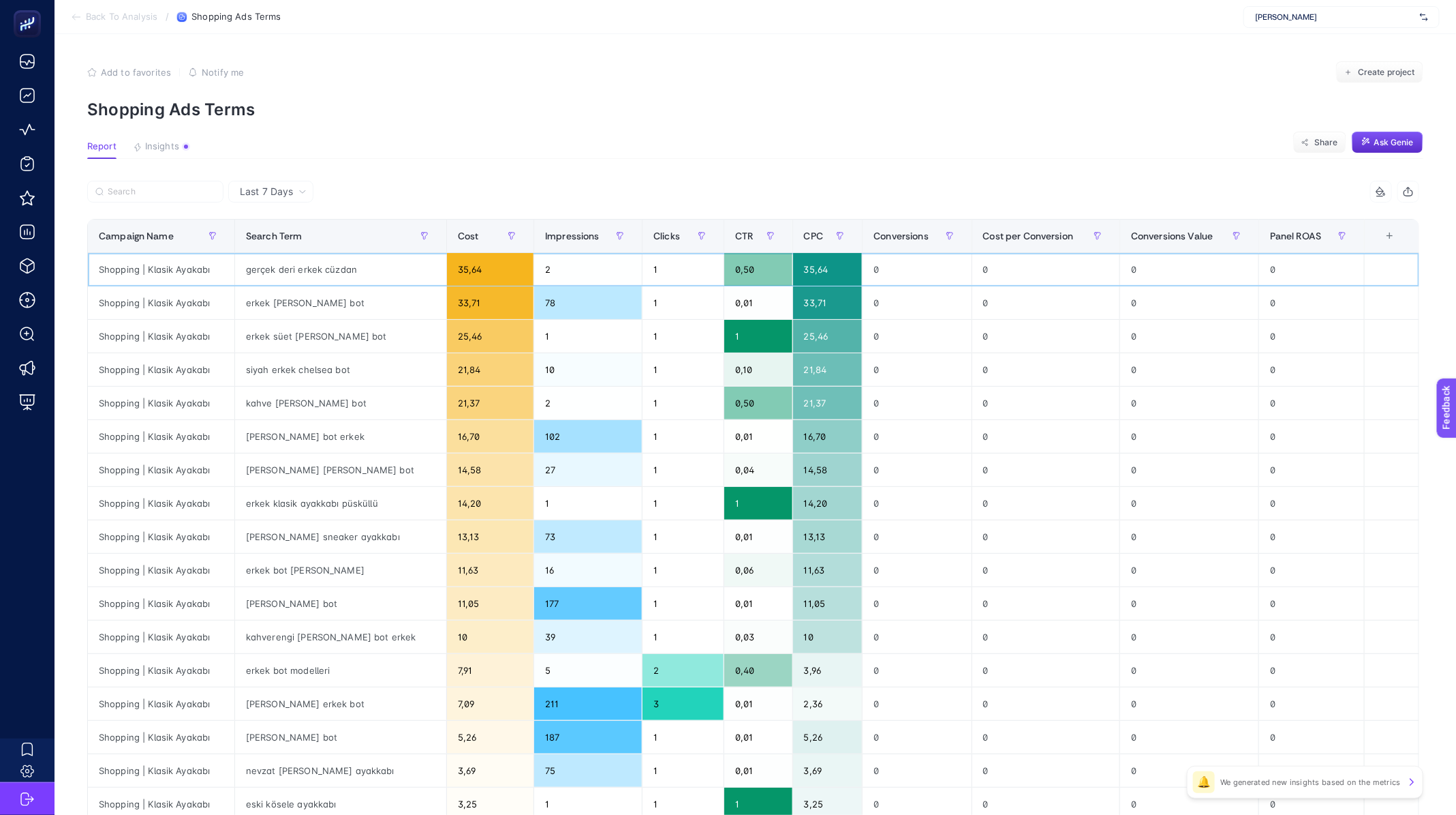
click at [812, 270] on div "35,64" at bounding box center [827, 269] width 69 height 32
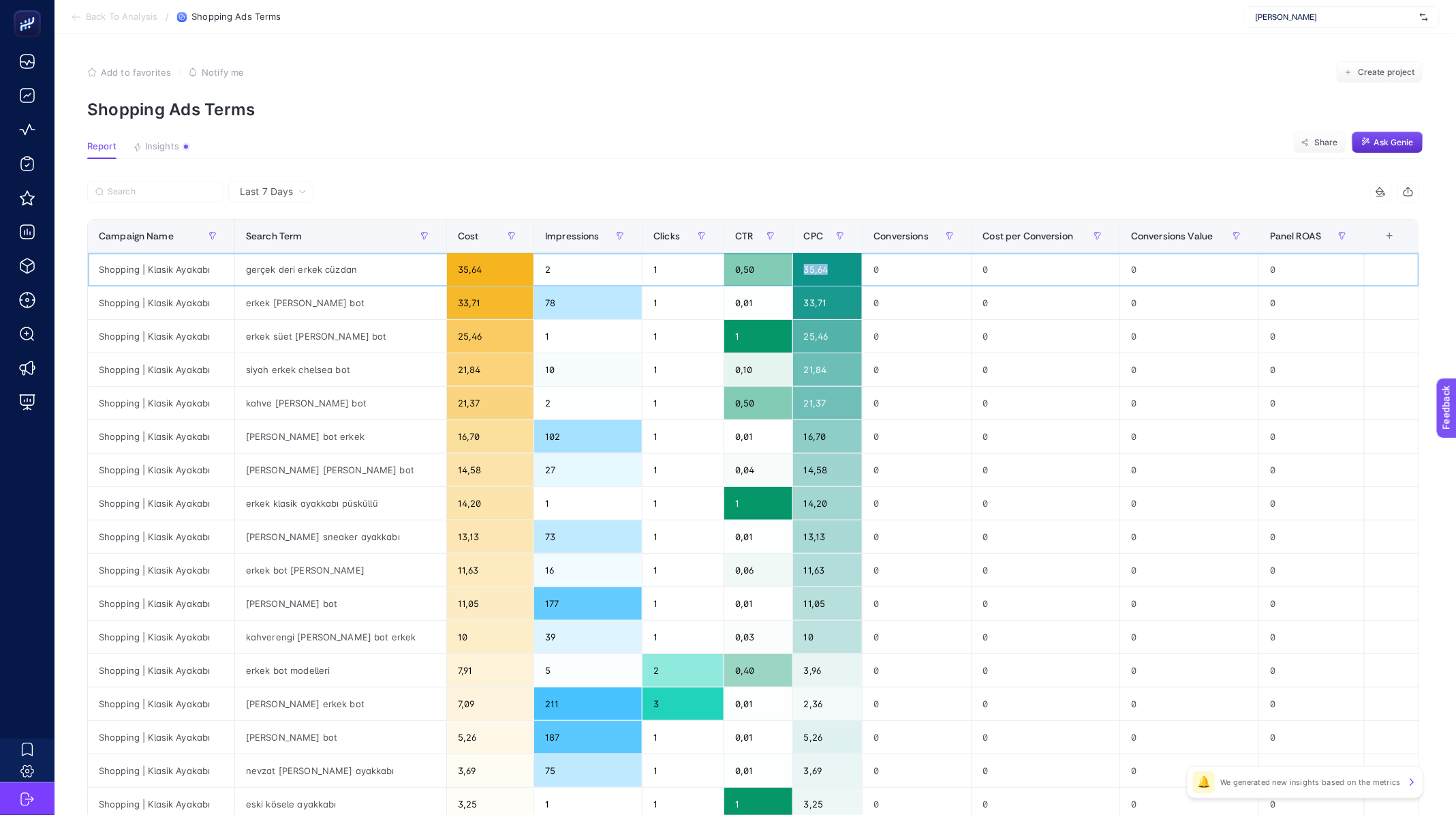
click at [812, 270] on div "35,64" at bounding box center [827, 269] width 69 height 32
click at [807, 302] on div "33,71" at bounding box center [827, 302] width 69 height 32
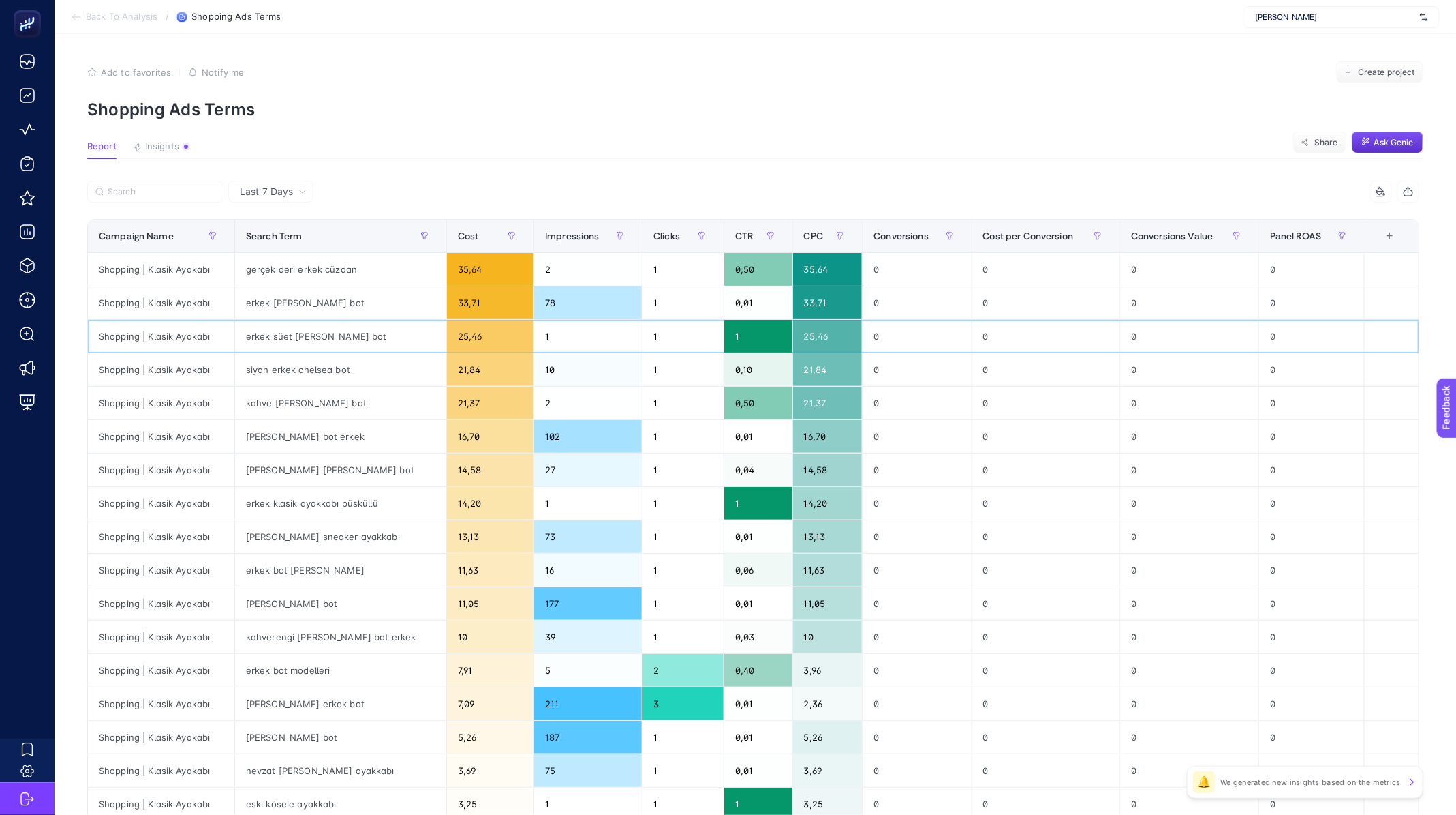
click at [827, 338] on div "25,46" at bounding box center [827, 336] width 69 height 32
click at [819, 339] on div "25,46" at bounding box center [827, 336] width 69 height 32
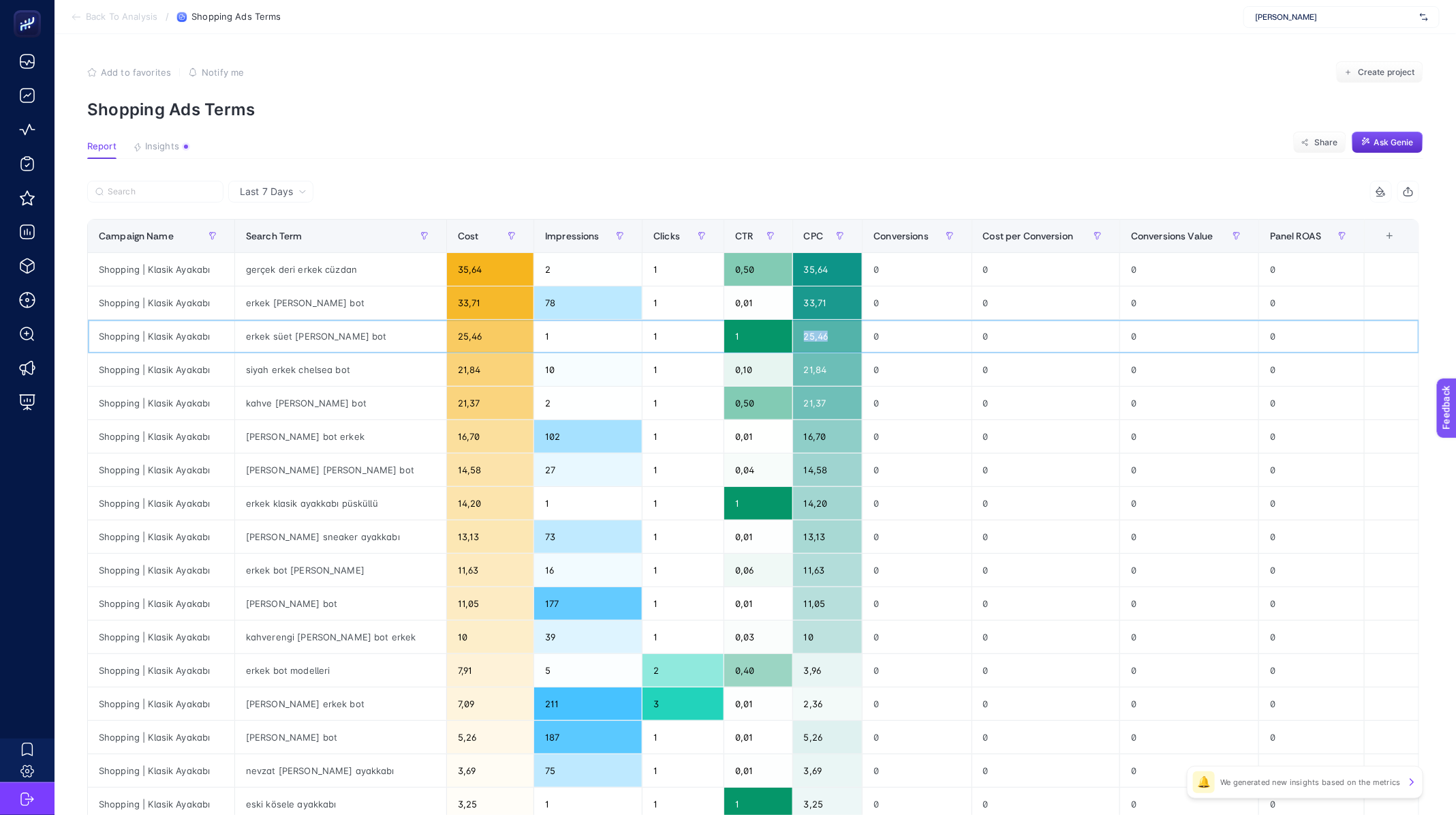
click at [819, 339] on div "25,46" at bounding box center [827, 336] width 69 height 32
click at [810, 361] on div "21,84" at bounding box center [827, 369] width 69 height 32
click at [807, 369] on div "21,84" at bounding box center [827, 369] width 69 height 32
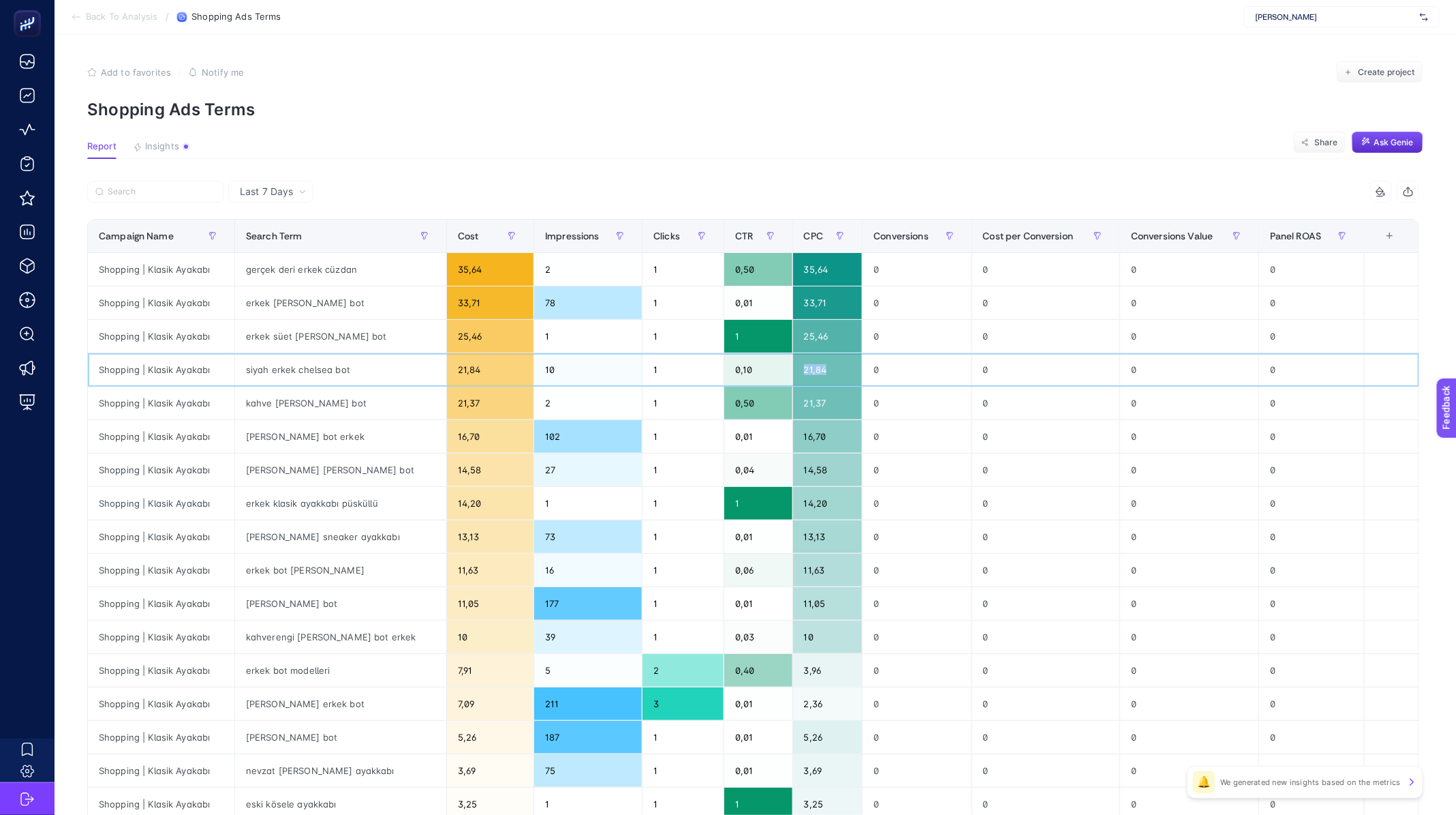
click at [807, 369] on div "21,84" at bounding box center [827, 369] width 69 height 32
click at [806, 338] on div "25,46" at bounding box center [827, 336] width 69 height 32
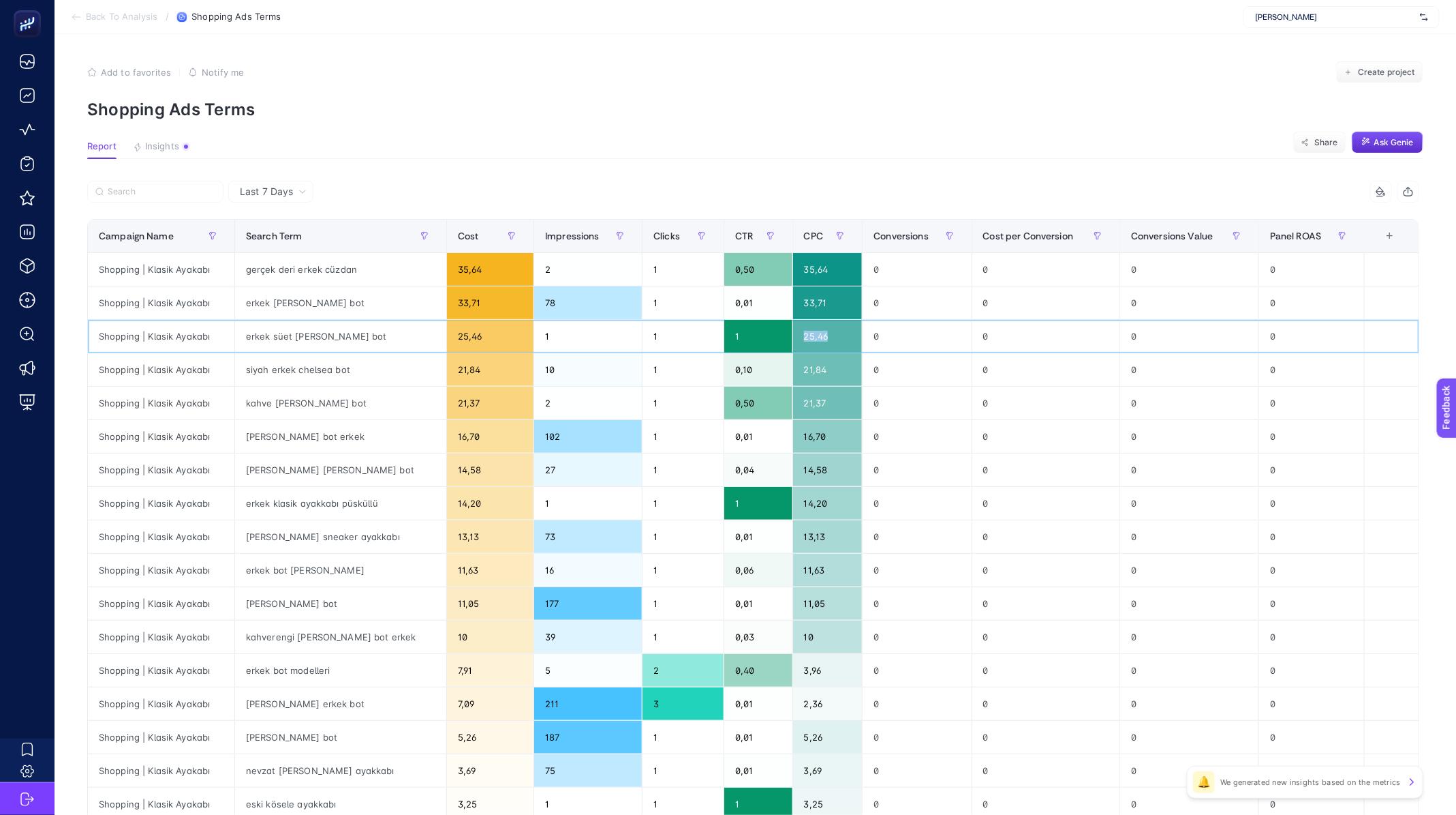
click at [807, 337] on div "25,46" at bounding box center [827, 336] width 69 height 32
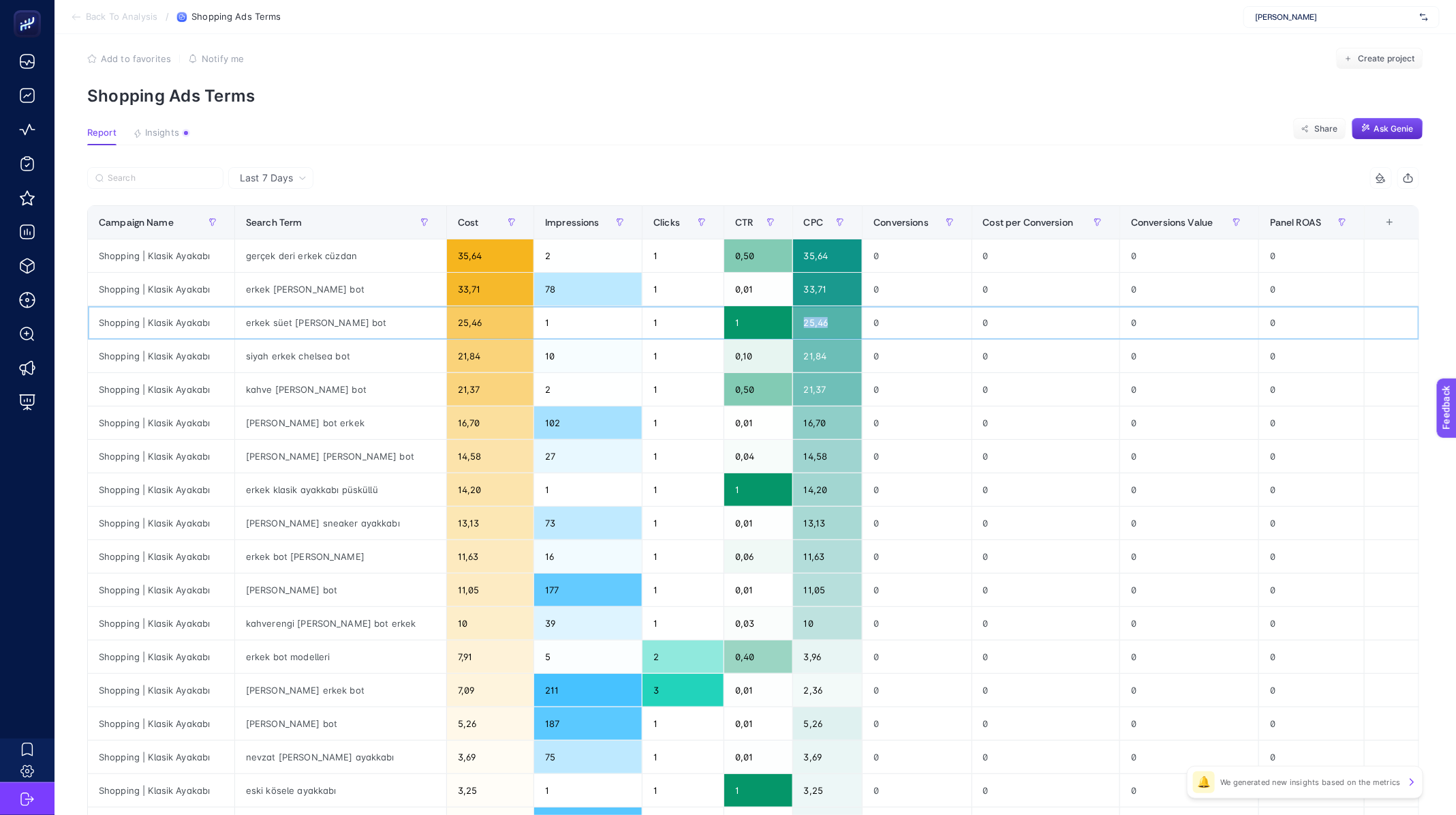
scroll to position [15, 0]
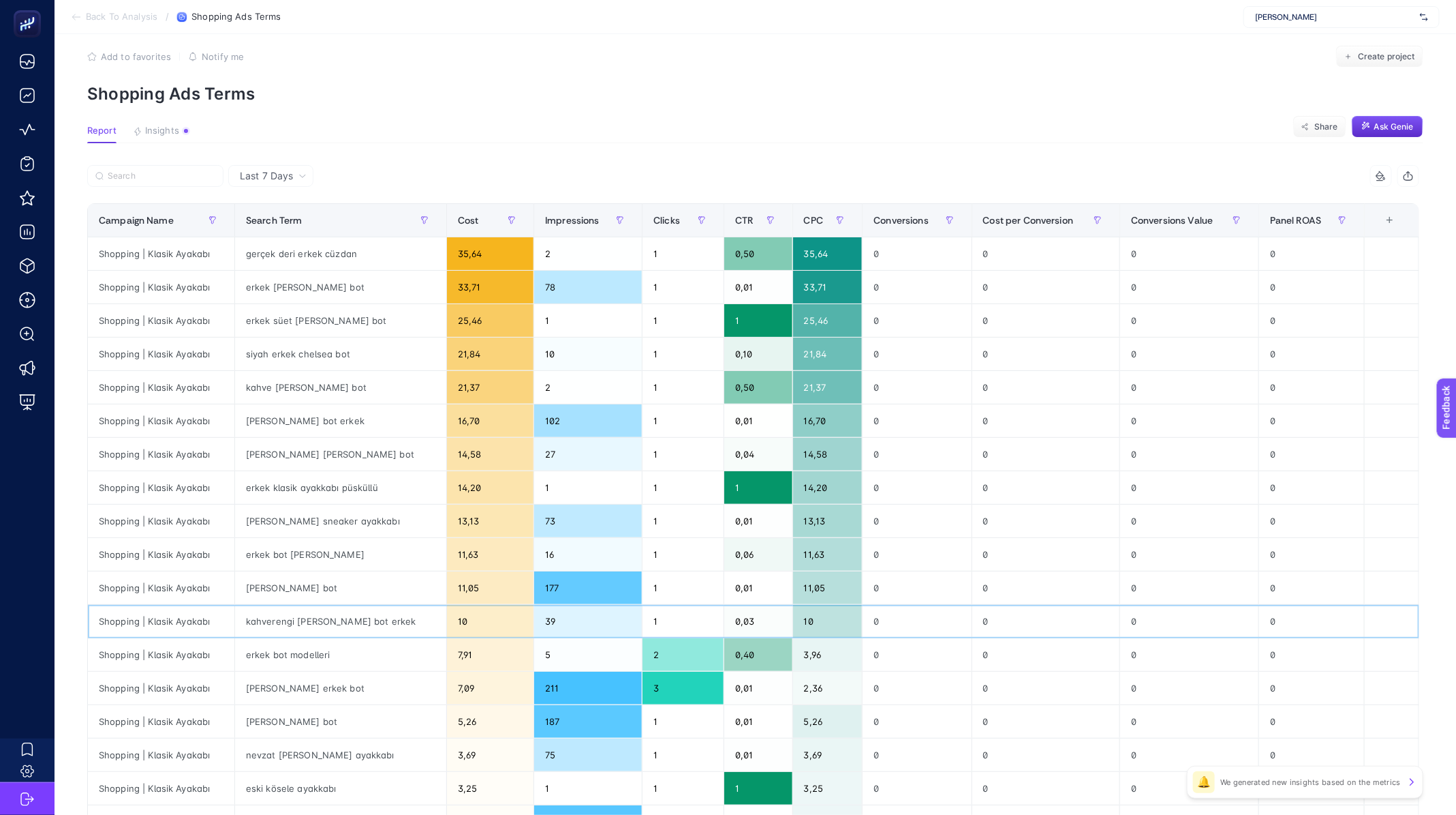
click at [320, 620] on div "kahverengi [PERSON_NAME] bot erkek" at bounding box center [340, 621] width 211 height 32
click at [325, 616] on div "kahverengi [PERSON_NAME] bot erkek" at bounding box center [340, 621] width 211 height 32
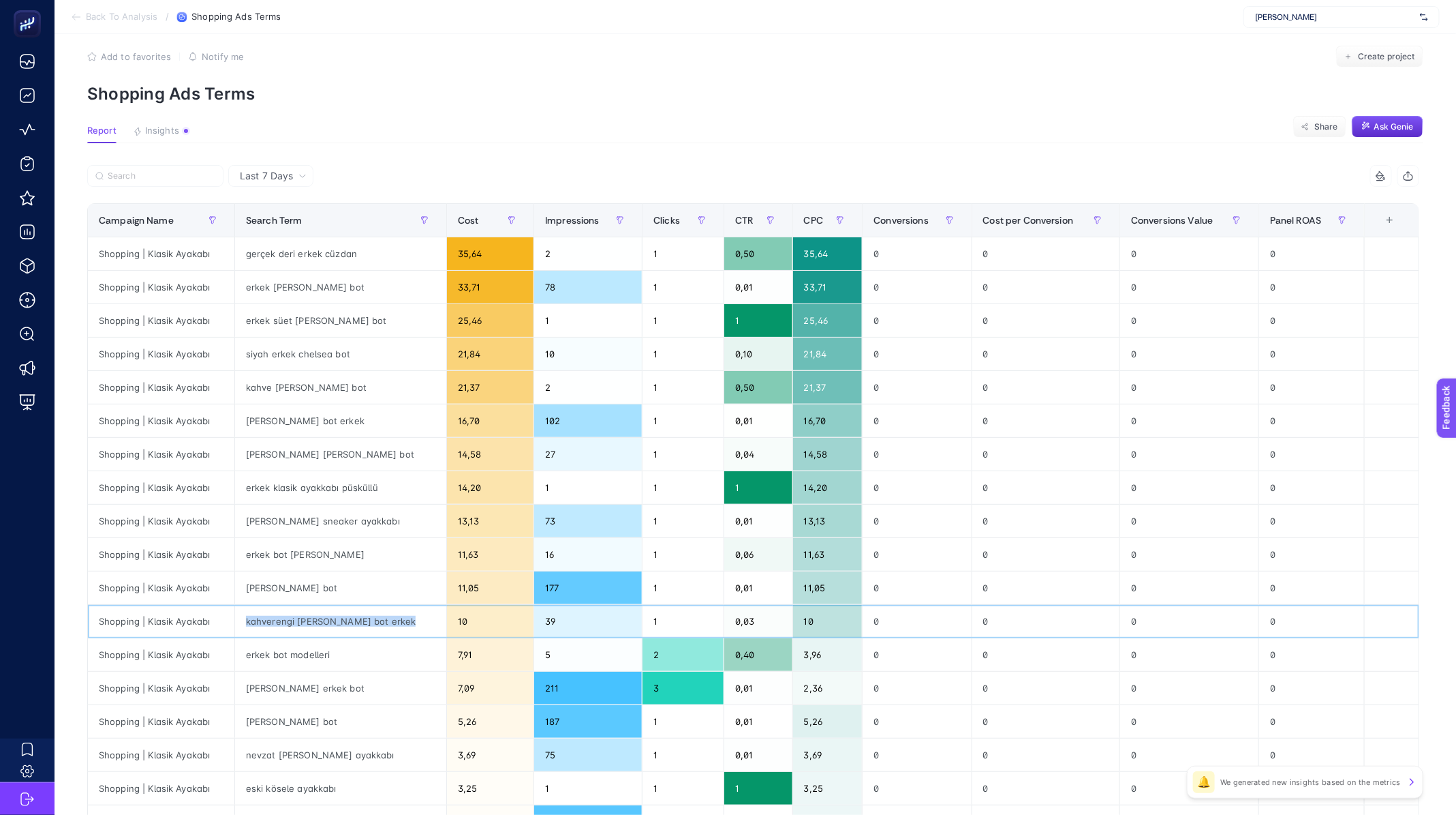
click at [325, 616] on div "kahverengi [PERSON_NAME] bot erkek" at bounding box center [340, 621] width 211 height 32
click at [282, 450] on div "[PERSON_NAME] [PERSON_NAME] bot" at bounding box center [340, 454] width 211 height 32
click at [282, 480] on div "erkek klasik ayakkabı püsküllü" at bounding box center [340, 487] width 211 height 32
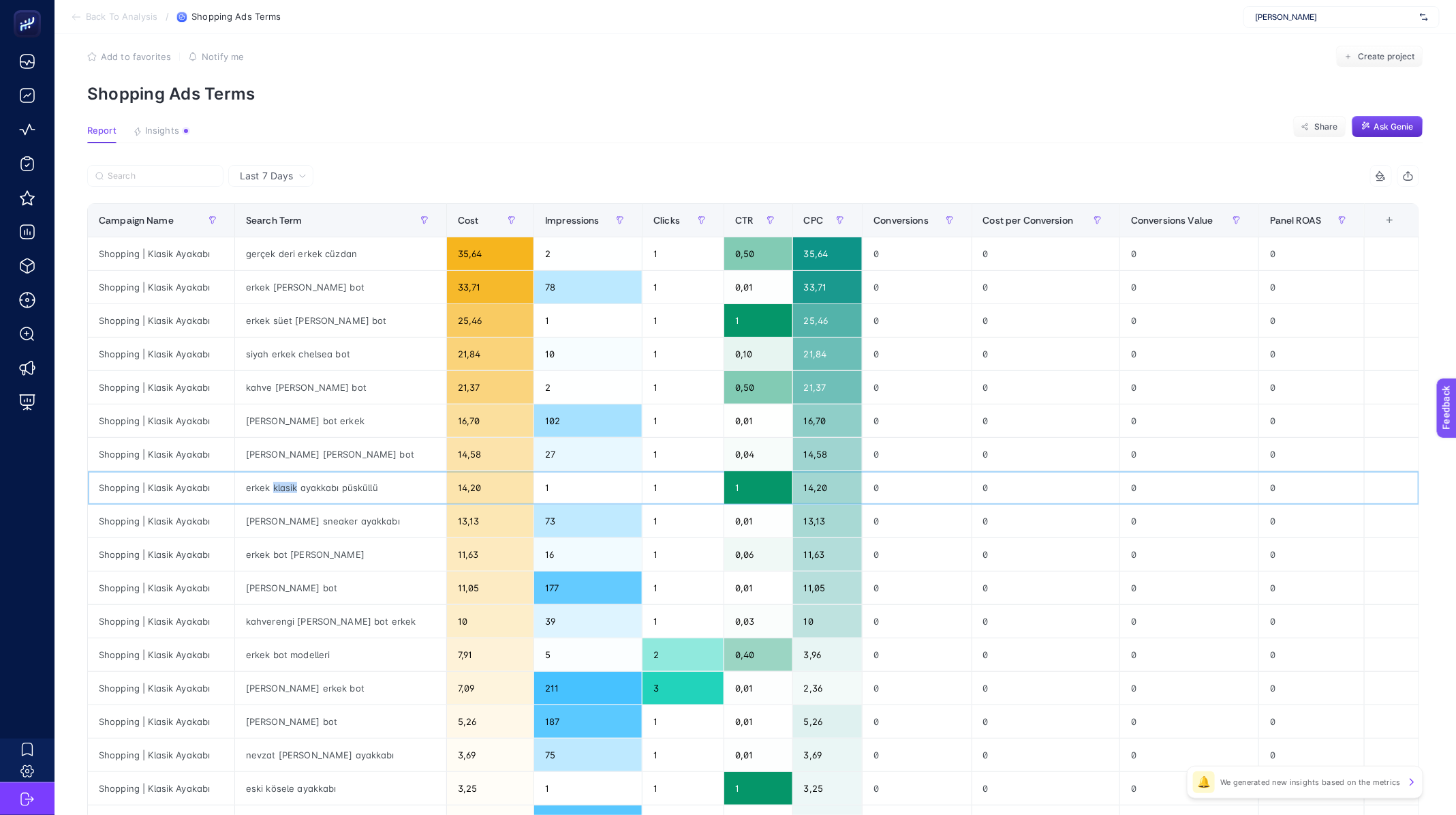
click at [282, 480] on div "erkek klasik ayakkabı püsküllü" at bounding box center [340, 487] width 211 height 32
click at [273, 516] on div "[PERSON_NAME] sneaker ayakkabı" at bounding box center [340, 521] width 211 height 32
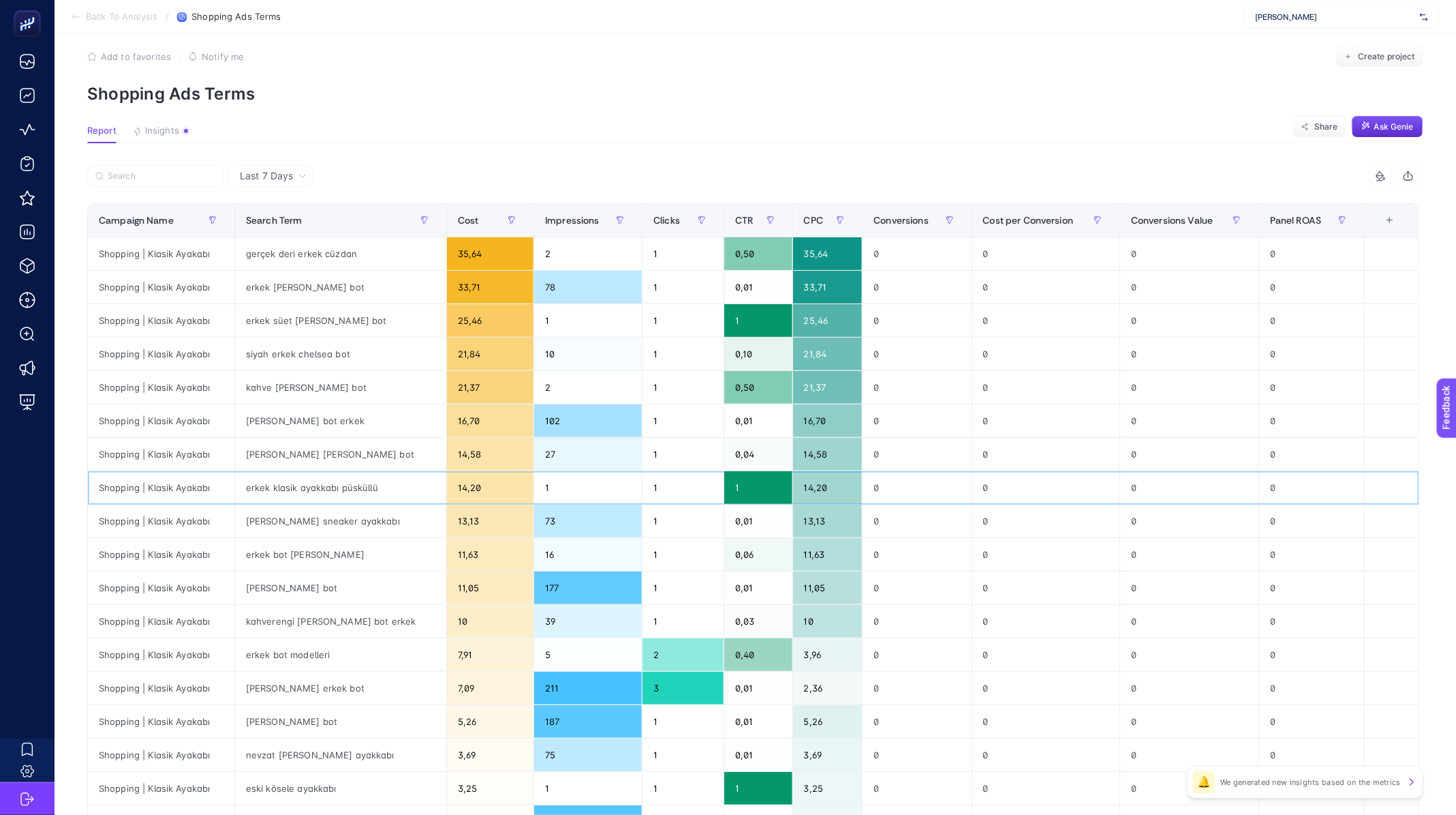
click at [293, 479] on div "erkek klasik ayakkabı püsküllü" at bounding box center [340, 487] width 211 height 32
click at [286, 390] on div "kahve [PERSON_NAME] bot" at bounding box center [340, 387] width 211 height 32
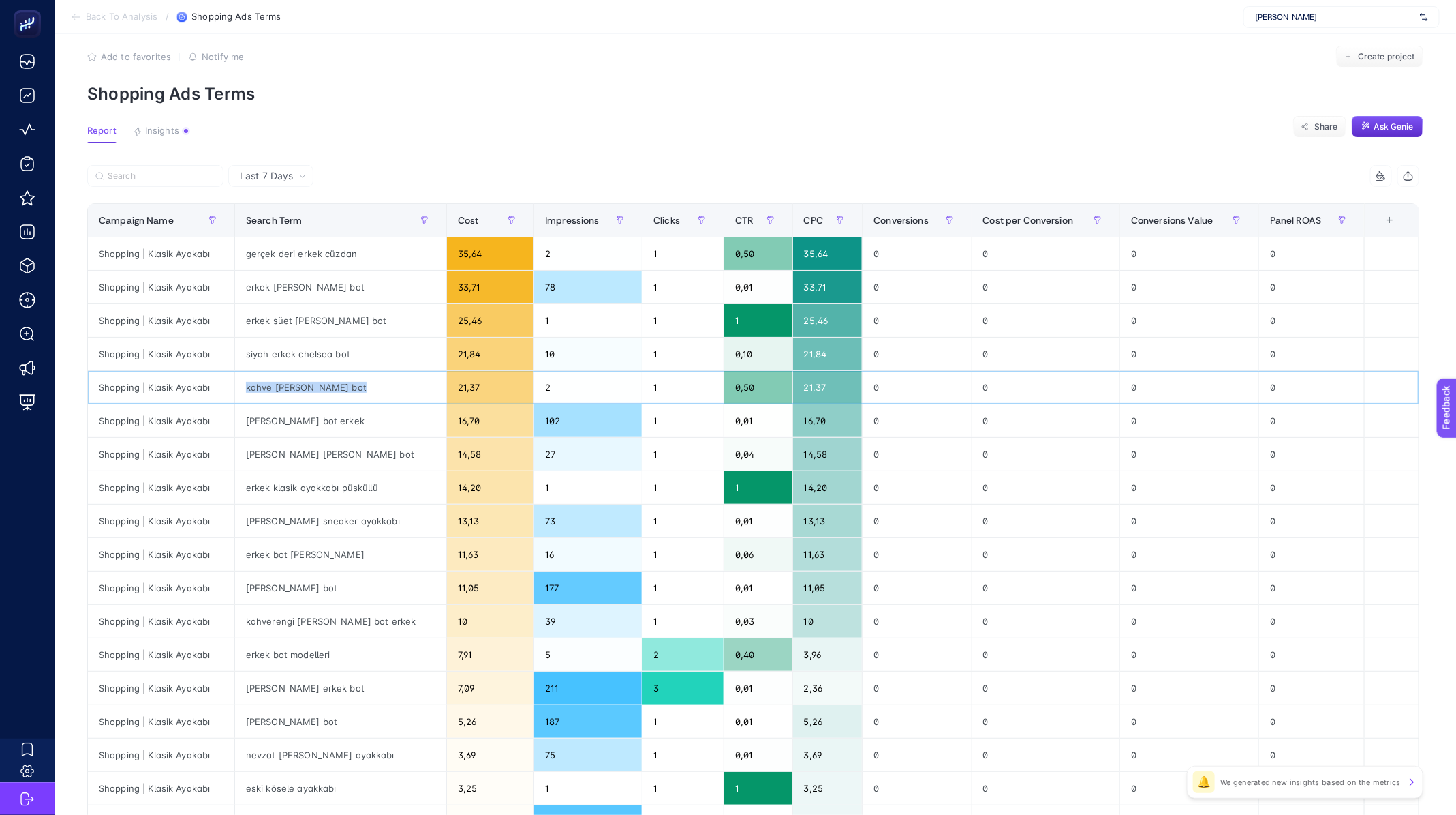
click at [286, 390] on div "kahve [PERSON_NAME] bot" at bounding box center [340, 387] width 211 height 32
click at [284, 355] on div "siyah erkek chelsea bot" at bounding box center [340, 354] width 211 height 32
click at [302, 321] on div "erkek süet [PERSON_NAME] bot" at bounding box center [340, 320] width 211 height 32
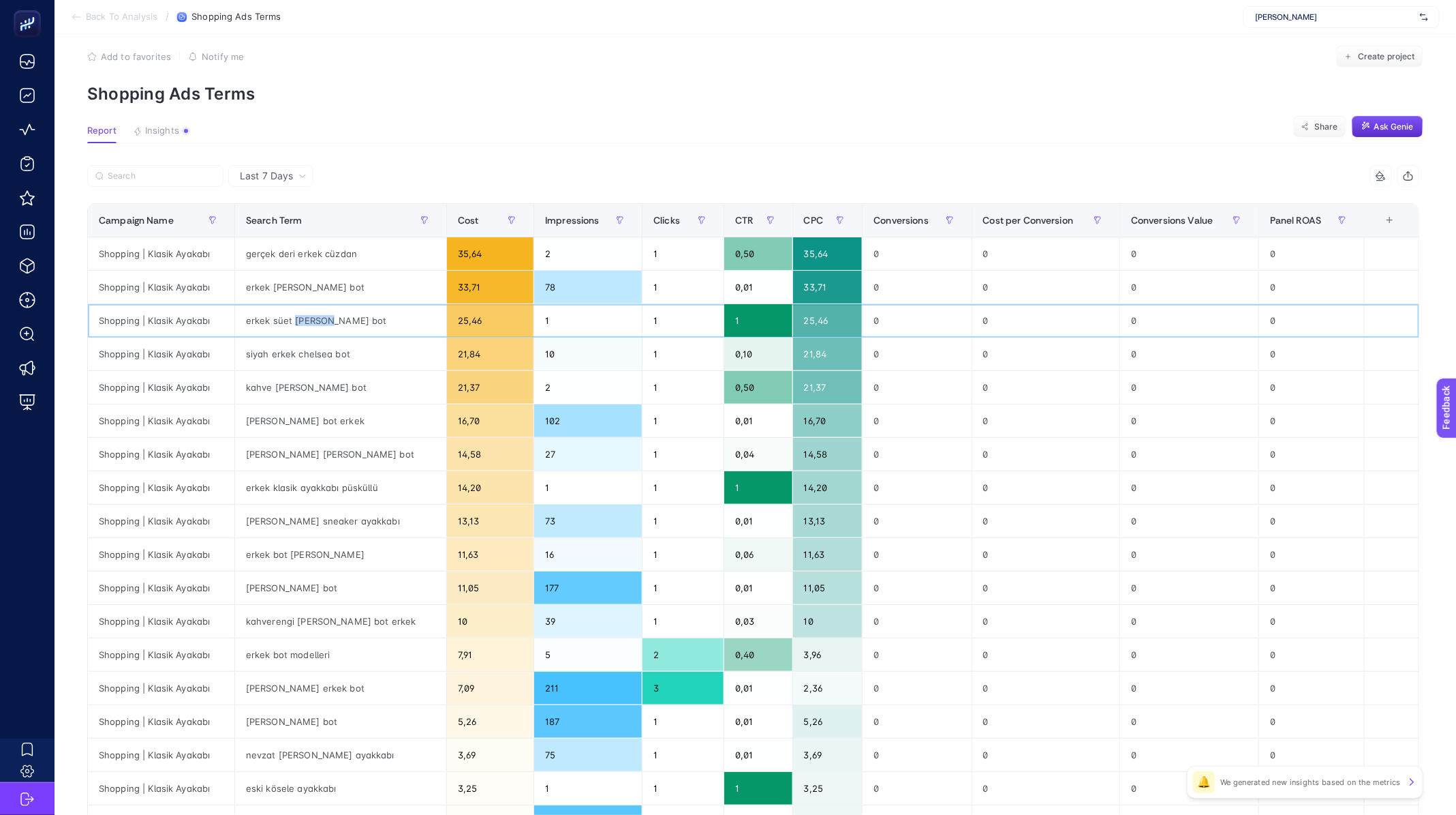
click at [302, 321] on div "erkek süet [PERSON_NAME] bot" at bounding box center [340, 320] width 211 height 32
click at [300, 296] on div "erkek [PERSON_NAME] bot" at bounding box center [340, 287] width 211 height 32
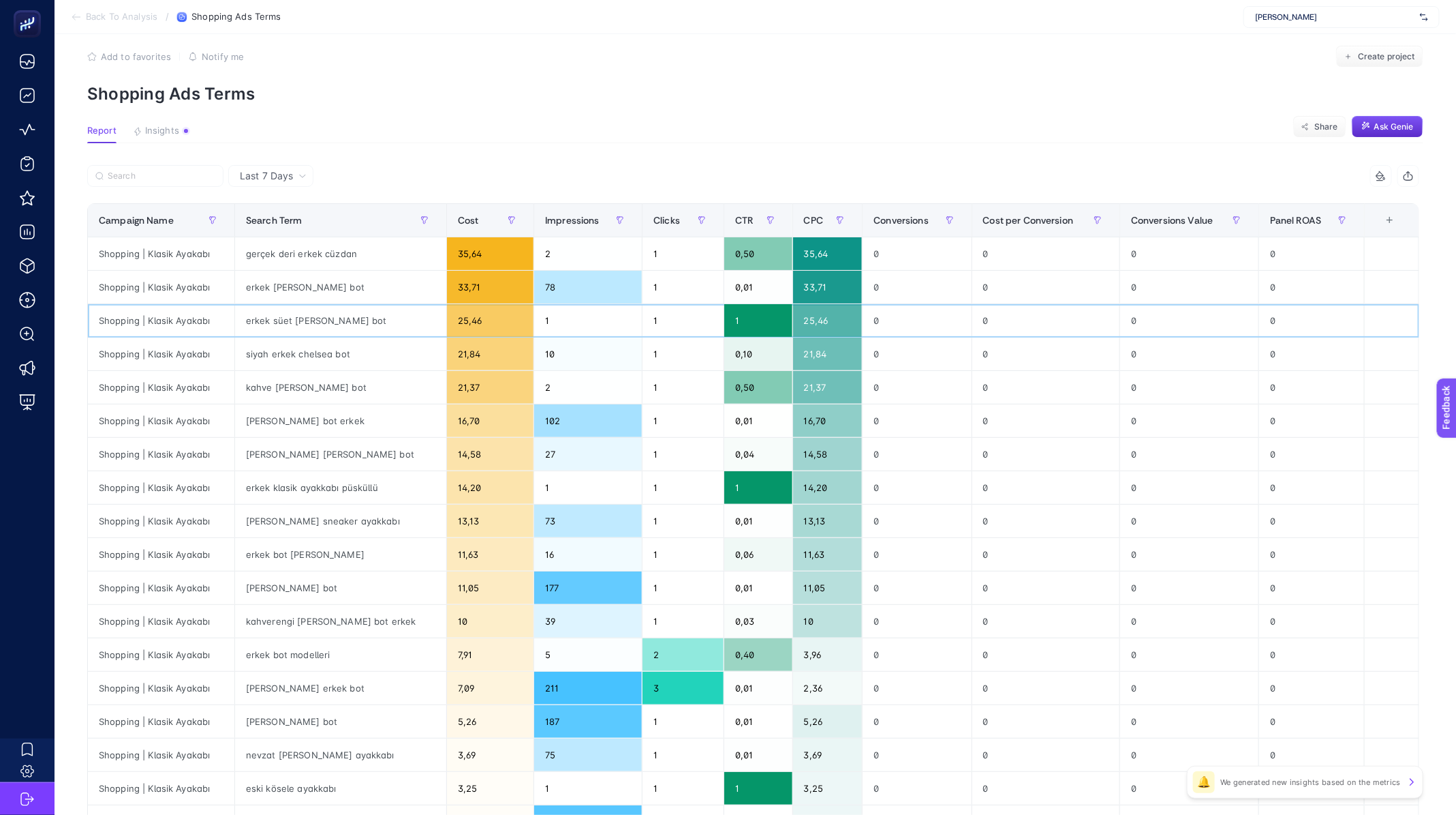
click at [289, 327] on div "erkek süet [PERSON_NAME] bot" at bounding box center [340, 320] width 211 height 32
click at [288, 359] on div "siyah erkek chelsea bot" at bounding box center [340, 354] width 211 height 32
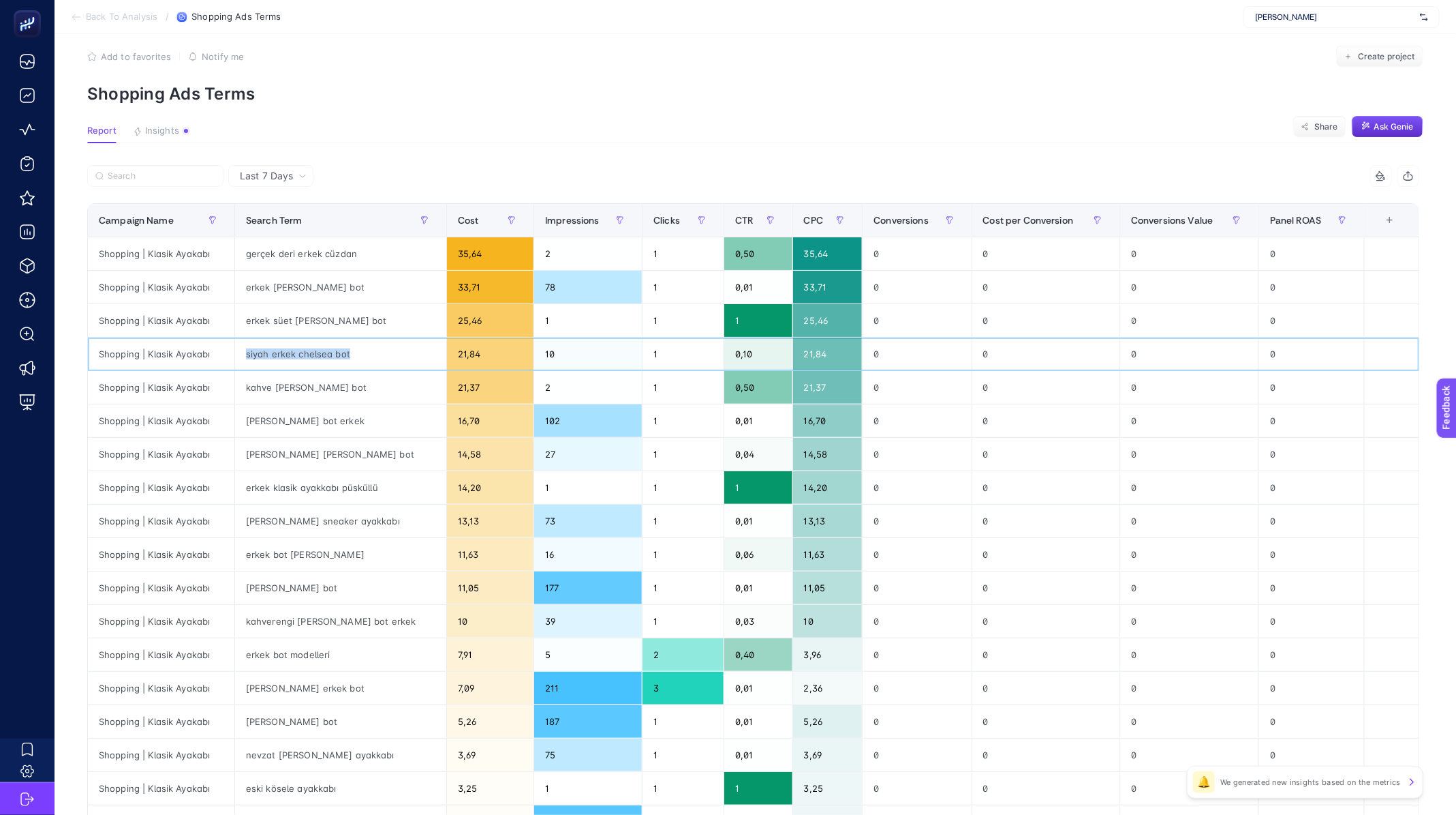
click at [288, 359] on div "siyah erkek chelsea bot" at bounding box center [340, 354] width 211 height 32
click at [307, 338] on div "siyah erkek chelsea bot" at bounding box center [340, 354] width 211 height 32
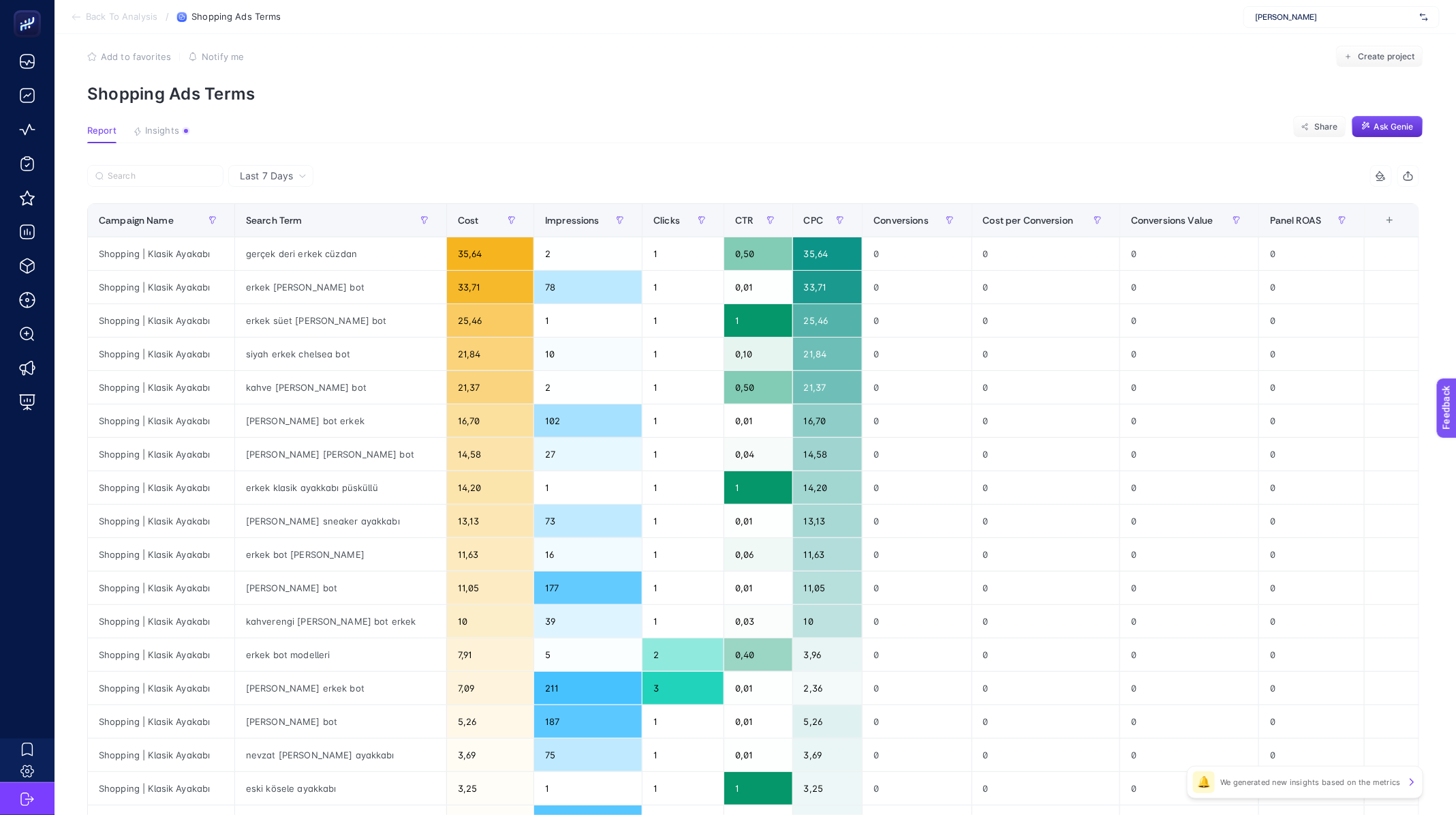
click at [103, 12] on span "Back To Analysis" at bounding box center [122, 17] width 72 height 11
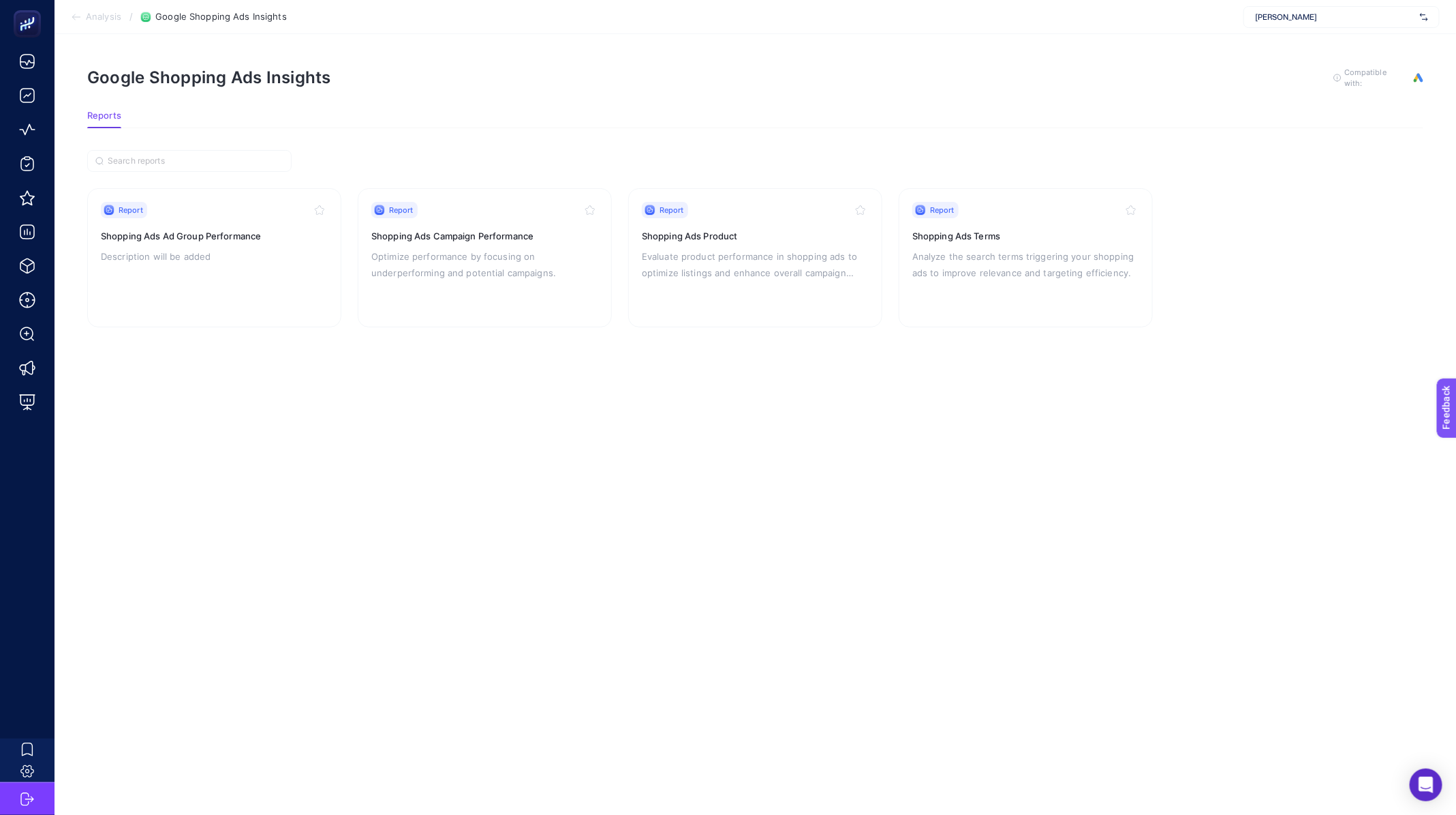
click at [109, 17] on span "Analysis" at bounding box center [103, 17] width 35 height 11
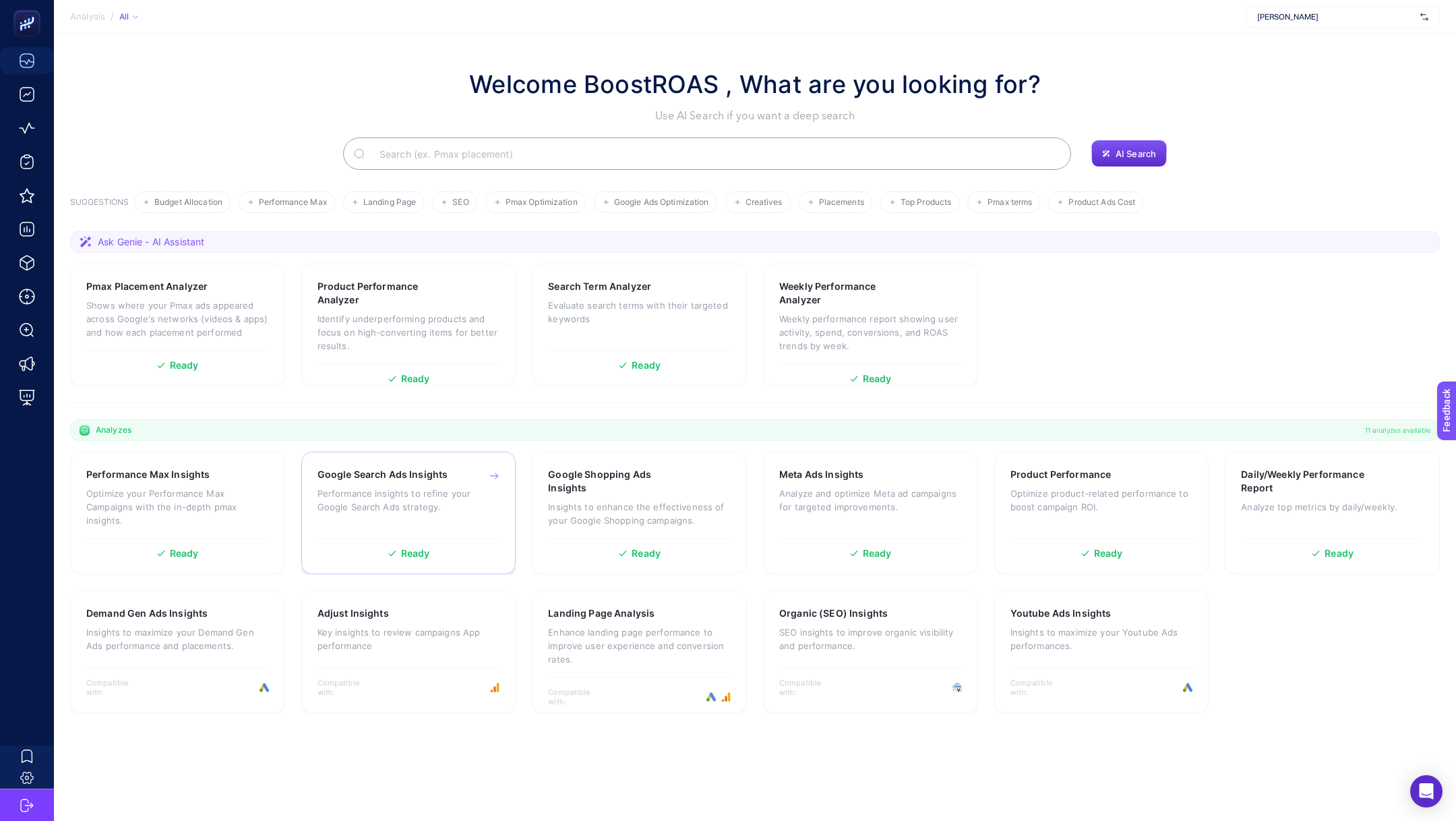
click at [415, 493] on p "Performance insights to refine your Google Search Ads strategy." at bounding box center [409, 500] width 183 height 27
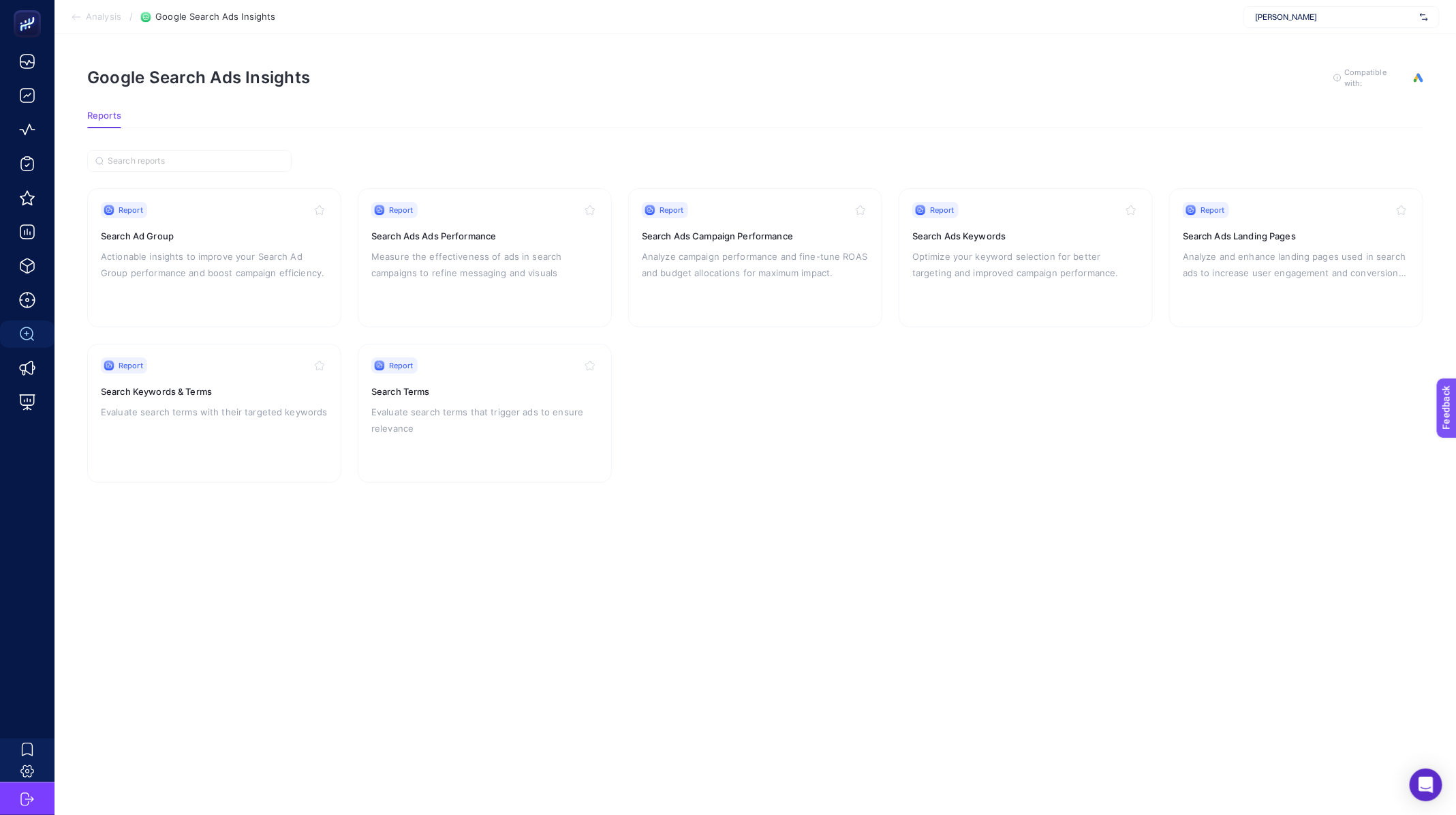
click at [109, 22] on section "Analysis / Google Search Ads Insights [PERSON_NAME]" at bounding box center [755, 17] width 1401 height 34
click at [111, 21] on span "Analysis" at bounding box center [103, 17] width 35 height 11
click at [438, 432] on p "Evaluate search terms that trigger ads to ensure relevance" at bounding box center [484, 420] width 227 height 32
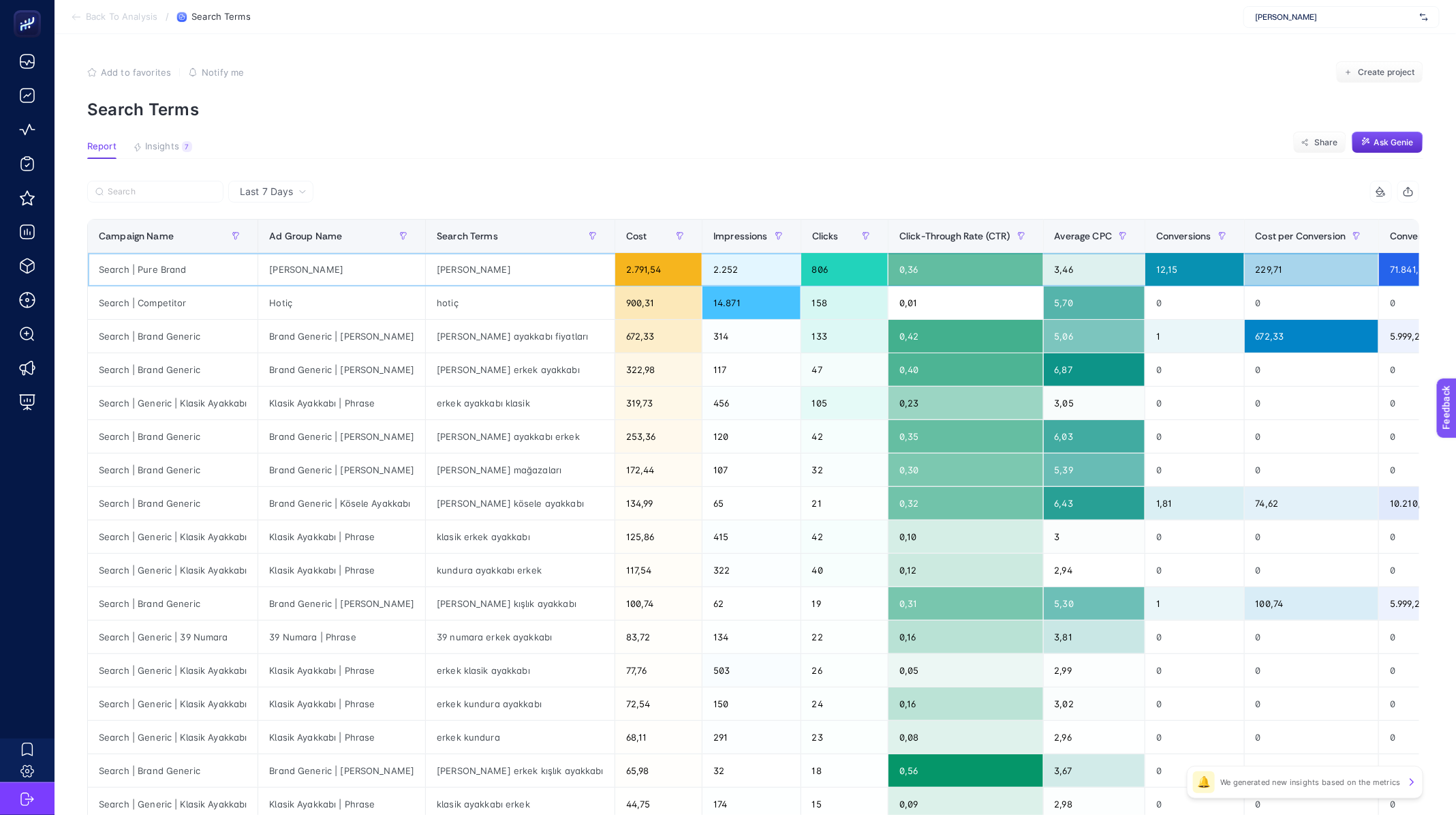
click at [349, 277] on div "[PERSON_NAME]" at bounding box center [342, 269] width 167 height 32
click at [293, 267] on div "[PERSON_NAME]" at bounding box center [342, 269] width 167 height 32
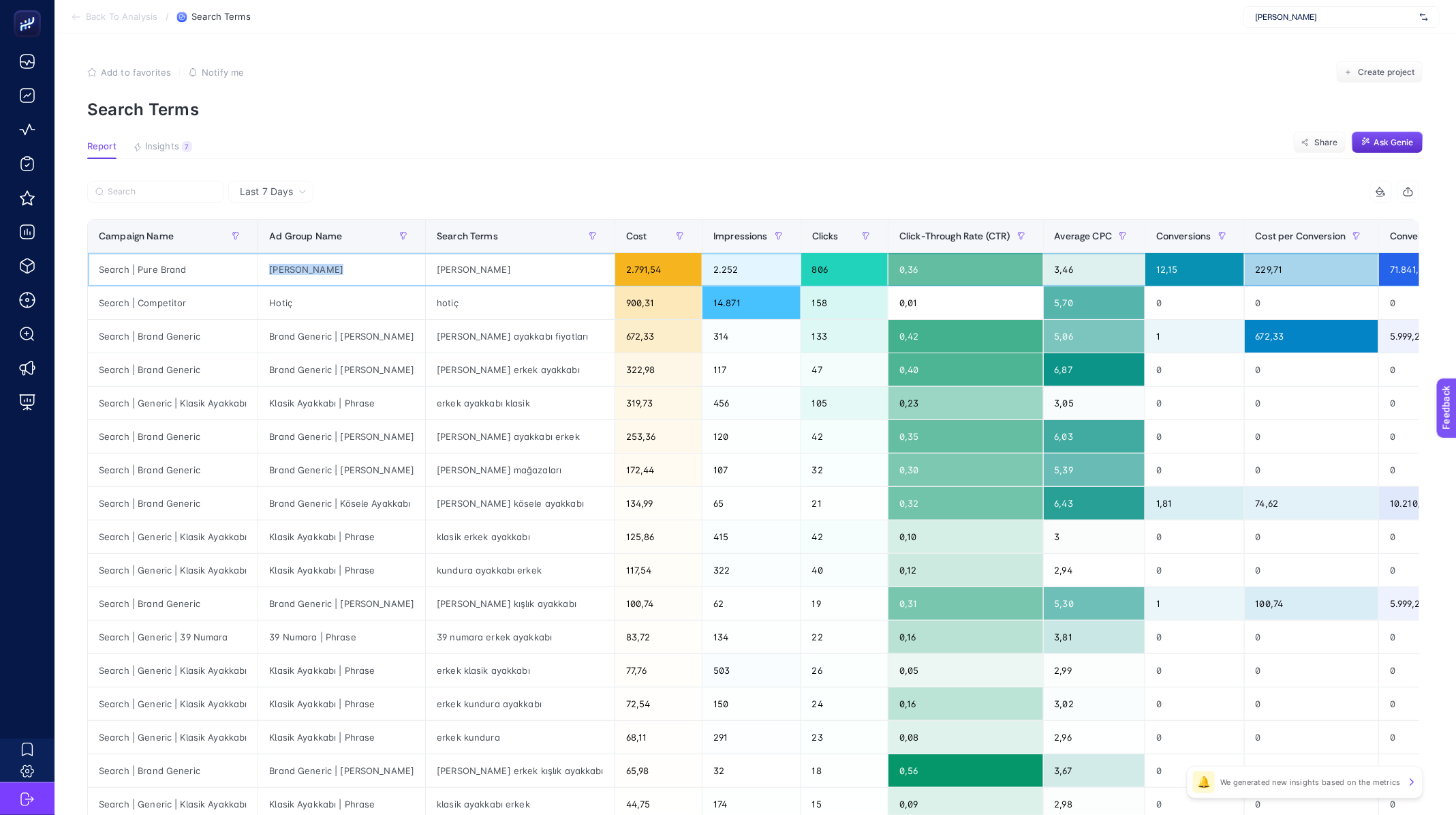
click at [293, 267] on div "[PERSON_NAME]" at bounding box center [342, 269] width 167 height 32
click at [291, 302] on div "Hotiç" at bounding box center [342, 302] width 167 height 32
click at [425, 302] on div "Hotiç" at bounding box center [342, 302] width 167 height 32
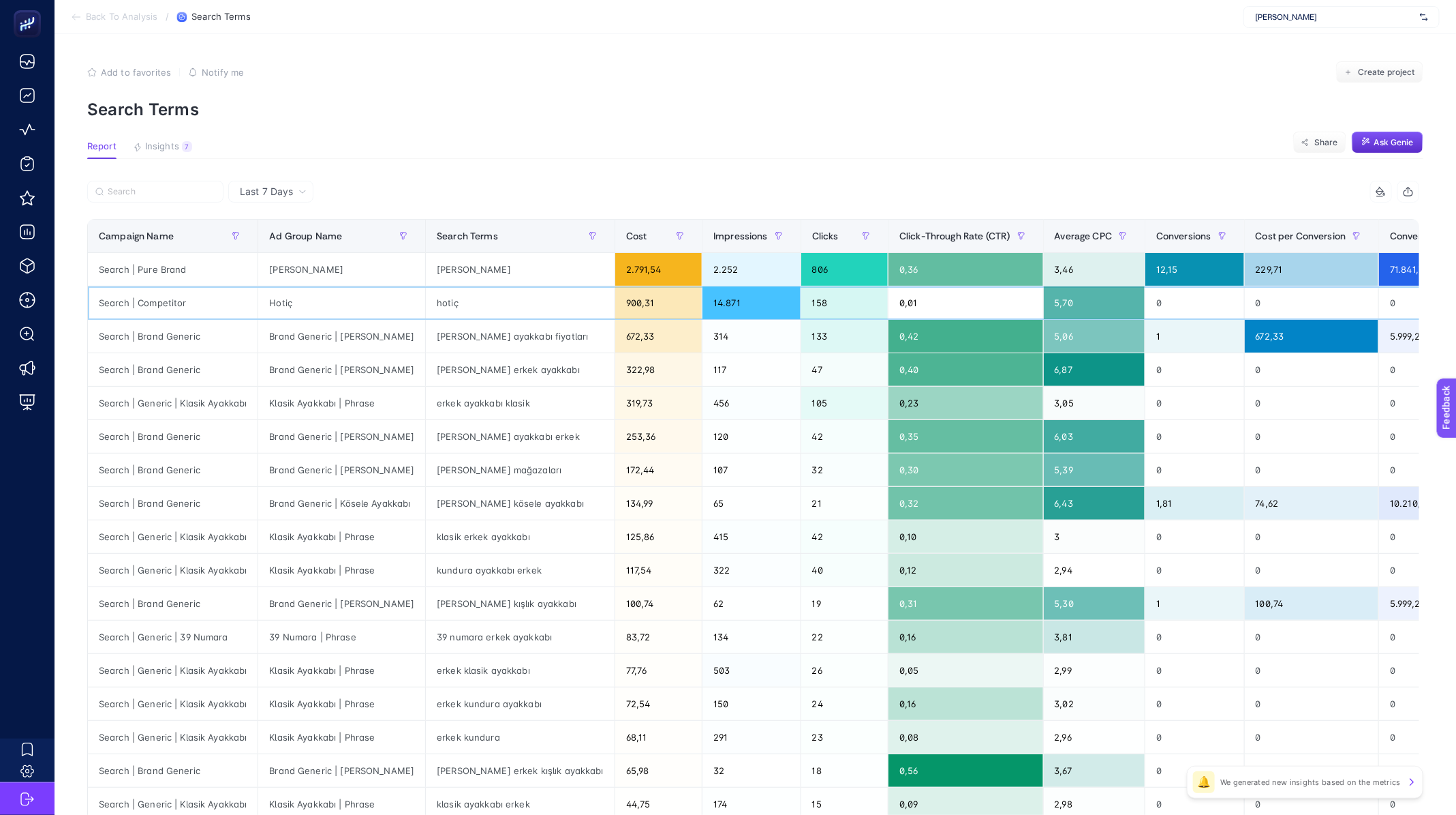
click at [425, 302] on div "Hotiç" at bounding box center [342, 302] width 167 height 32
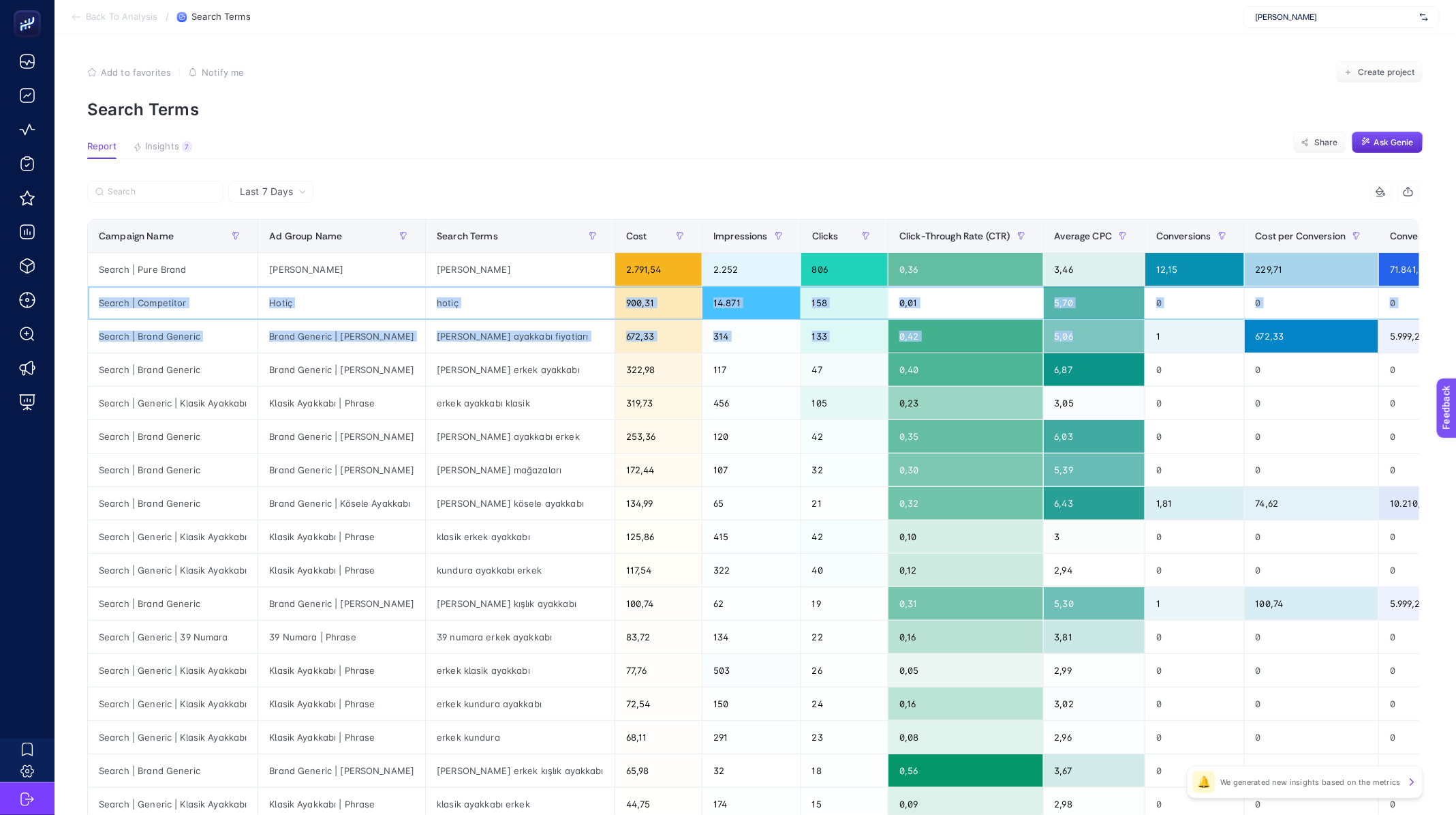
drag, startPoint x: 198, startPoint y: 294, endPoint x: 1092, endPoint y: 337, distance: 895.0
click at [1092, 337] on tbody "Search | Pure Brand [PERSON_NAME] [PERSON_NAME] 2.791,54 2.252 806 0,36 3,46 12…" at bounding box center [856, 570] width 1537 height 635
click at [842, 296] on div "158" at bounding box center [844, 302] width 86 height 32
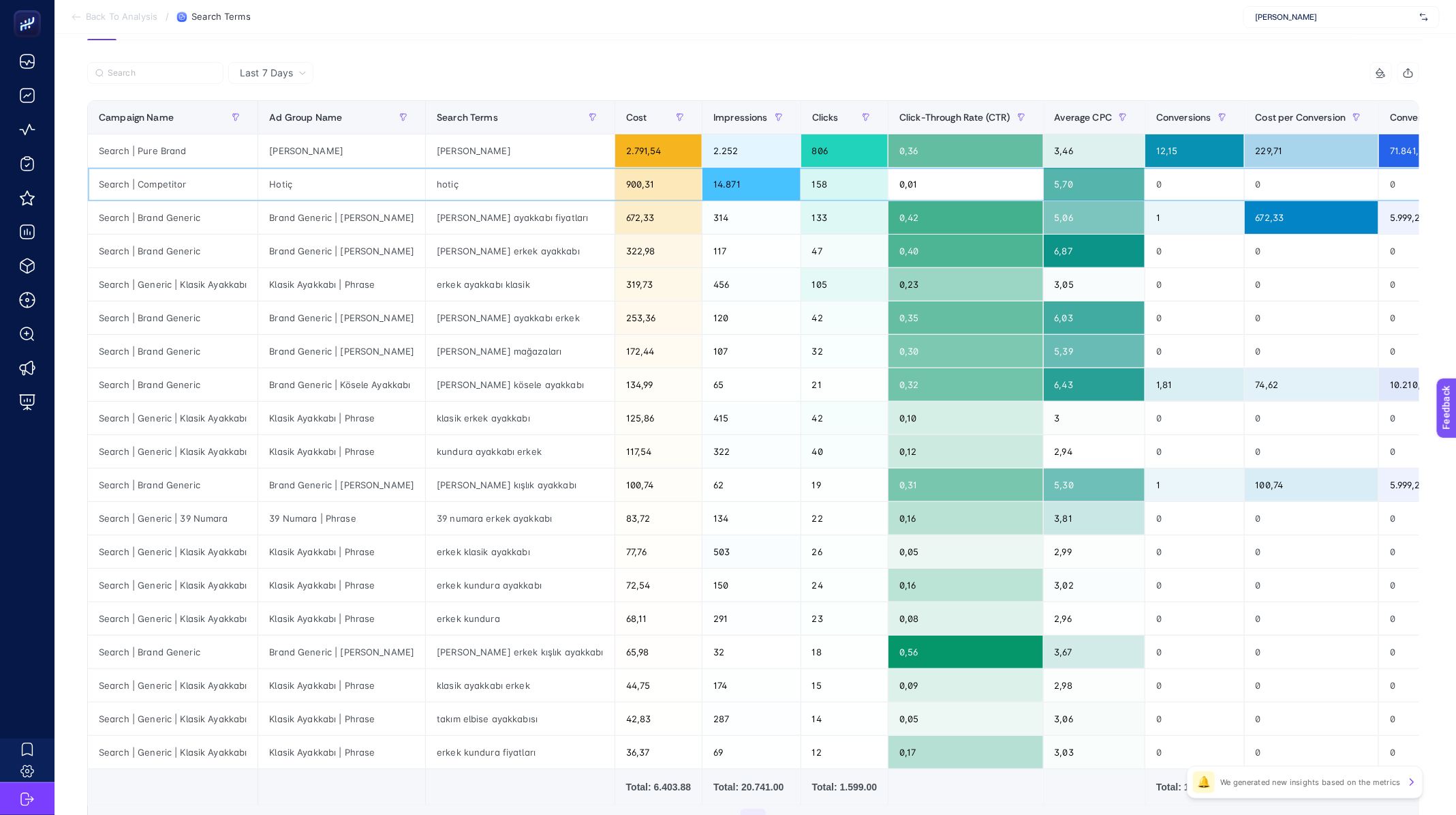
scroll to position [262, 0]
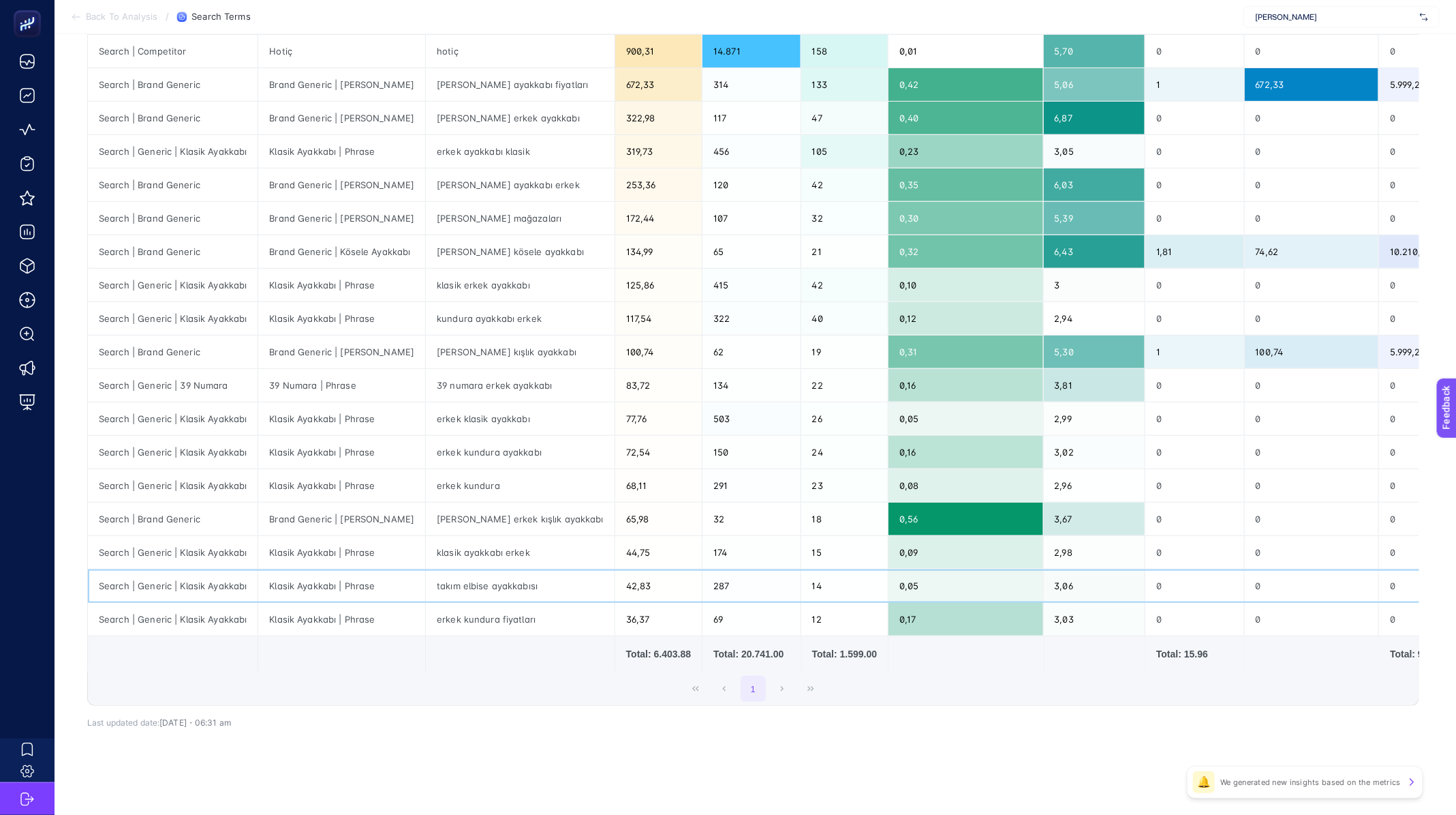
click at [484, 580] on div "takım elbise ayakkabısı" at bounding box center [520, 585] width 188 height 32
click at [489, 536] on div "klasik ayakkabı erkek" at bounding box center [520, 552] width 188 height 32
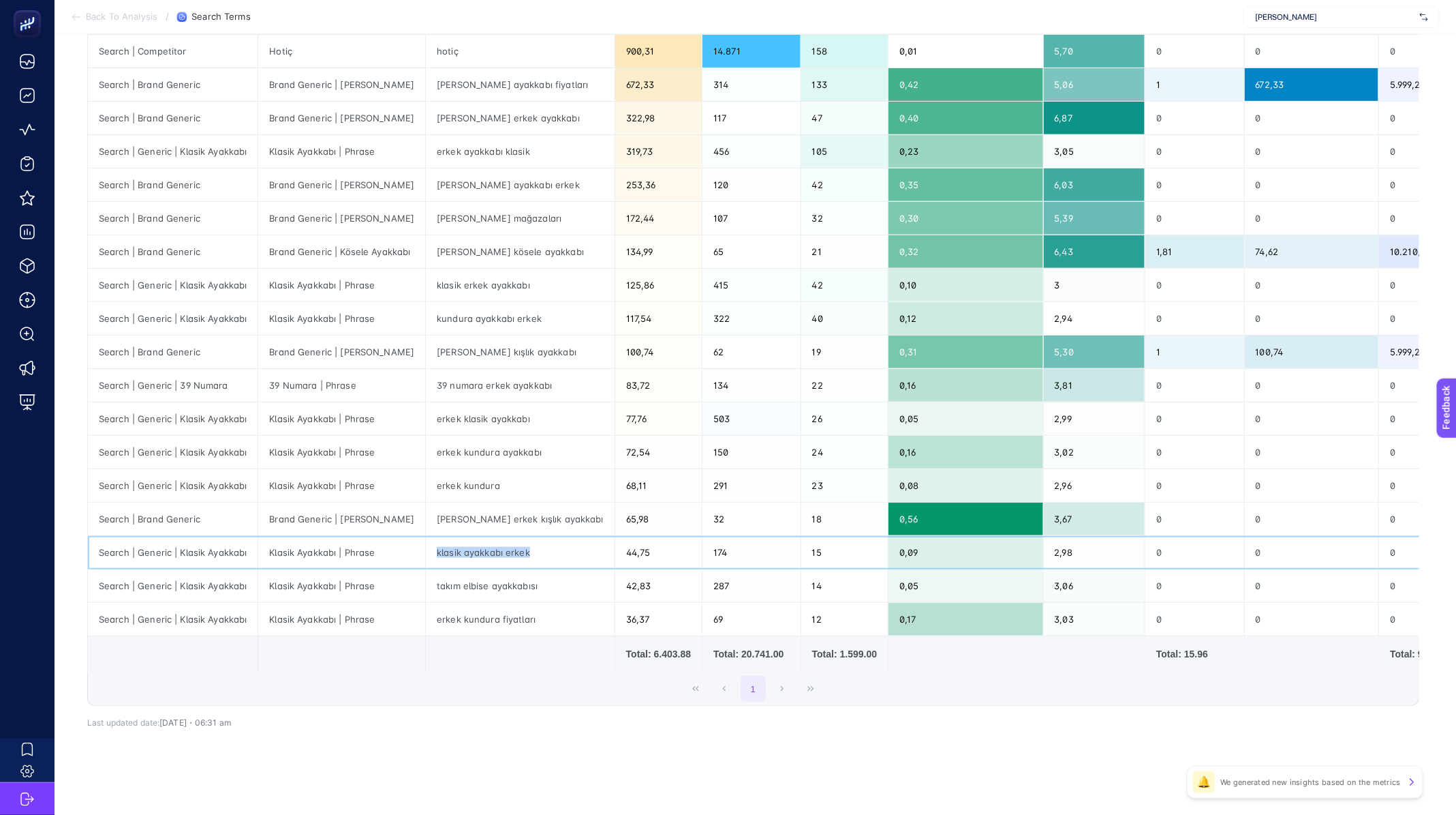
click at [489, 536] on div "klasik ayakkabı erkek" at bounding box center [520, 552] width 188 height 32
click at [501, 509] on div "[PERSON_NAME] erkek kışlık ayakkabı" at bounding box center [520, 519] width 188 height 32
click at [502, 506] on div "[PERSON_NAME] erkek kışlık ayakkabı" at bounding box center [520, 519] width 188 height 32
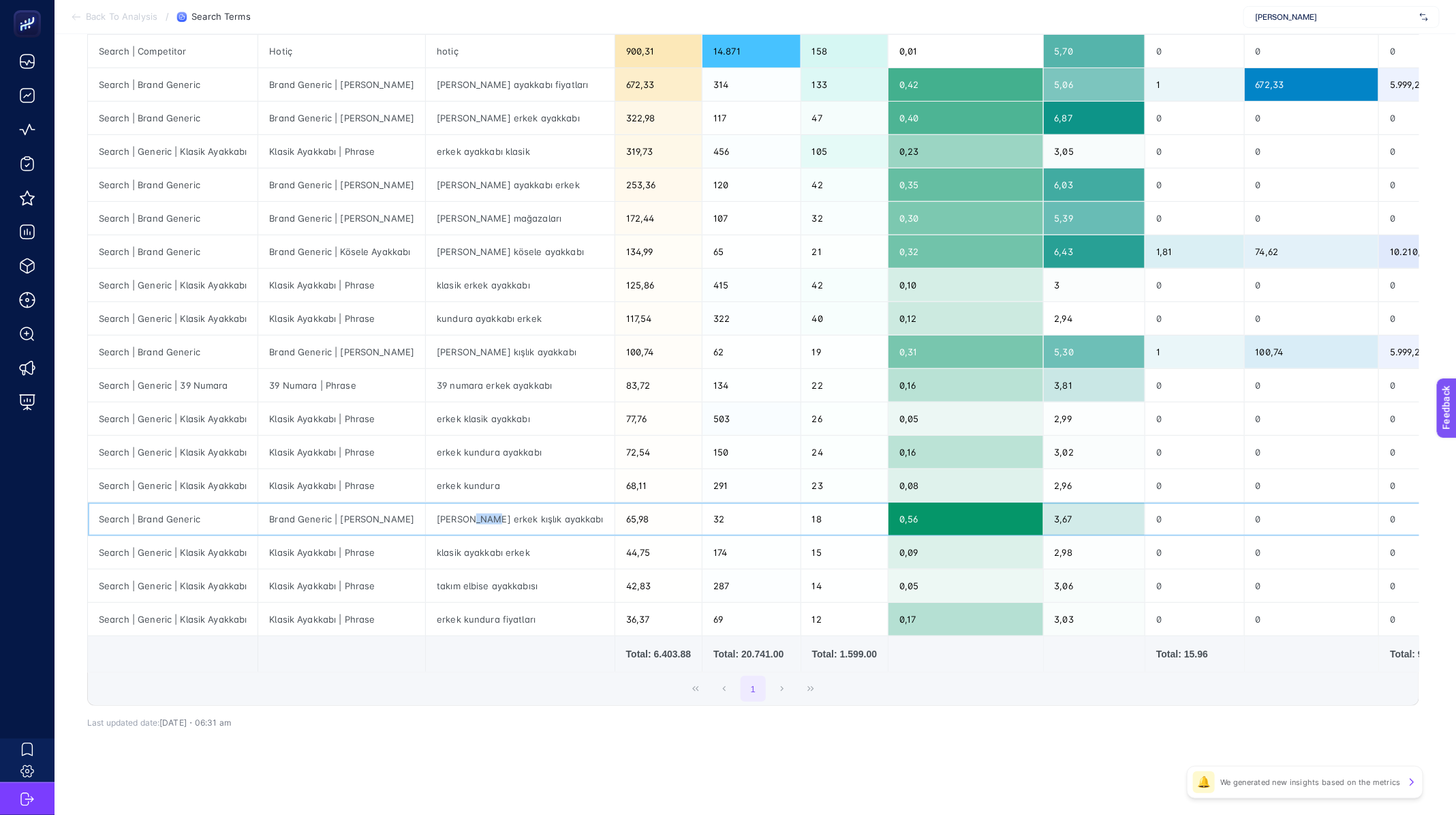
click at [502, 506] on div "[PERSON_NAME] erkek kışlık ayakkabı" at bounding box center [520, 519] width 188 height 32
click at [495, 478] on div "erkek kundura" at bounding box center [520, 486] width 188 height 32
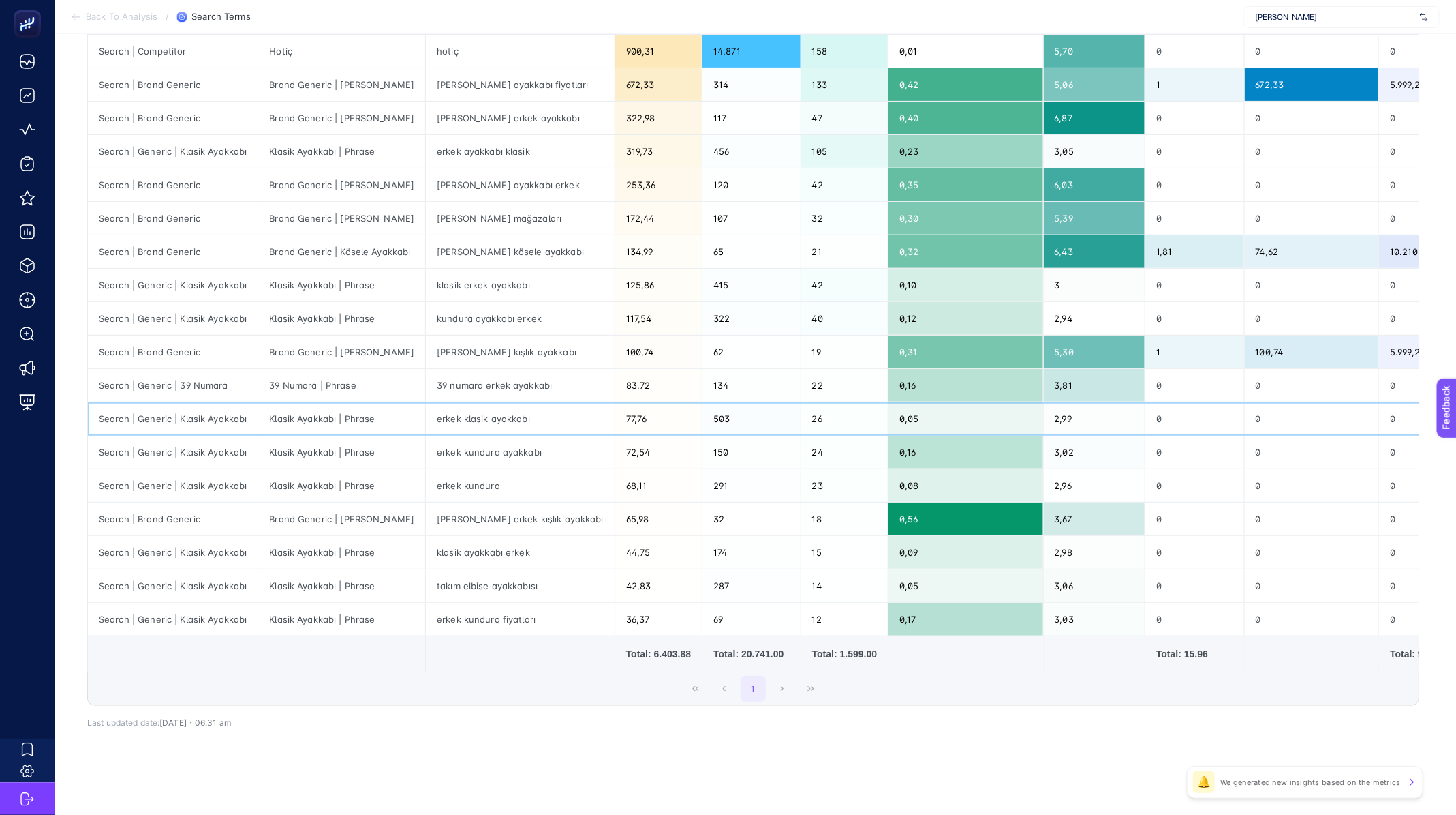
click at [496, 421] on div "erkek klasik ayakkabı" at bounding box center [520, 418] width 188 height 32
click at [486, 444] on div "erkek kundura ayakkabı" at bounding box center [520, 451] width 188 height 32
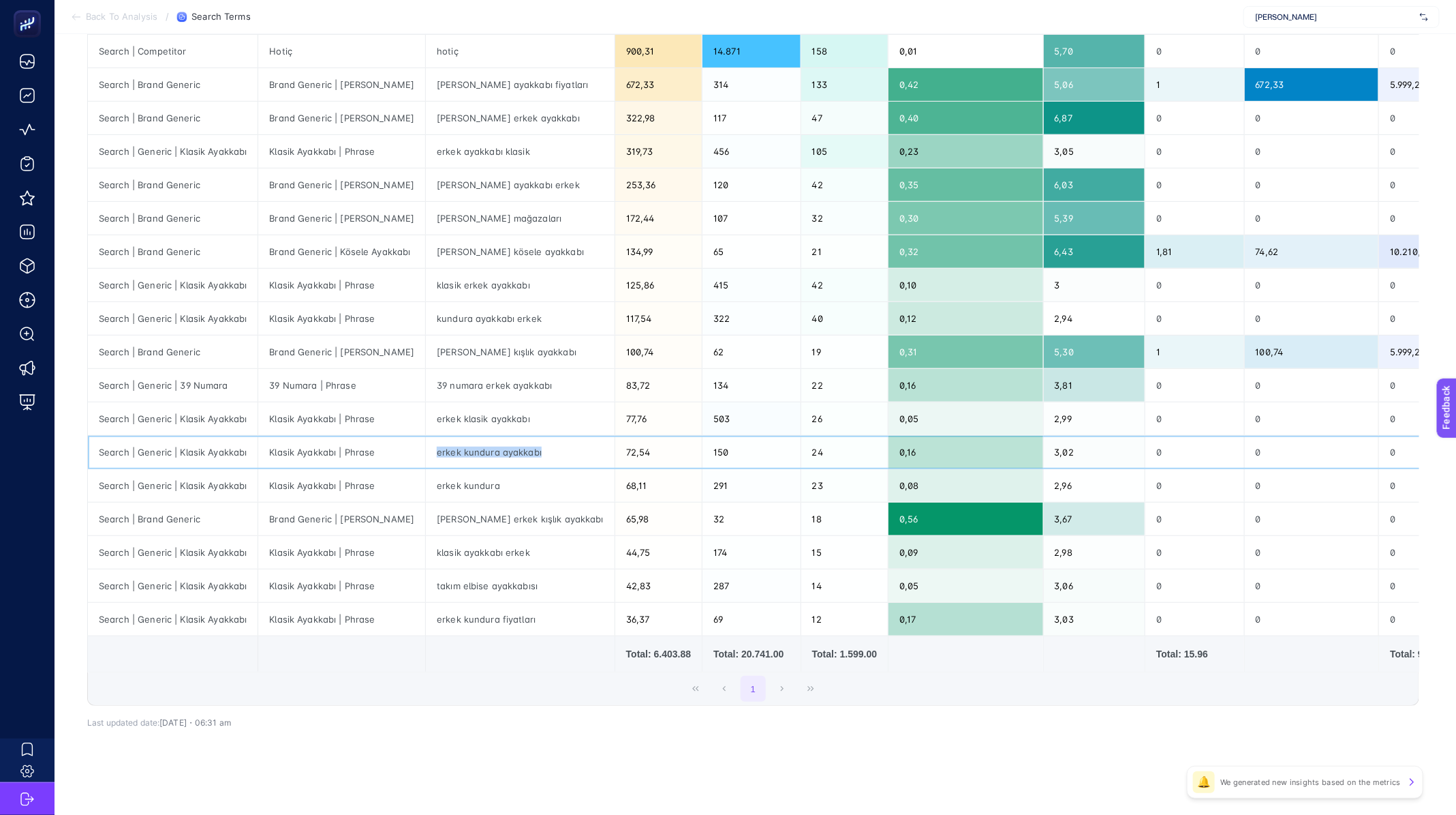
click at [486, 444] on div "erkek kundura ayakkabı" at bounding box center [520, 451] width 188 height 32
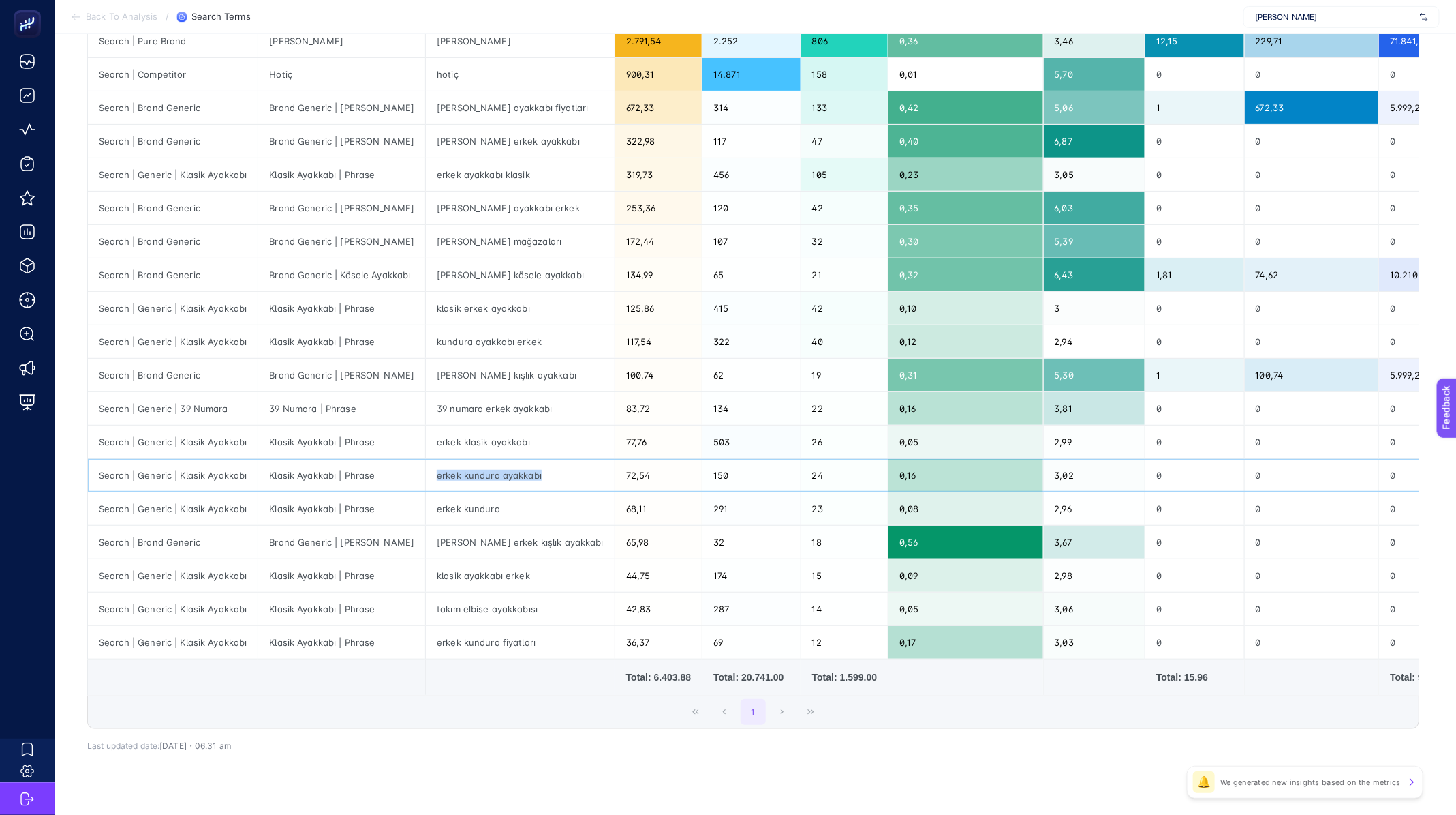
scroll to position [227, 0]
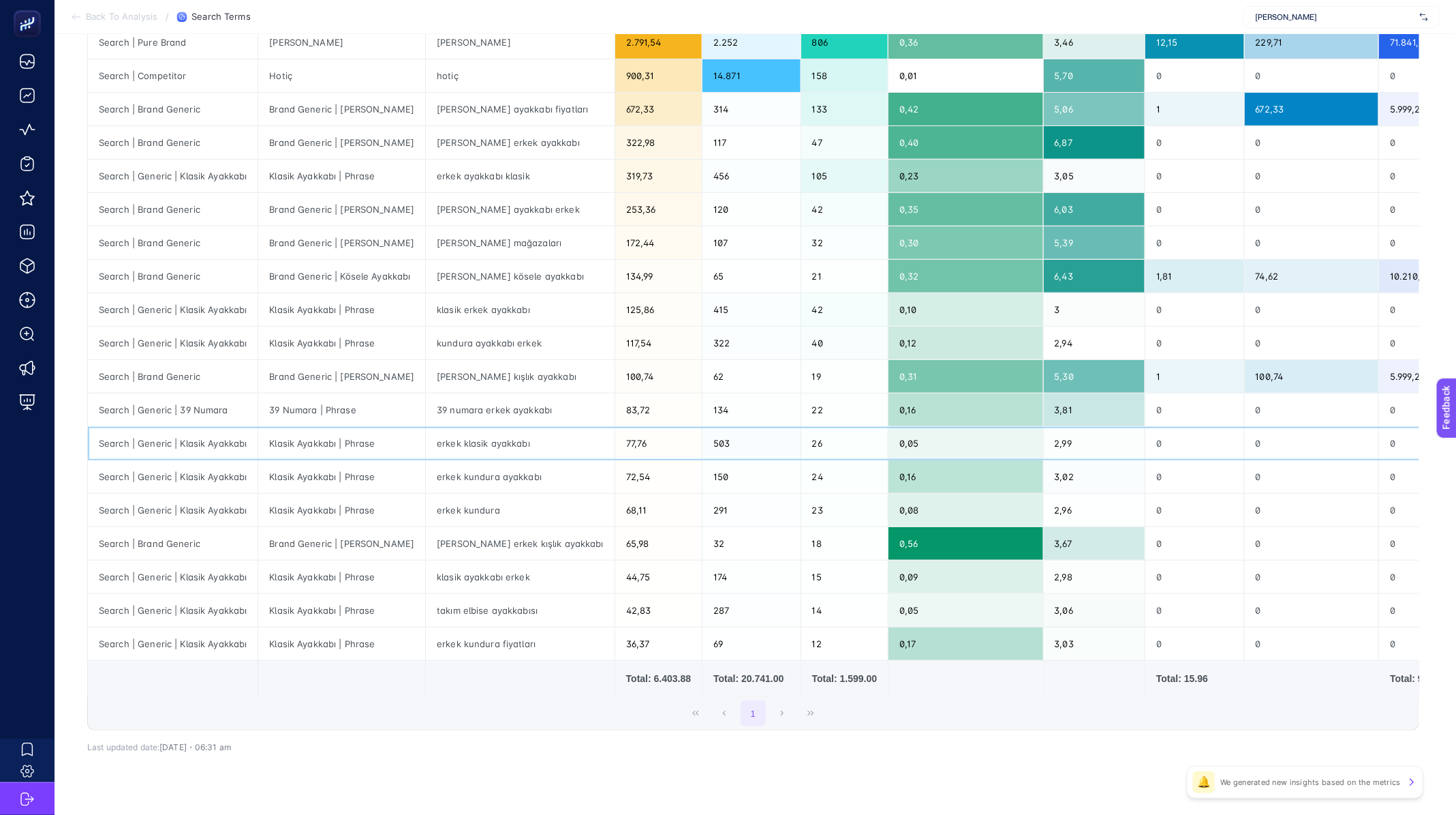
click at [501, 450] on div "erkek klasik ayakkabı" at bounding box center [520, 443] width 188 height 32
click at [485, 489] on div "erkek kundura ayakkabı" at bounding box center [520, 477] width 188 height 32
click at [315, 413] on div "39 Numara | Phrase" at bounding box center [342, 409] width 167 height 32
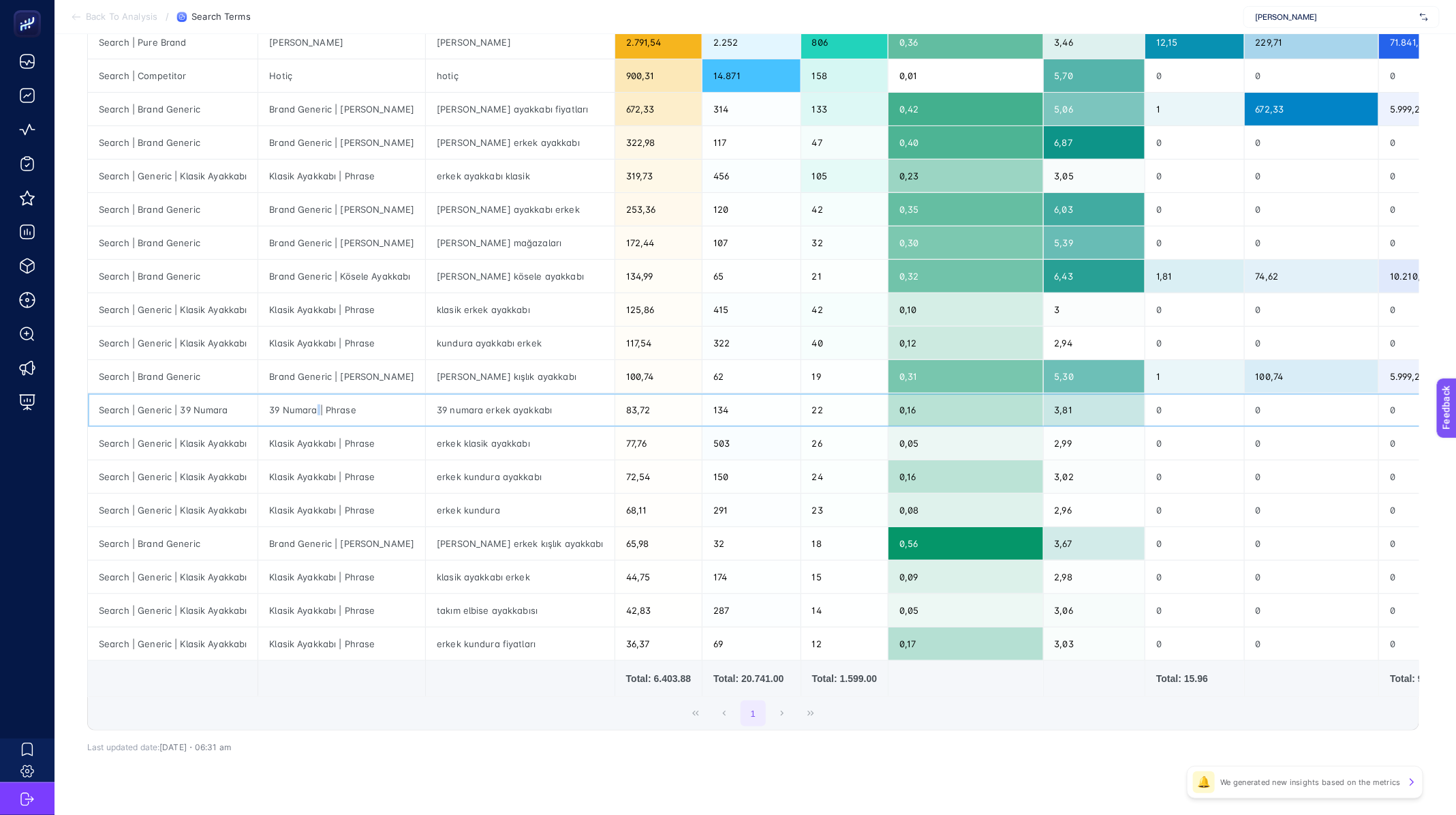
click at [315, 413] on div "39 Numara | Phrase" at bounding box center [342, 409] width 167 height 32
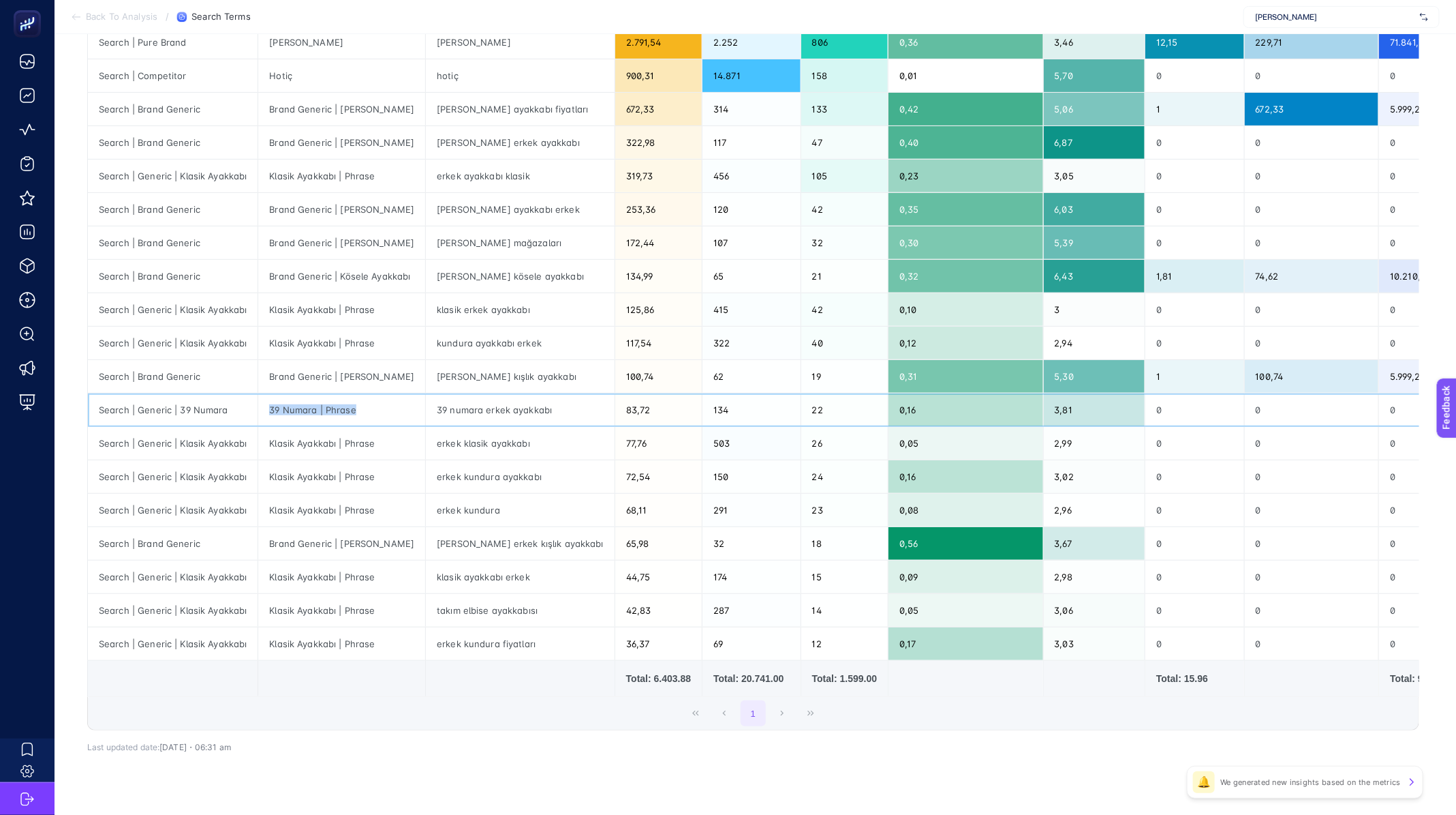
click at [315, 413] on div "39 Numara | Phrase" at bounding box center [342, 409] width 167 height 32
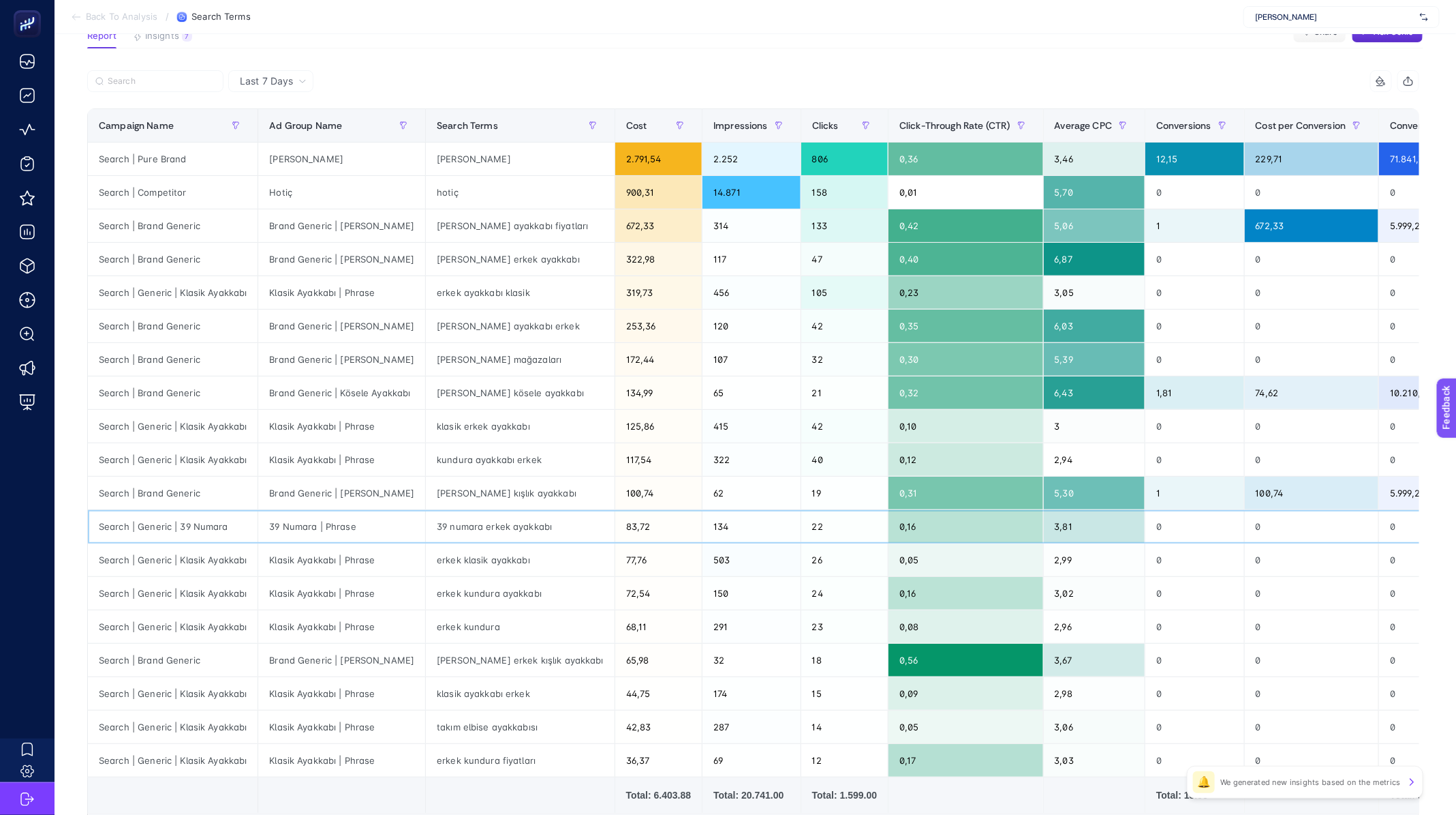
scroll to position [109, 0]
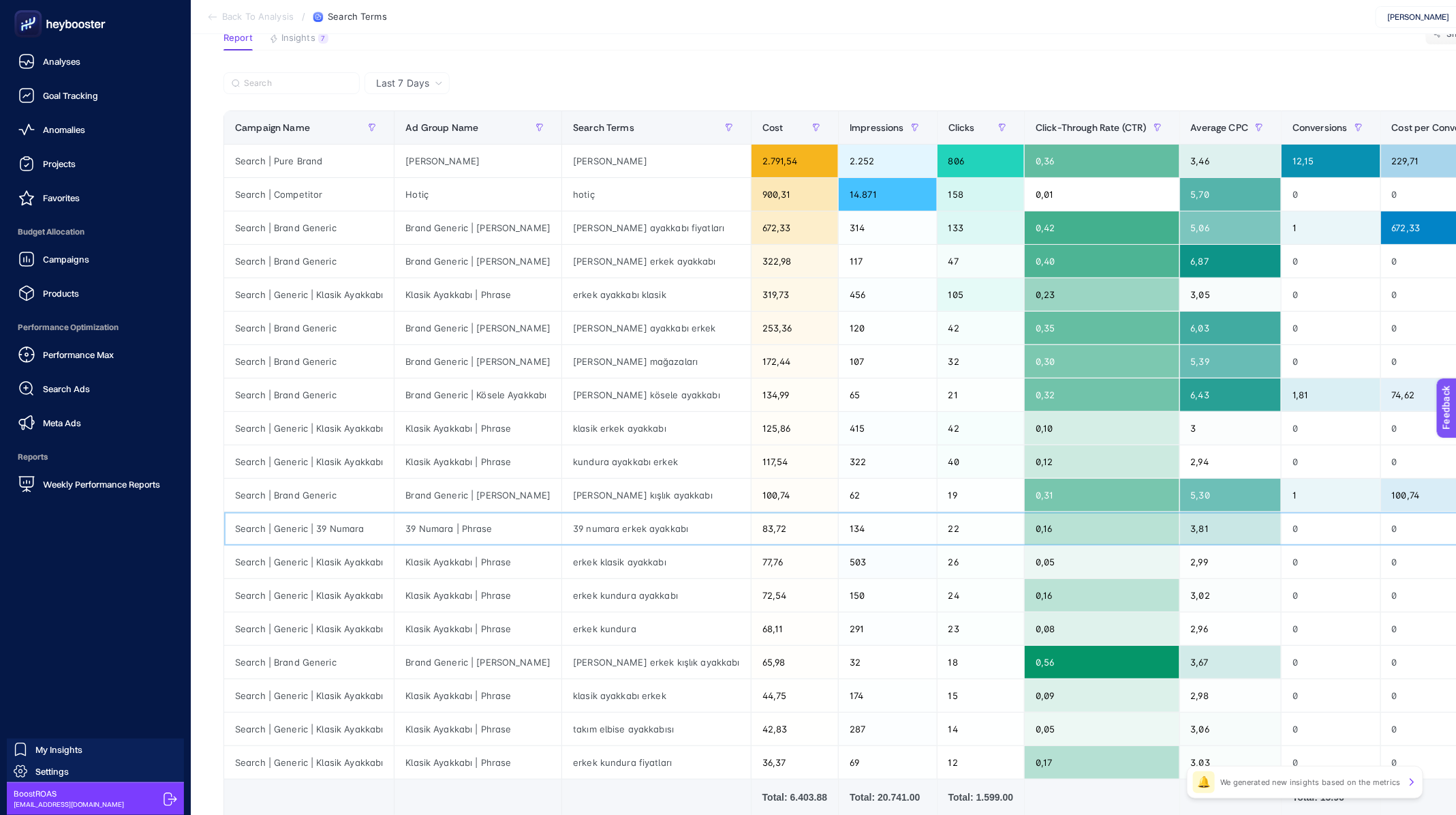
click at [395, 530] on div "39 Numara | Phrase" at bounding box center [478, 528] width 167 height 32
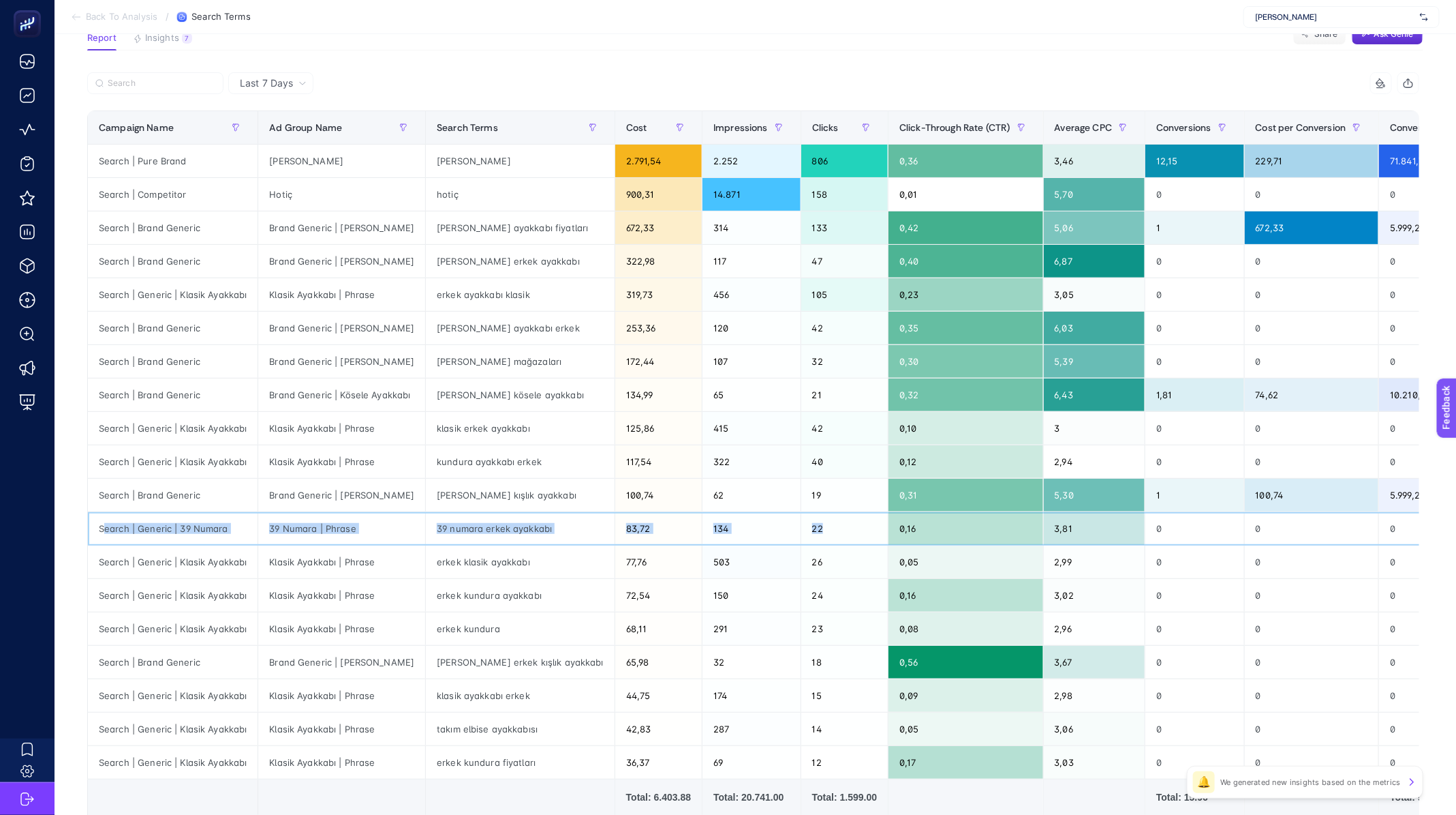
drag, startPoint x: 102, startPoint y: 526, endPoint x: 820, endPoint y: 538, distance: 718.1
click at [820, 538] on tr "Search | Generic | 39 Numara 39 Numara | Phrase 39 numara erkek ayakkabı 83,72 …" at bounding box center [856, 528] width 1537 height 33
click at [820, 538] on div "22" at bounding box center [844, 528] width 86 height 32
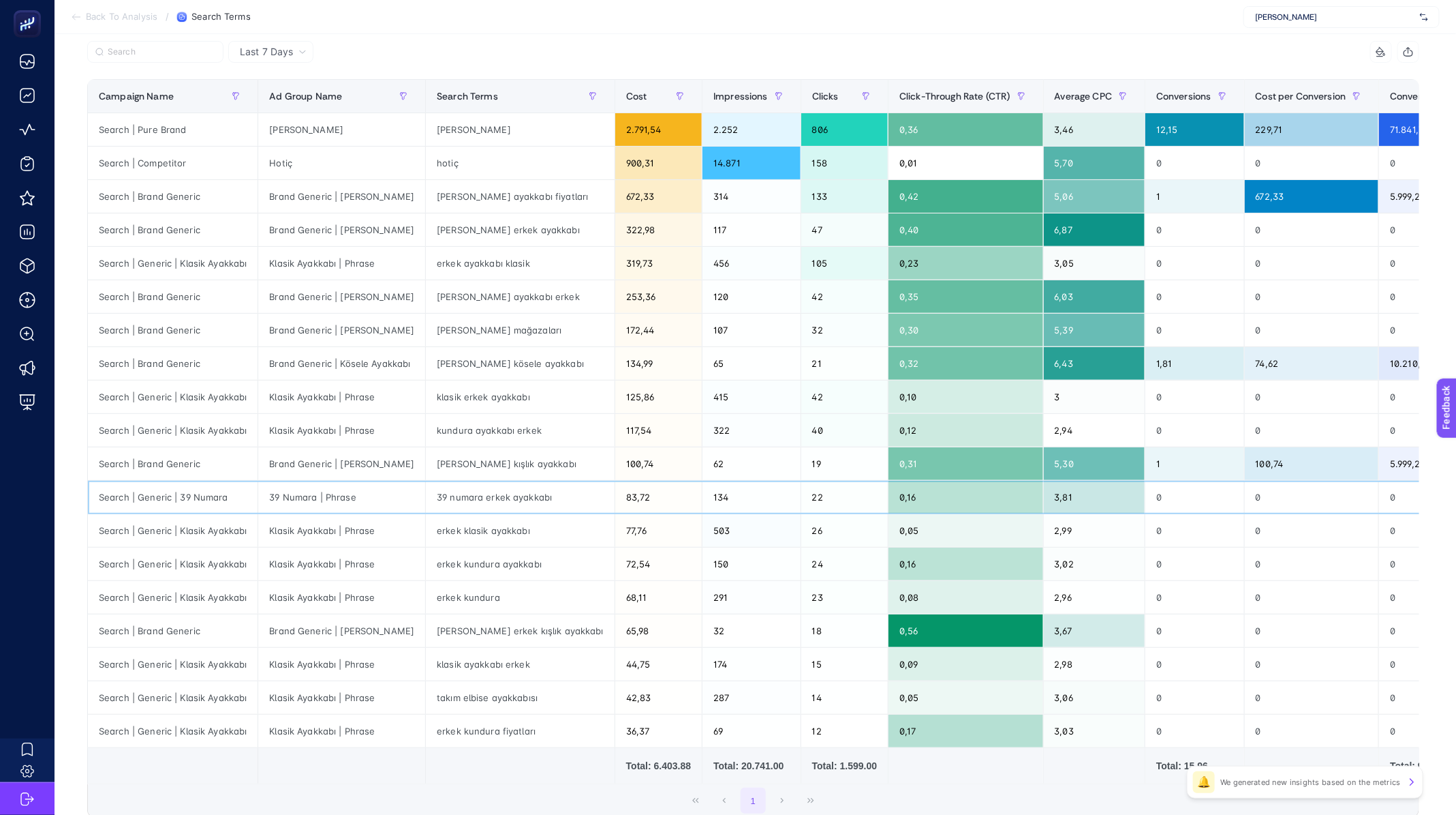
scroll to position [176, 0]
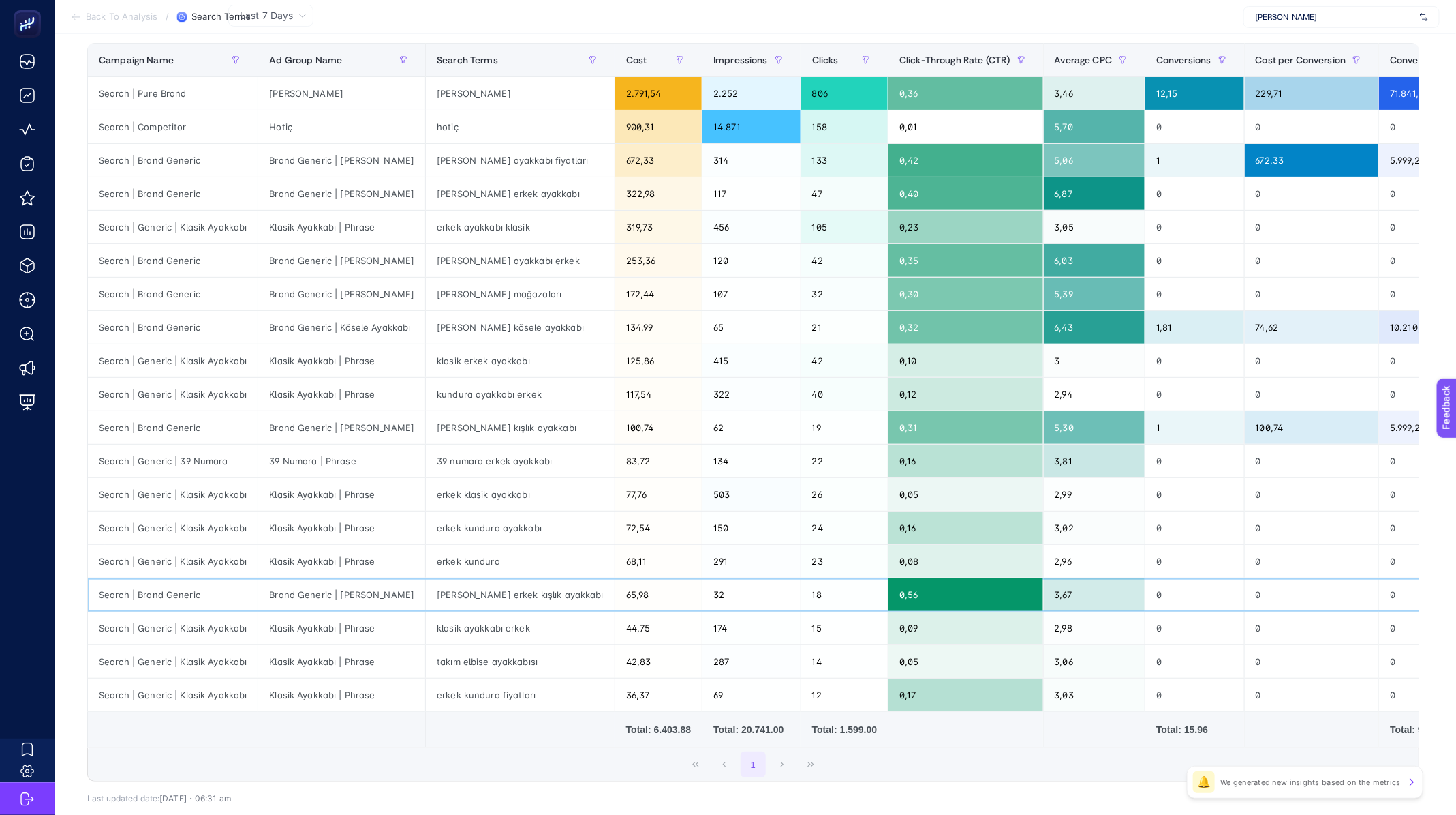
click at [354, 591] on div "Brand Generic | [PERSON_NAME]" at bounding box center [342, 594] width 167 height 32
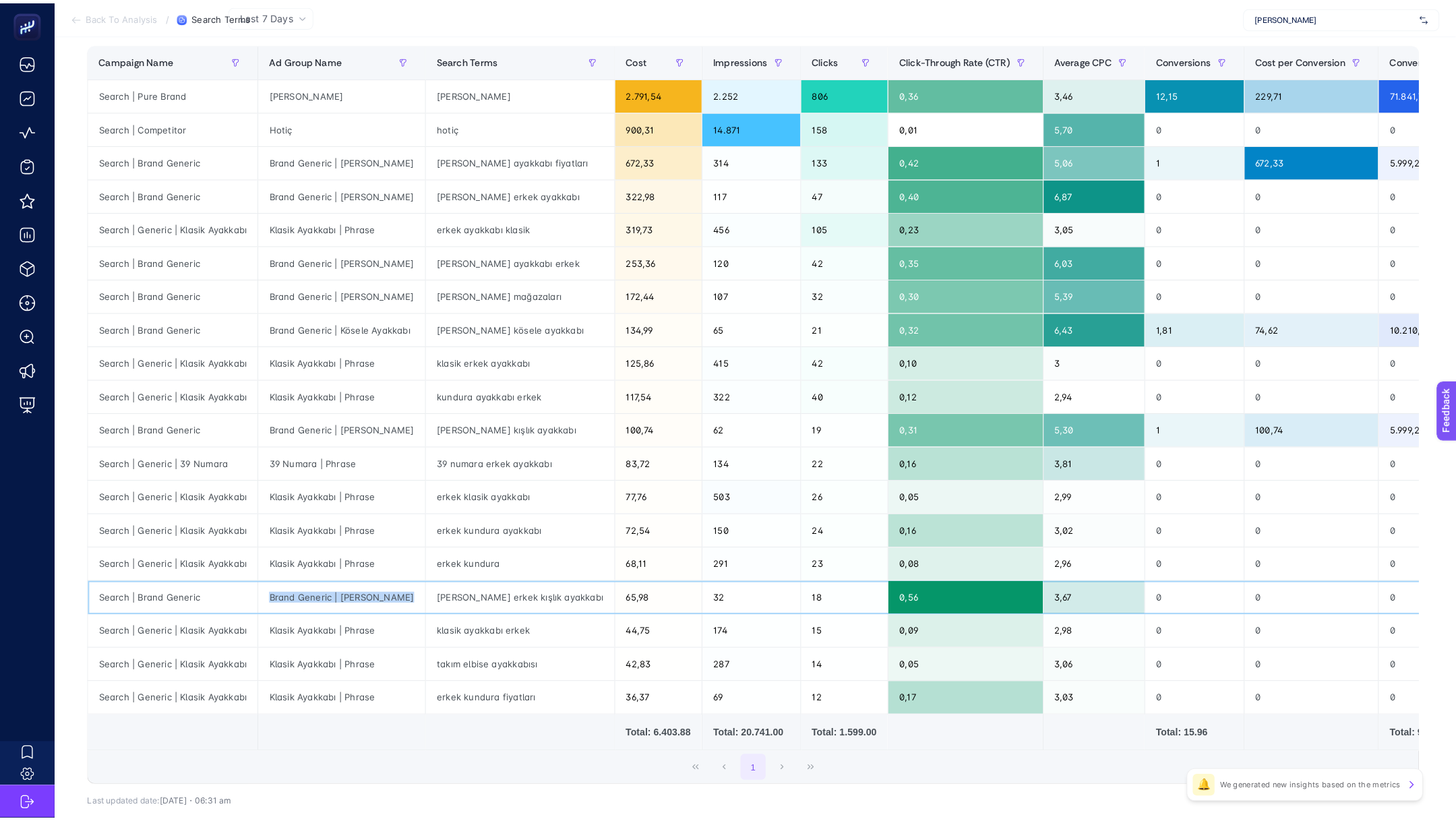
scroll to position [0, 0]
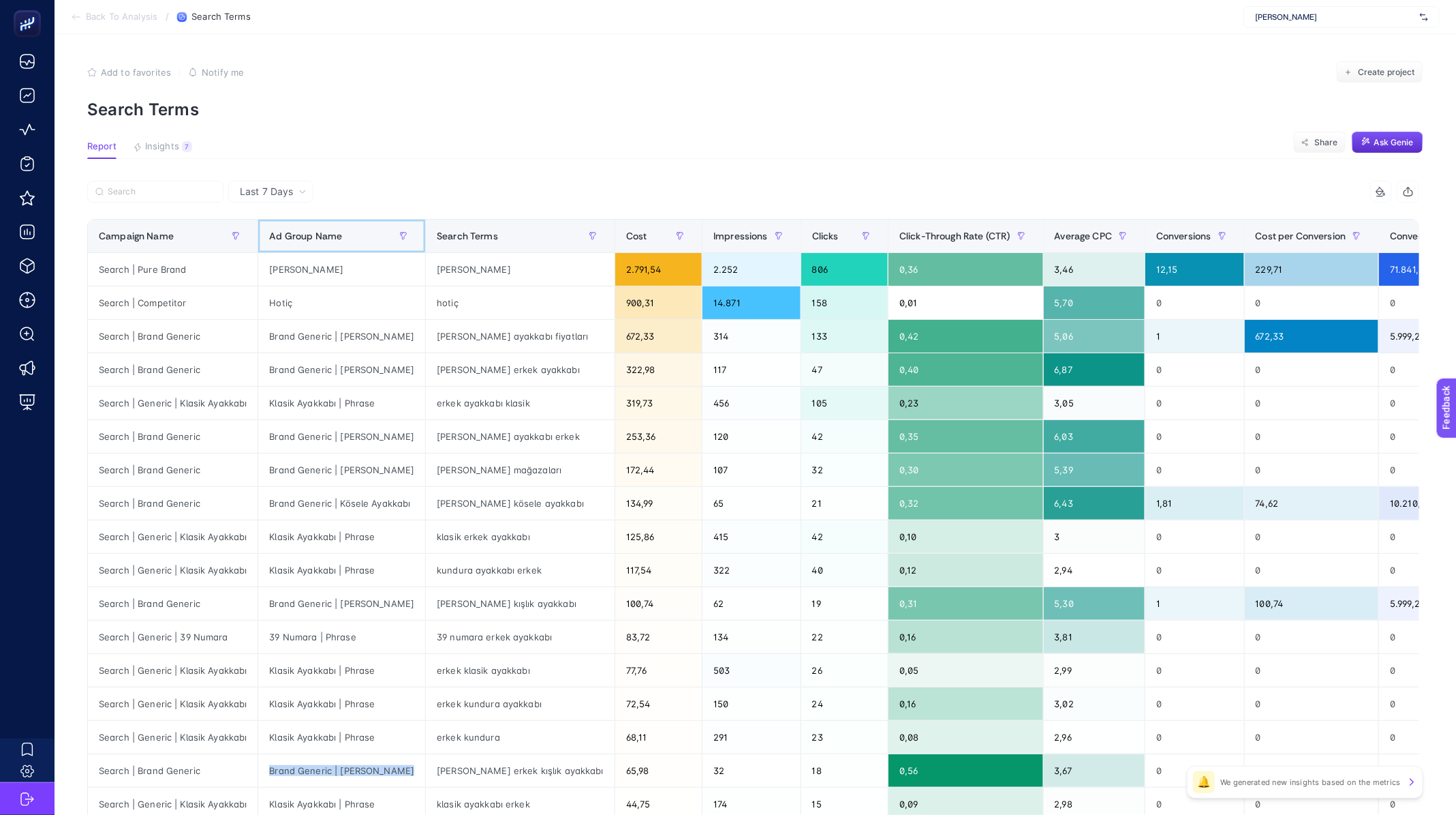
click at [364, 225] on div "Ad Group Name" at bounding box center [342, 236] width 145 height 22
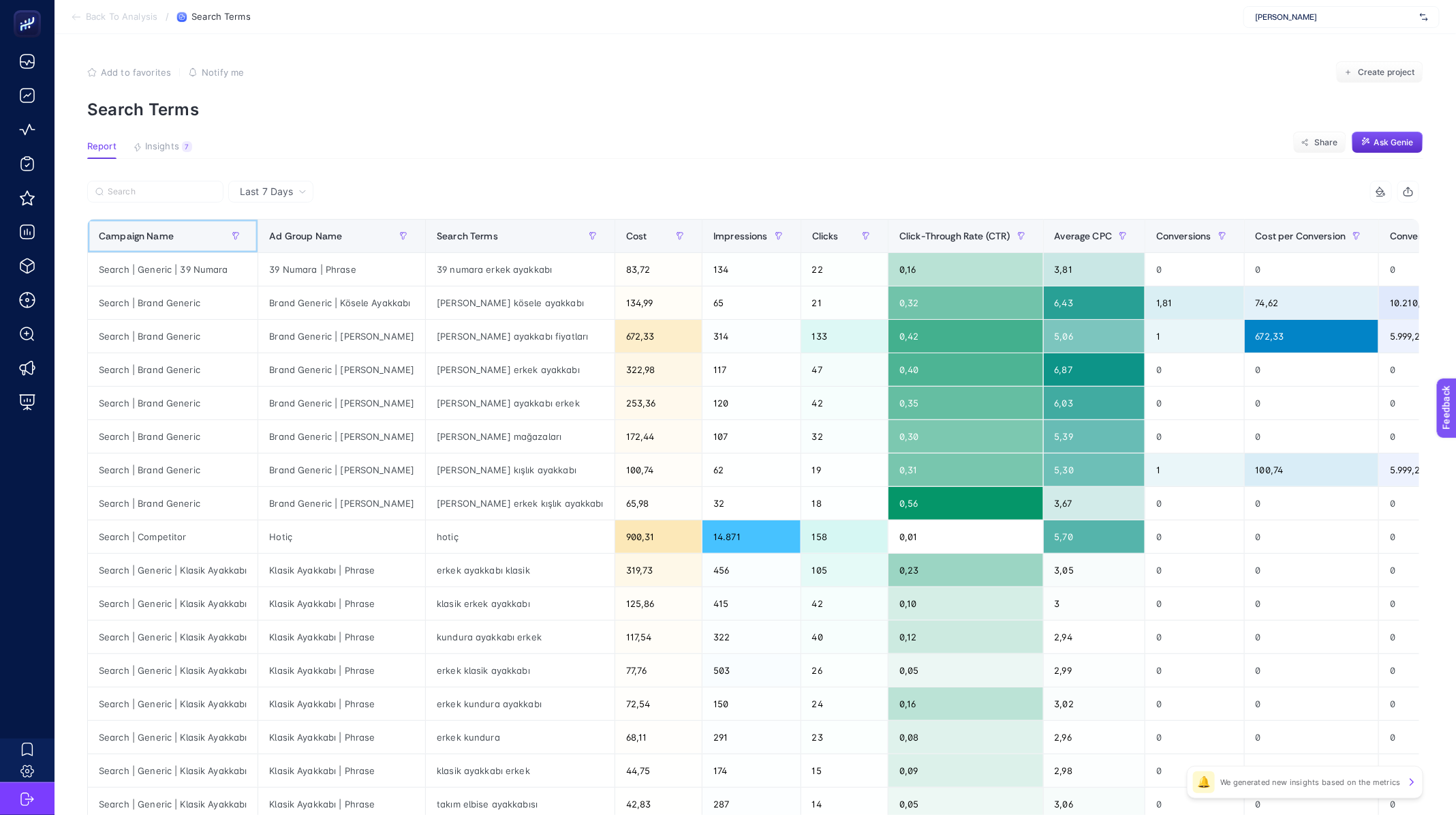
click at [162, 231] on span "Campaign Name" at bounding box center [136, 236] width 75 height 11
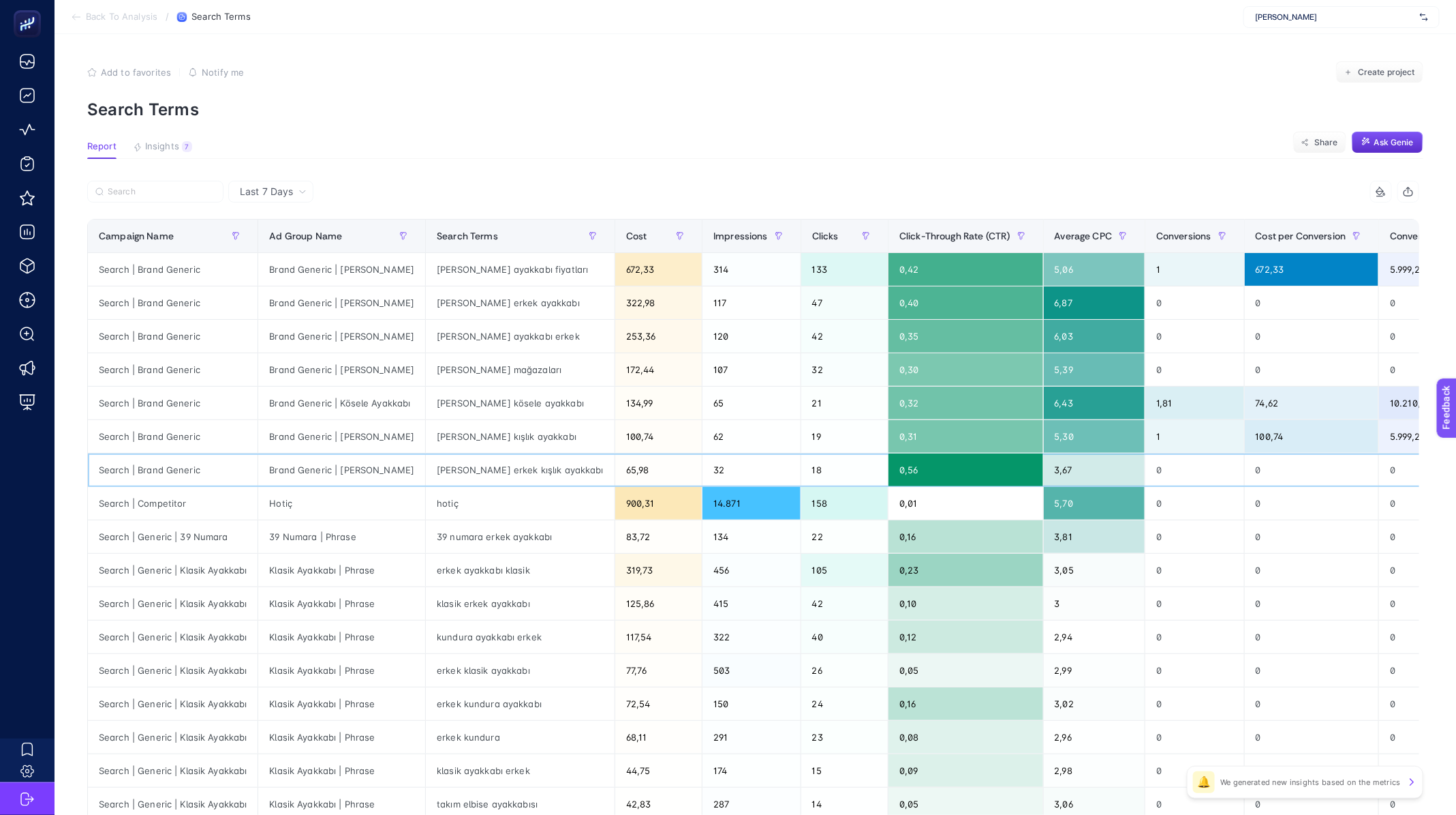
click at [376, 462] on div "Brand Generic | [PERSON_NAME]" at bounding box center [342, 469] width 167 height 32
click at [353, 444] on div "Brand Generic | [PERSON_NAME]" at bounding box center [342, 436] width 167 height 32
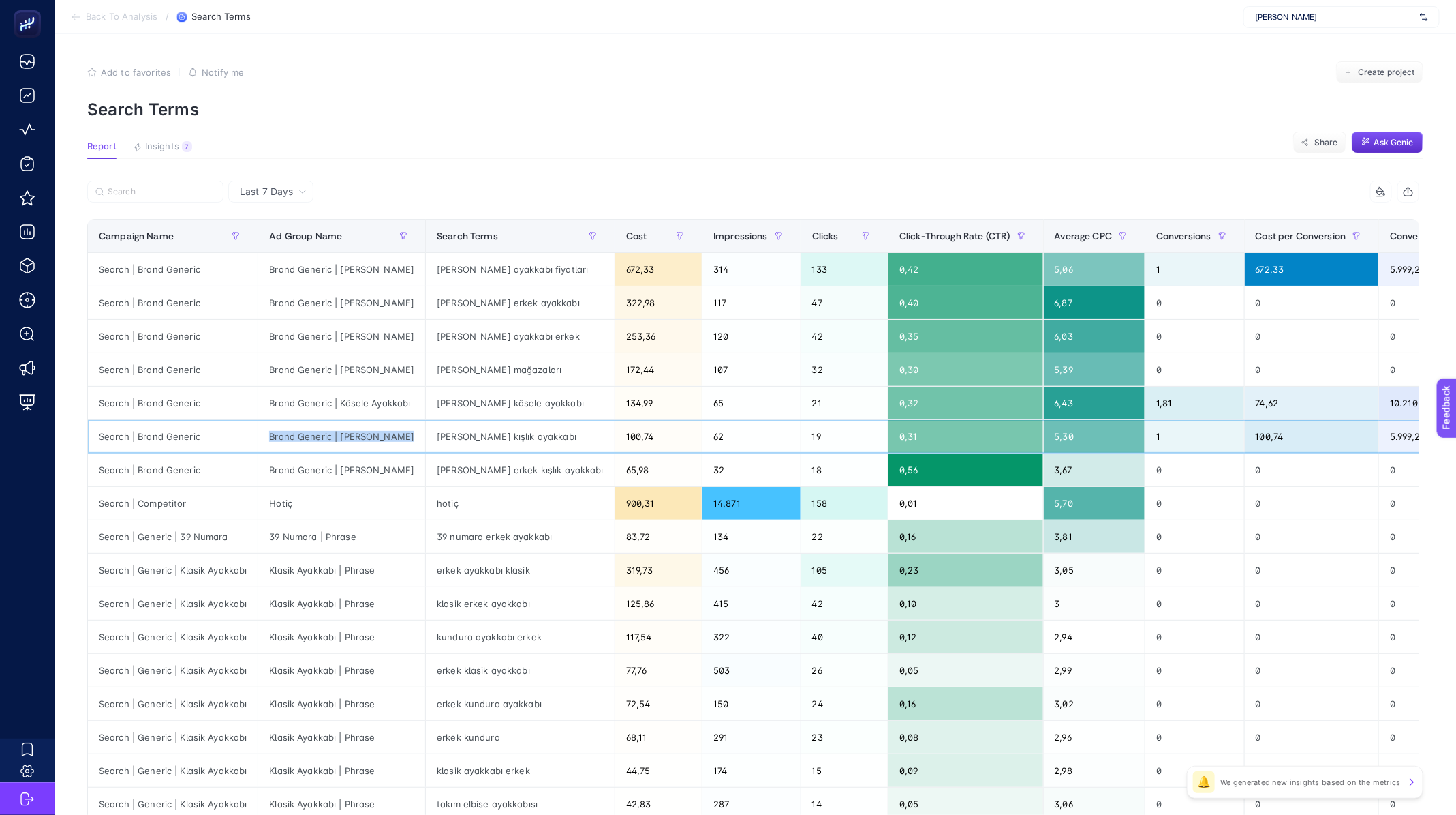
click at [353, 444] on div "Brand Generic | [PERSON_NAME]" at bounding box center [342, 436] width 167 height 32
click at [347, 370] on div "Brand Generic | [PERSON_NAME]" at bounding box center [342, 369] width 167 height 32
click at [350, 333] on div "Brand Generic | [PERSON_NAME]" at bounding box center [342, 336] width 167 height 32
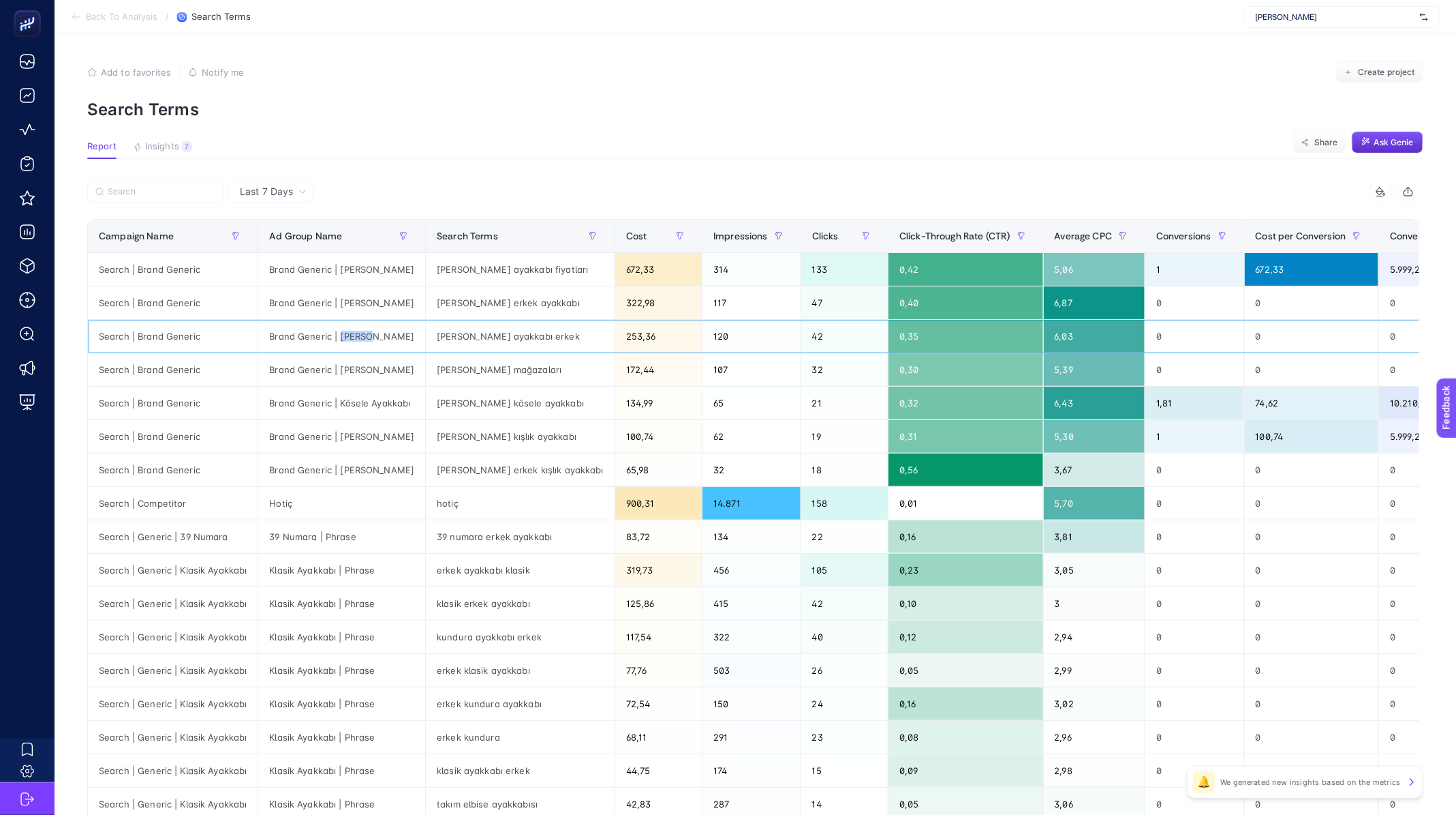
click at [350, 333] on div "Brand Generic | [PERSON_NAME]" at bounding box center [342, 336] width 167 height 32
click at [356, 302] on div "Brand Generic | [PERSON_NAME]" at bounding box center [342, 302] width 167 height 32
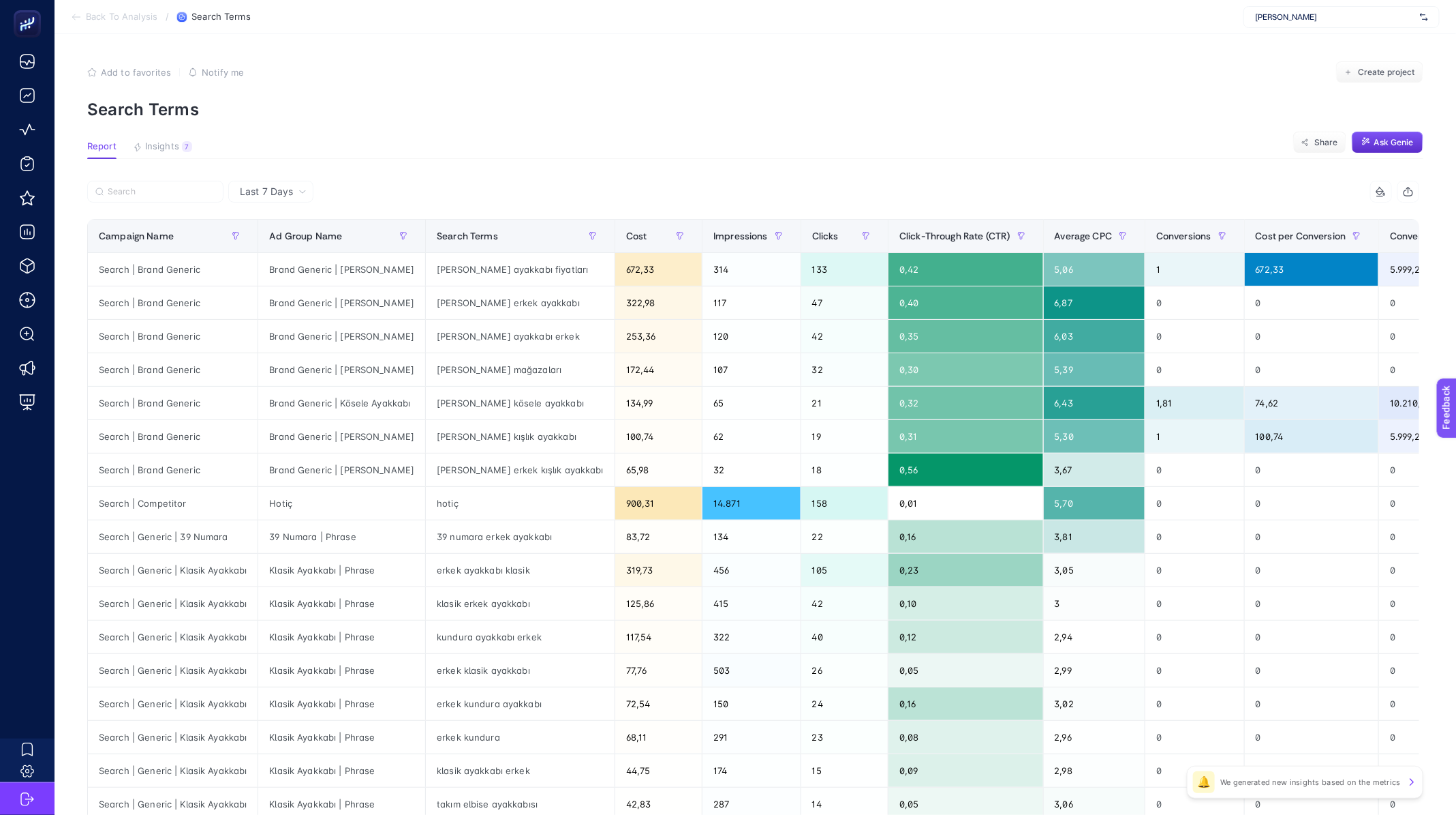
click at [107, 27] on section "Back To Analysis / Search Terms [PERSON_NAME]" at bounding box center [755, 17] width 1401 height 34
click at [111, 13] on span "Back To Analysis" at bounding box center [122, 17] width 72 height 11
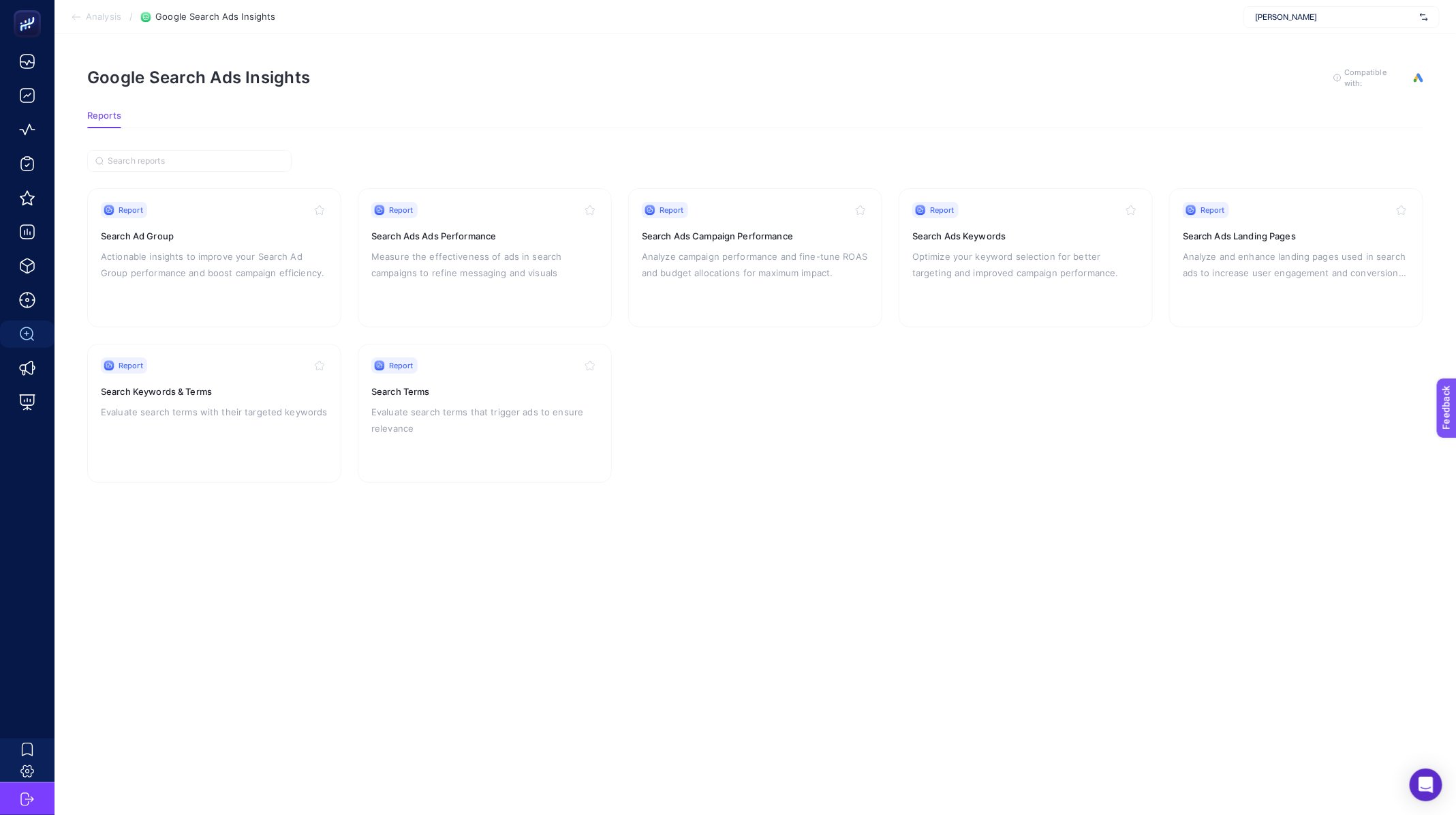
click at [93, 19] on span "Analysis" at bounding box center [103, 17] width 35 height 11
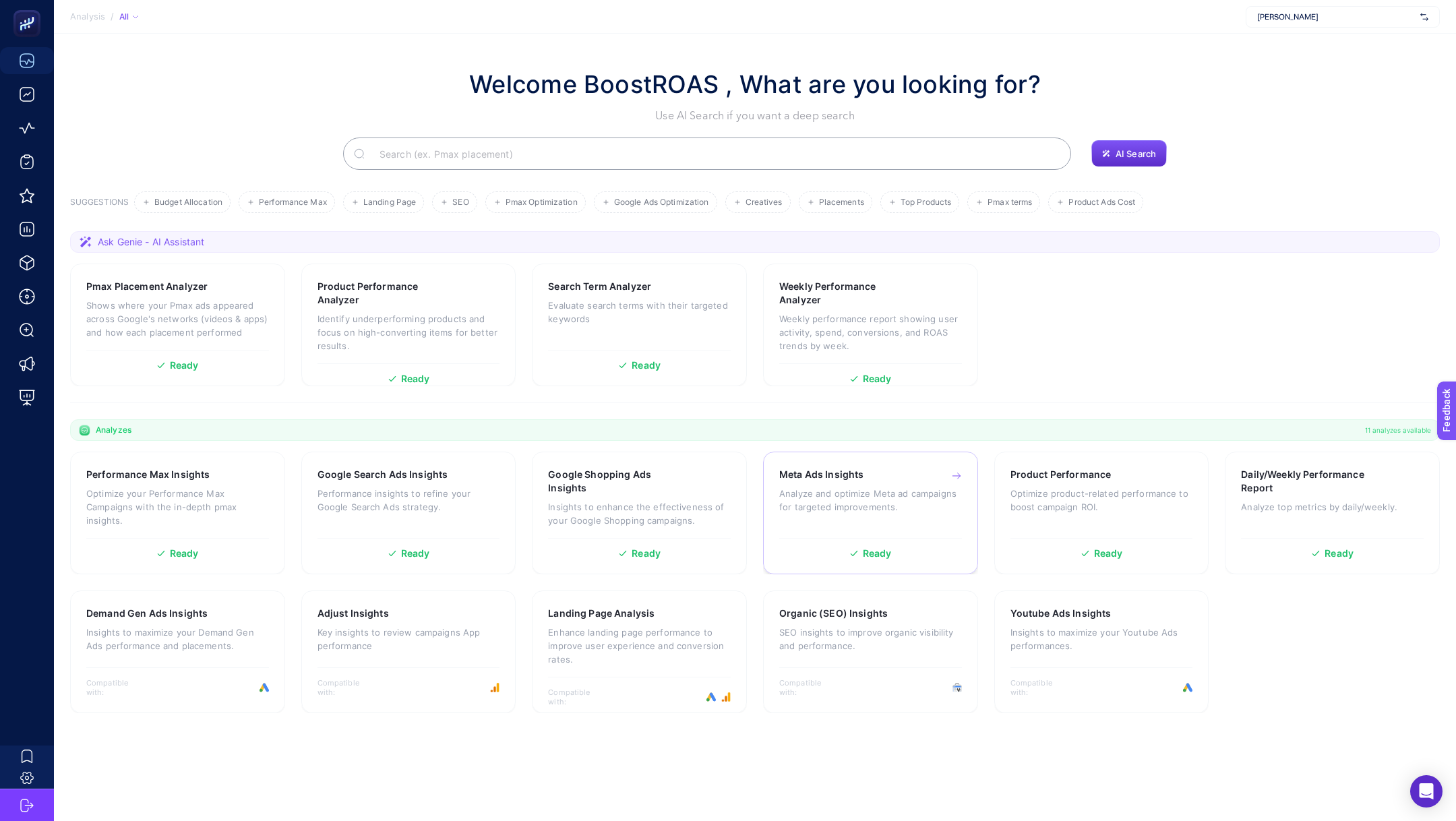
click at [856, 507] on p "Analyze and optimize Meta ad campaigns for targeted improvements." at bounding box center [870, 500] width 183 height 27
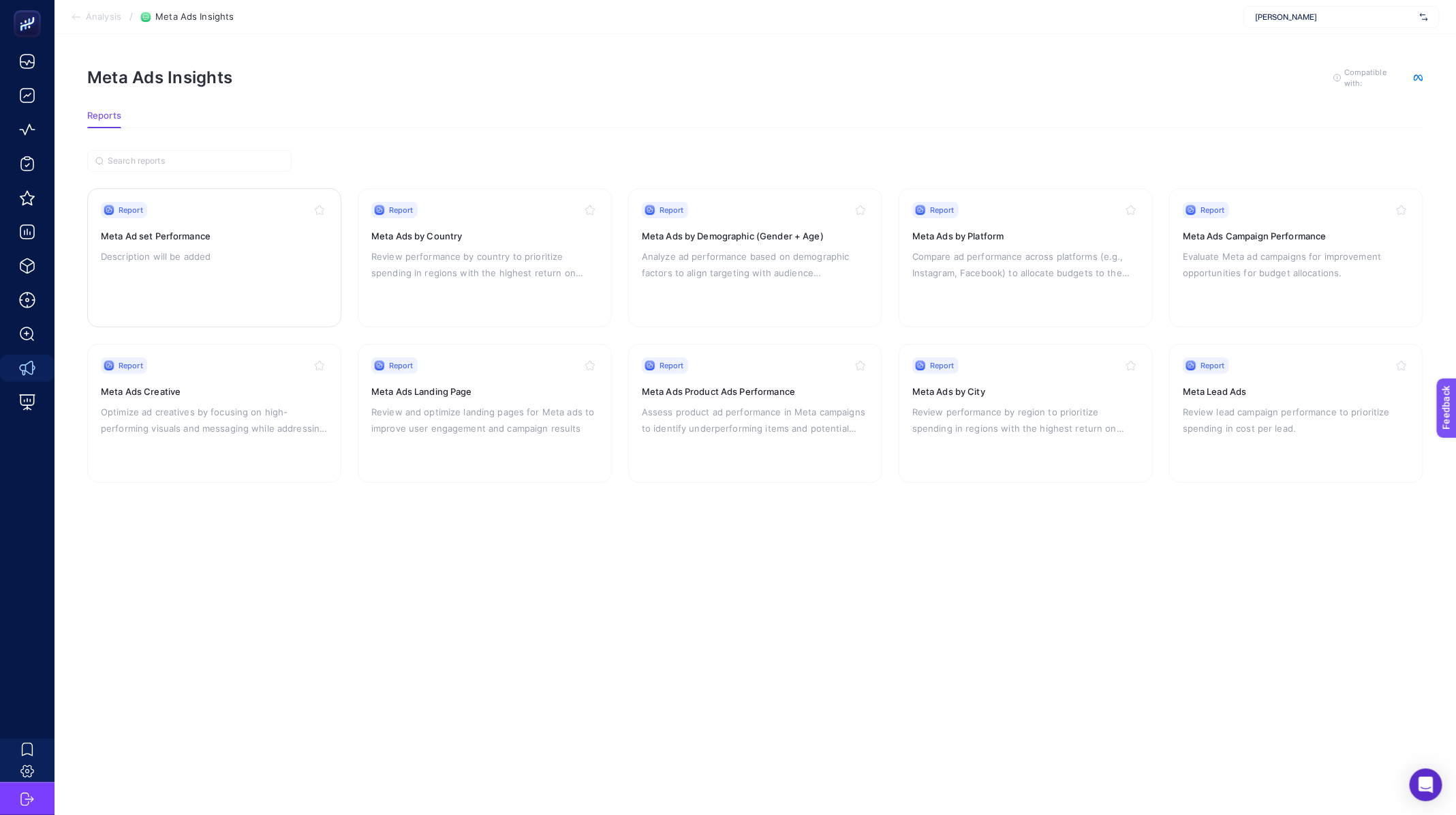
click at [172, 280] on div "Report Meta Ad set Performance Description will be added" at bounding box center [214, 258] width 227 height 112
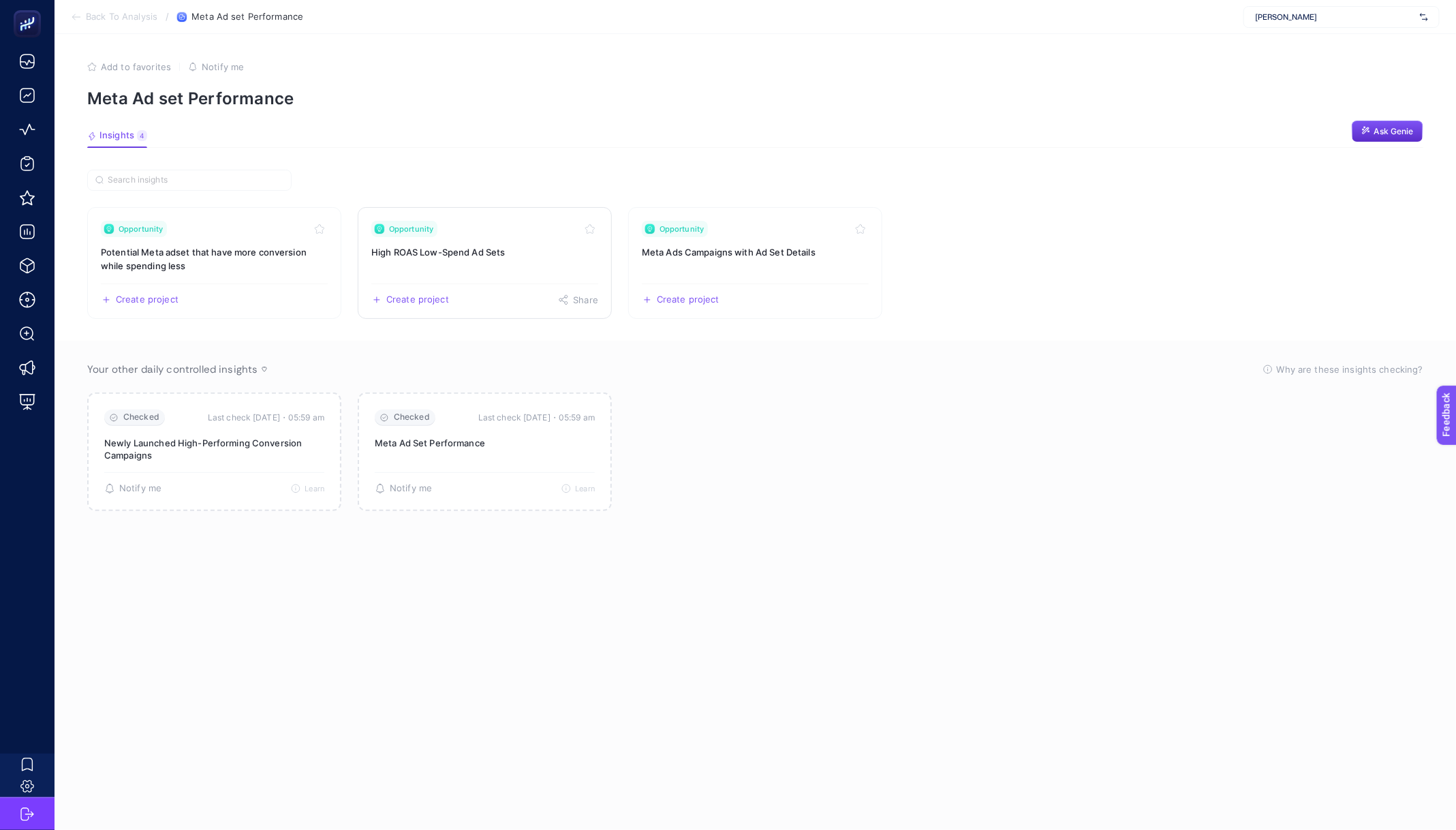
click at [470, 255] on h3 "High ROAS Low-Spend Ad Sets" at bounding box center [484, 251] width 227 height 13
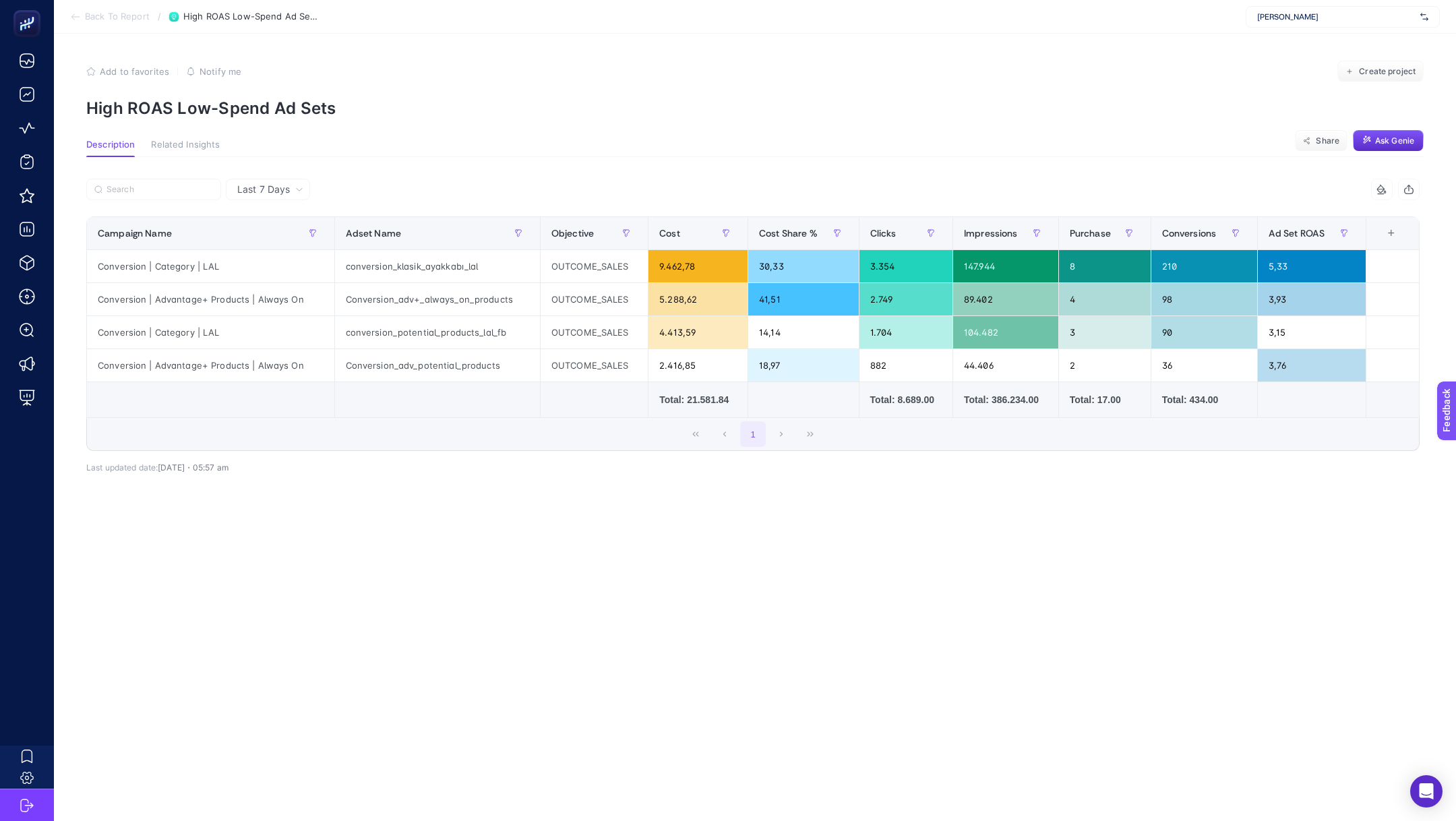
click at [435, 563] on article "Add to favorites false Notify me Create project High ROAS Low-Spend Ad Sets Des…" at bounding box center [755, 427] width 1402 height 787
click at [573, 363] on div "OUTCOME_SALES" at bounding box center [594, 365] width 107 height 32
click at [576, 319] on div "OUTCOME_SALES" at bounding box center [594, 332] width 107 height 32
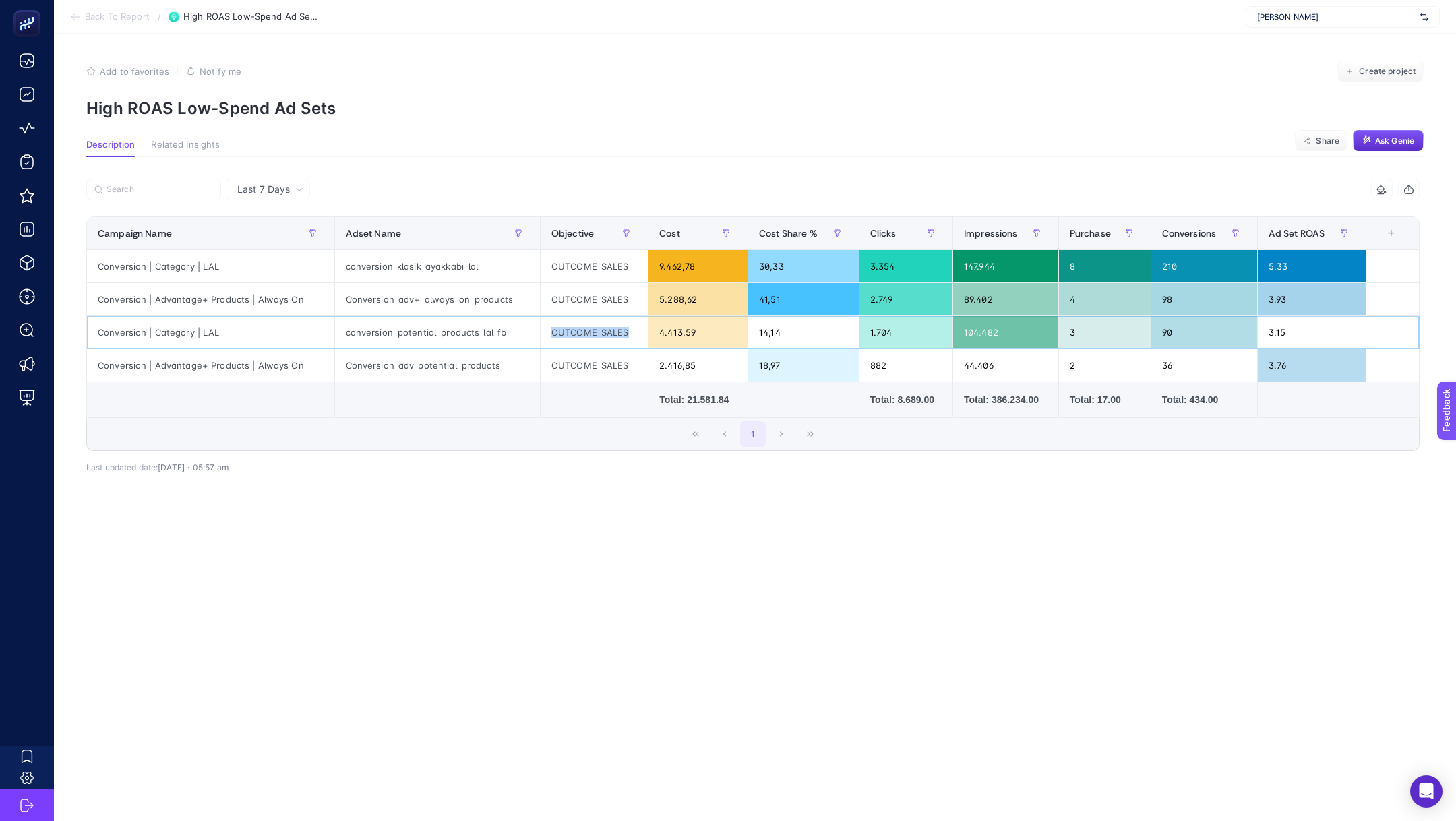
click at [576, 319] on div "OUTCOME_SALES" at bounding box center [594, 332] width 107 height 32
click at [363, 322] on div "conversion_potential_products_lal_fb" at bounding box center [437, 332] width 205 height 32
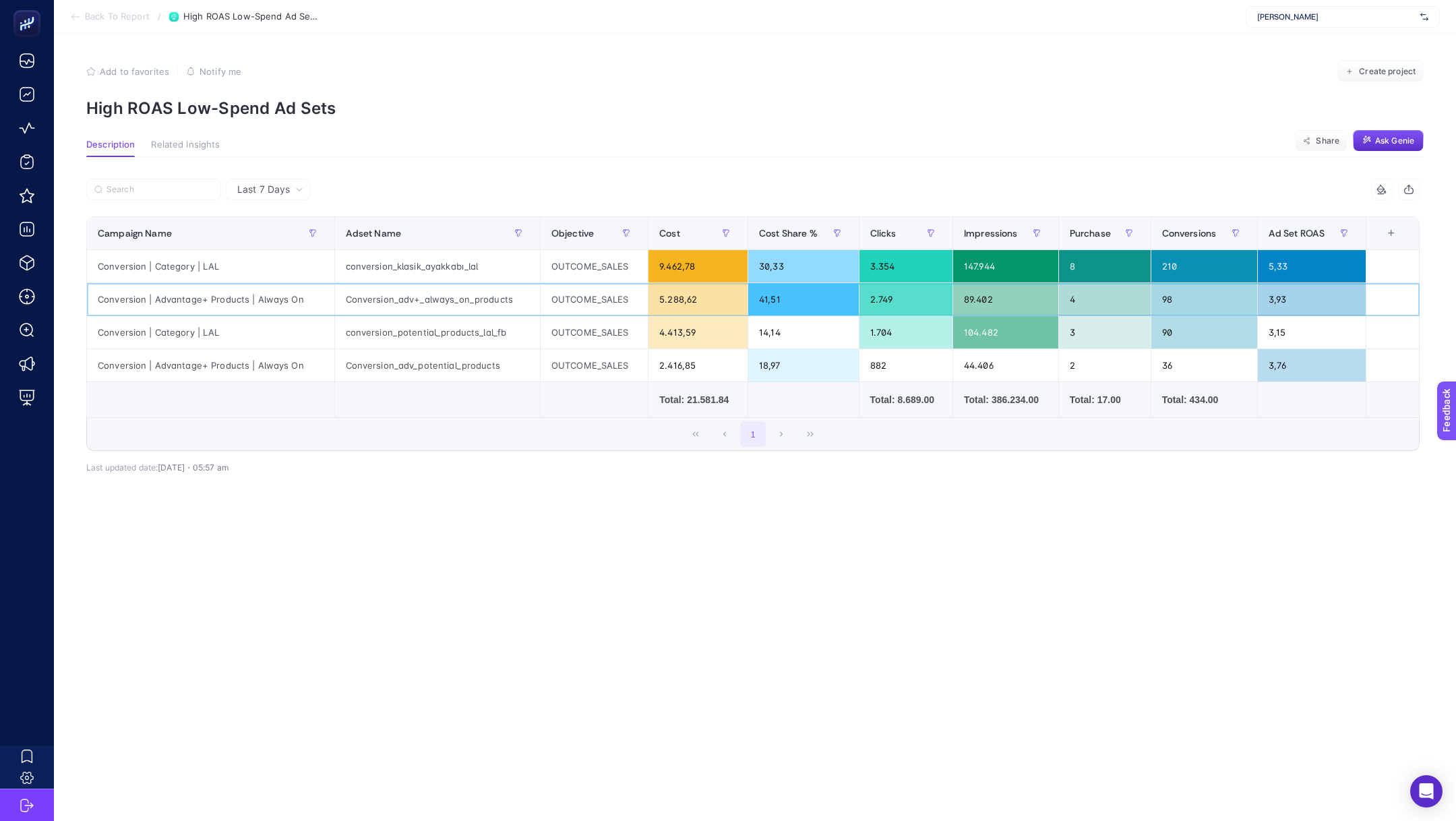
click at [382, 302] on div "Conversion_adv+_always_on_products" at bounding box center [437, 299] width 205 height 32
click at [385, 334] on div "conversion_potential_products_lal_fb" at bounding box center [437, 332] width 205 height 32
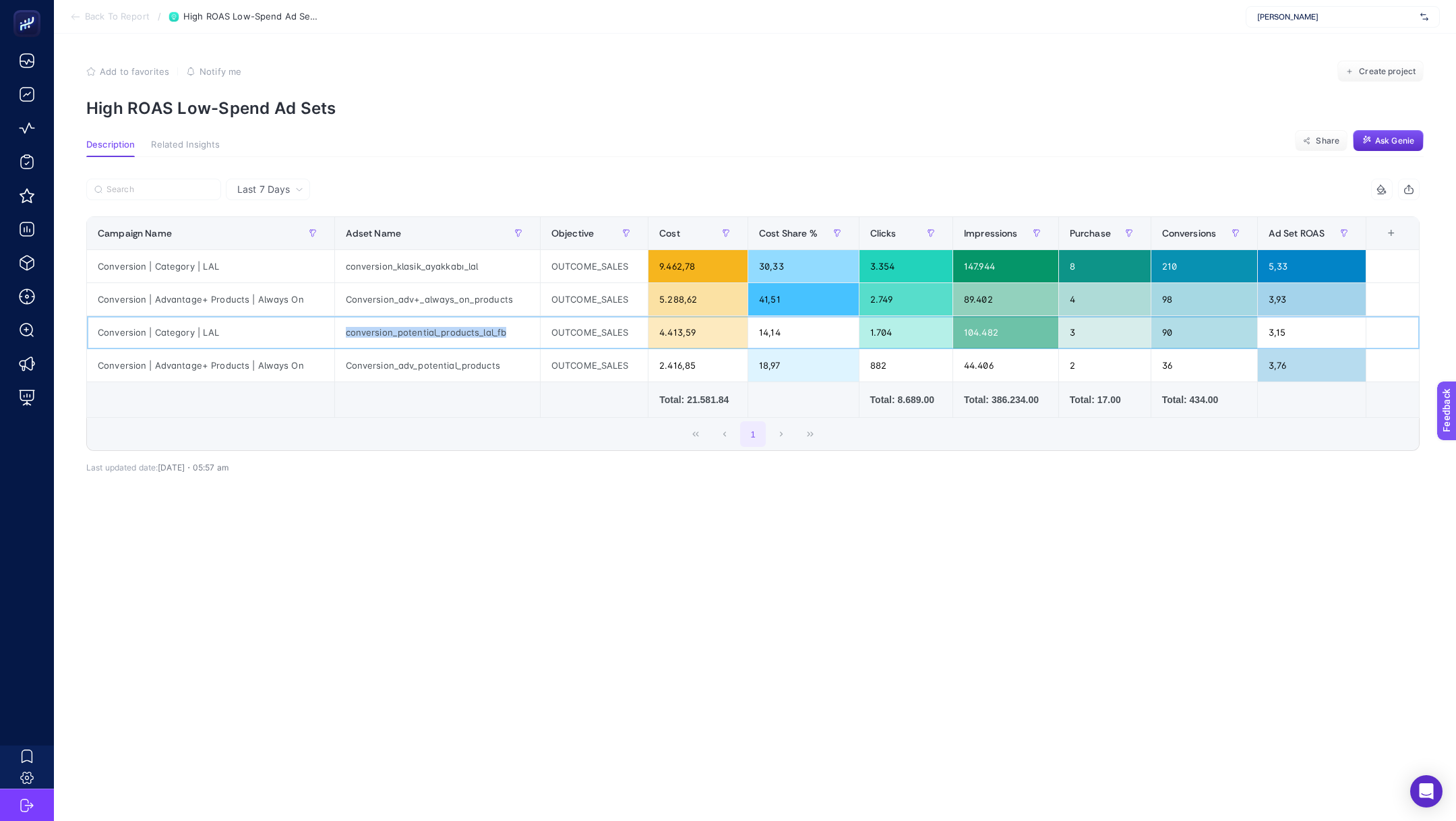
click at [385, 334] on div "conversion_potential_products_lal_fb" at bounding box center [437, 332] width 205 height 32
click at [405, 304] on div "Conversion_adv+_always_on_products" at bounding box center [437, 299] width 205 height 32
click at [416, 333] on div "conversion_potential_products_lal_fb" at bounding box center [437, 332] width 205 height 32
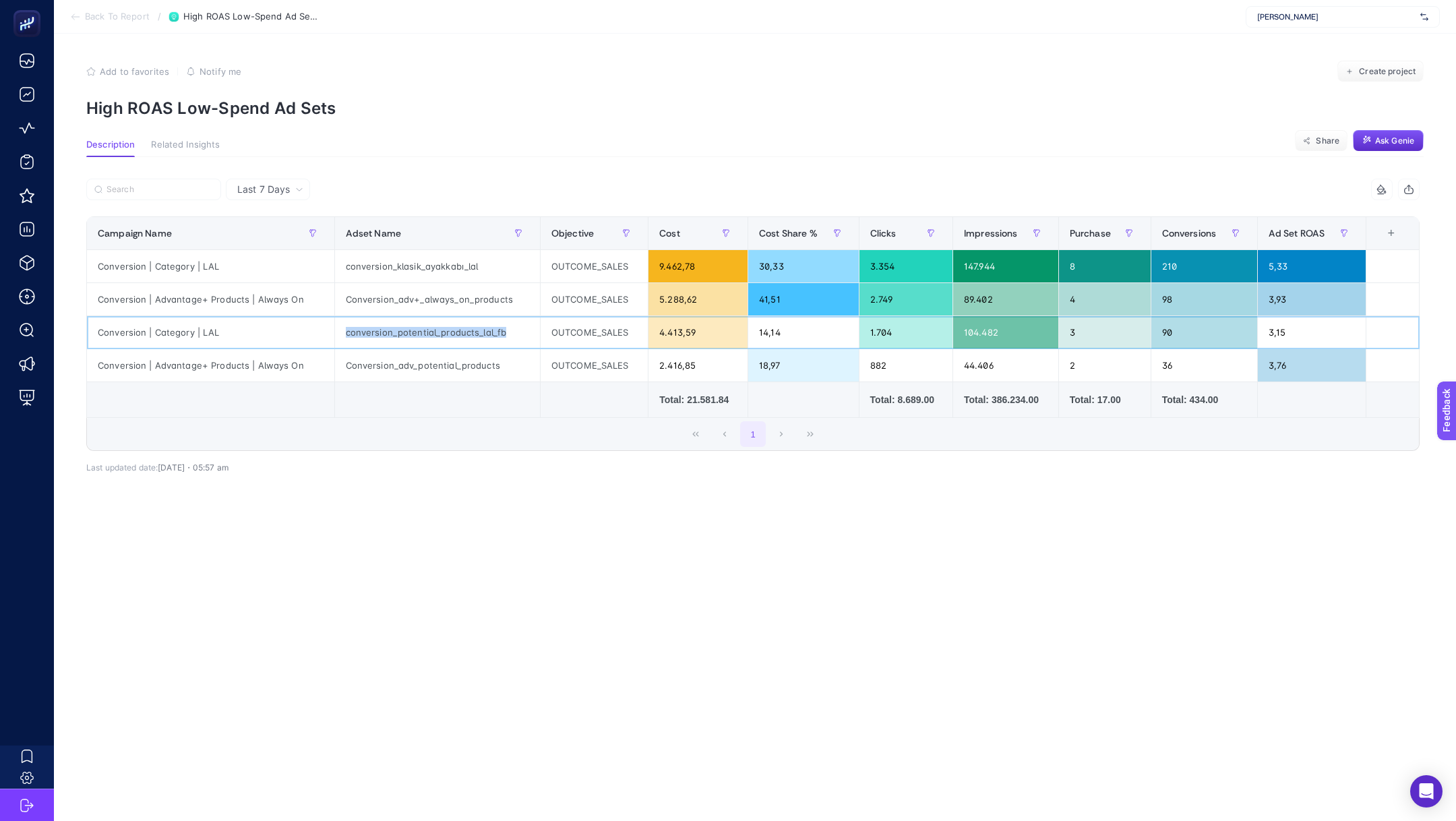
click at [416, 333] on div "conversion_potential_products_lal_fb" at bounding box center [437, 332] width 205 height 32
click at [408, 366] on div "Conversion_adv_potential_products" at bounding box center [437, 365] width 205 height 32
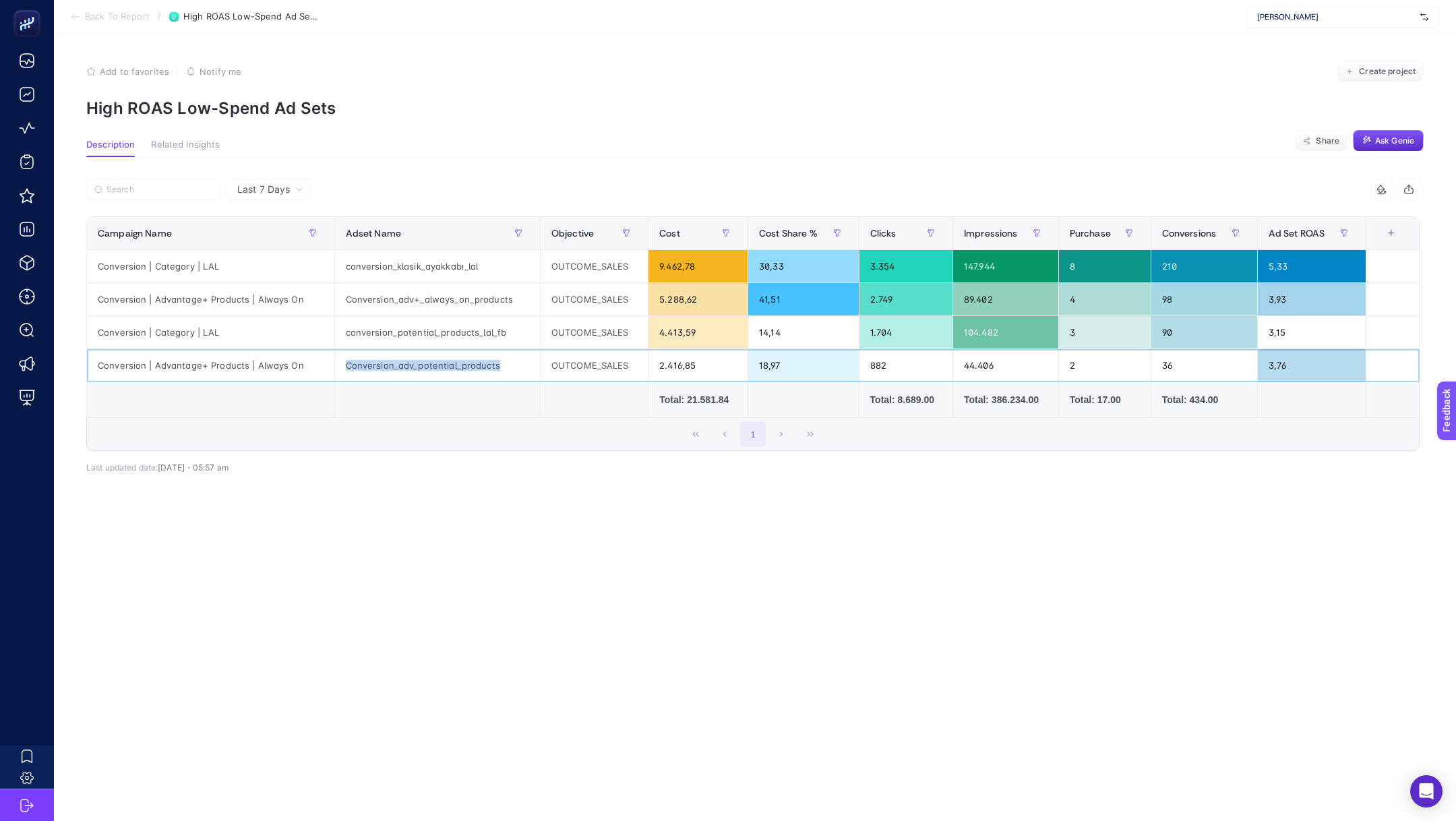
click at [429, 357] on div "Conversion_adv_potential_products" at bounding box center [437, 365] width 205 height 32
click at [672, 369] on div "2.416,85" at bounding box center [698, 365] width 99 height 32
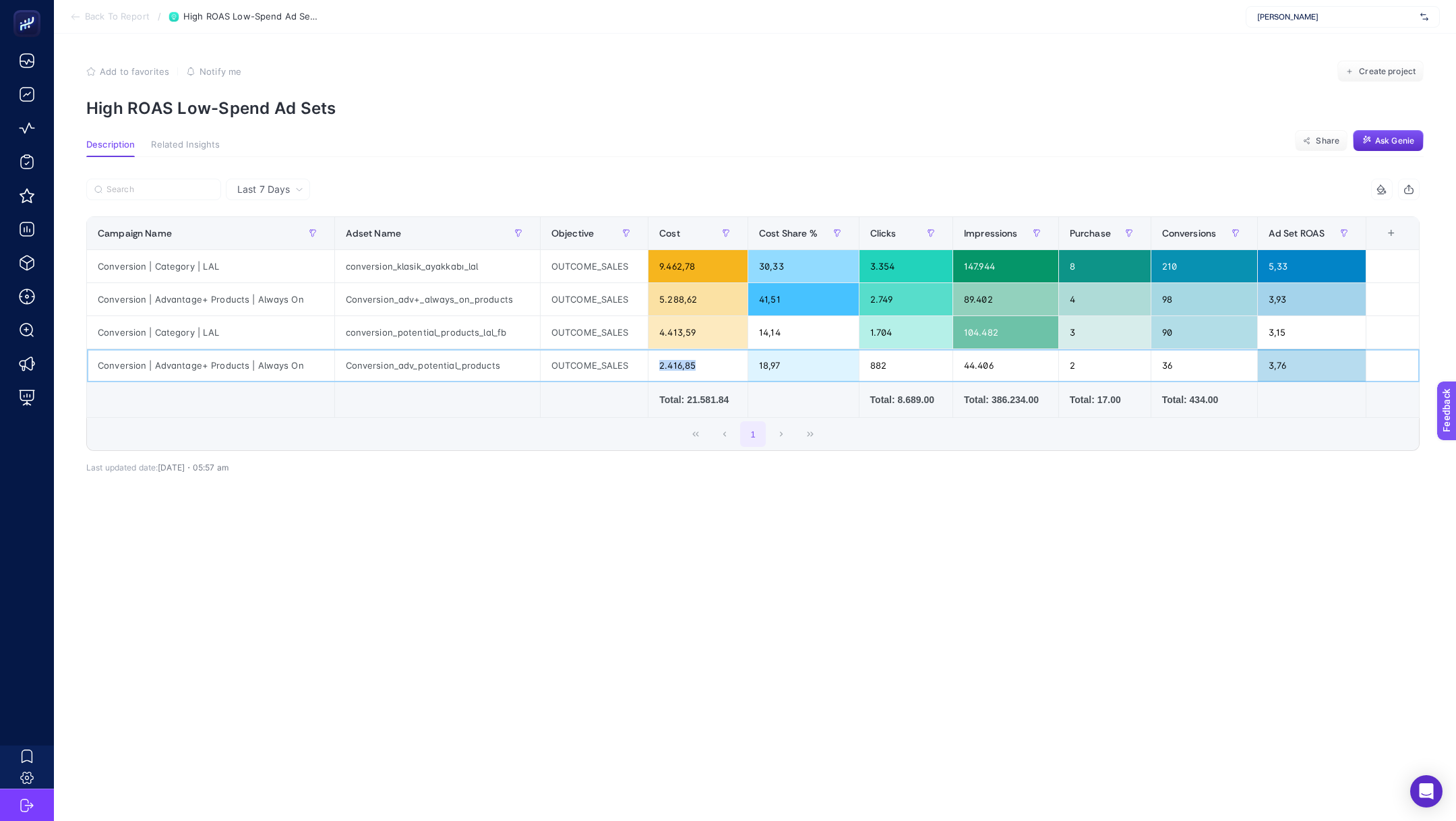
click at [672, 369] on div "2.416,85" at bounding box center [698, 365] width 99 height 32
click at [1262, 369] on div "3,76" at bounding box center [1311, 365] width 108 height 32
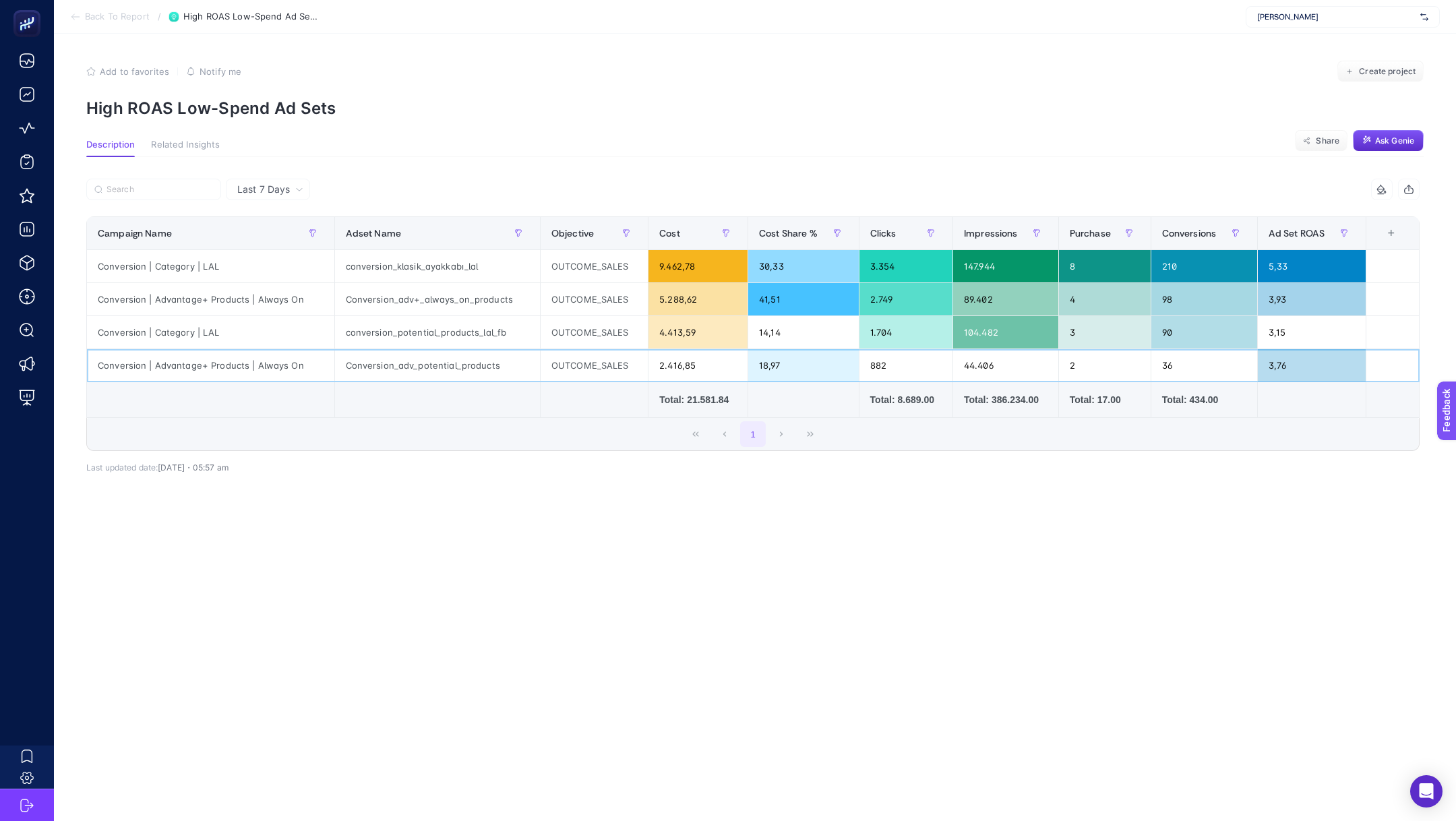
click at [1282, 360] on div "3,76" at bounding box center [1311, 365] width 108 height 32
click at [1264, 336] on div "3,15" at bounding box center [1311, 332] width 108 height 32
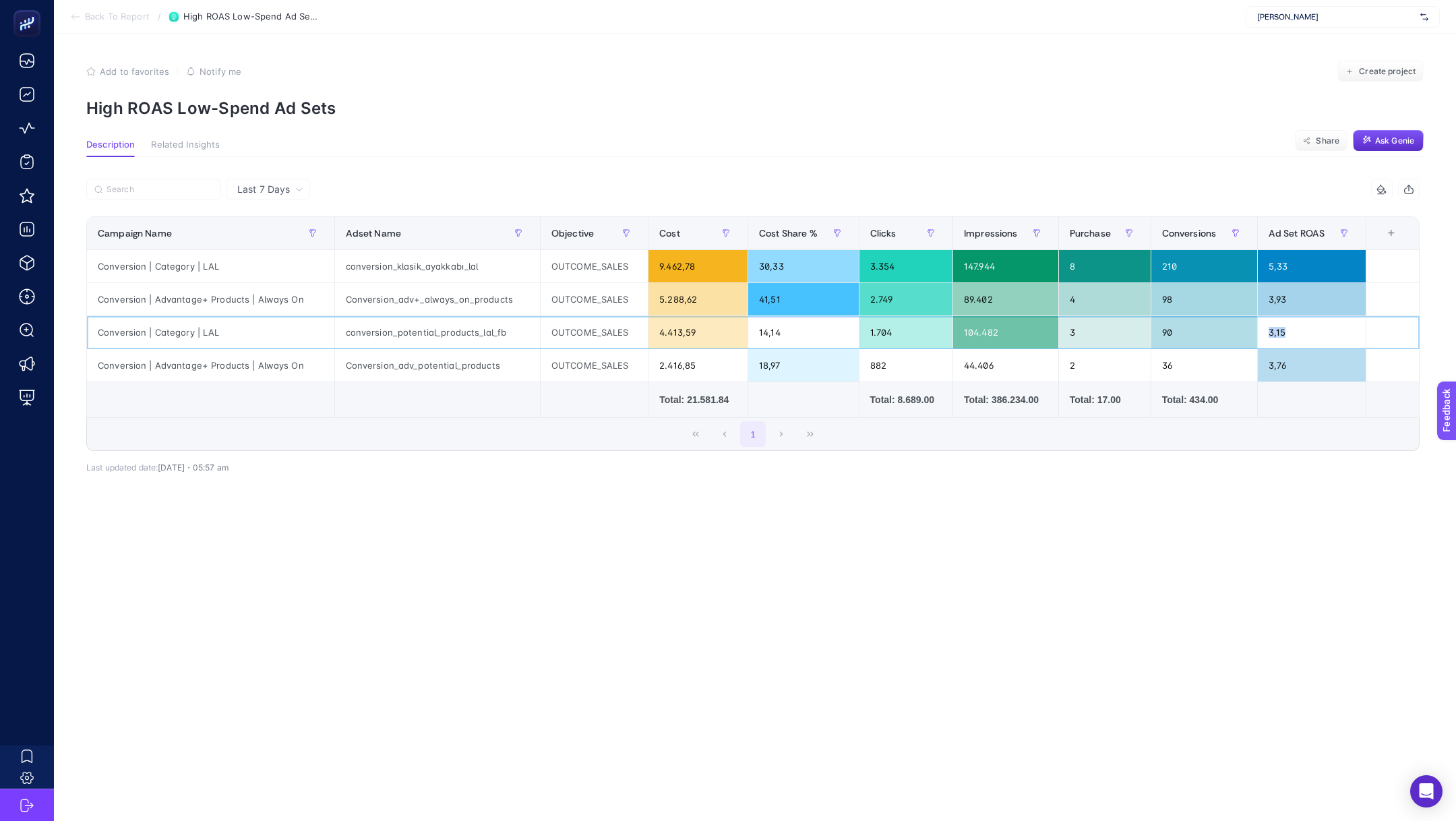
click at [1264, 336] on div "3,15" at bounding box center [1311, 332] width 108 height 32
click at [1286, 299] on div "3,93" at bounding box center [1311, 299] width 108 height 32
click at [1269, 257] on div "5,33" at bounding box center [1311, 266] width 108 height 32
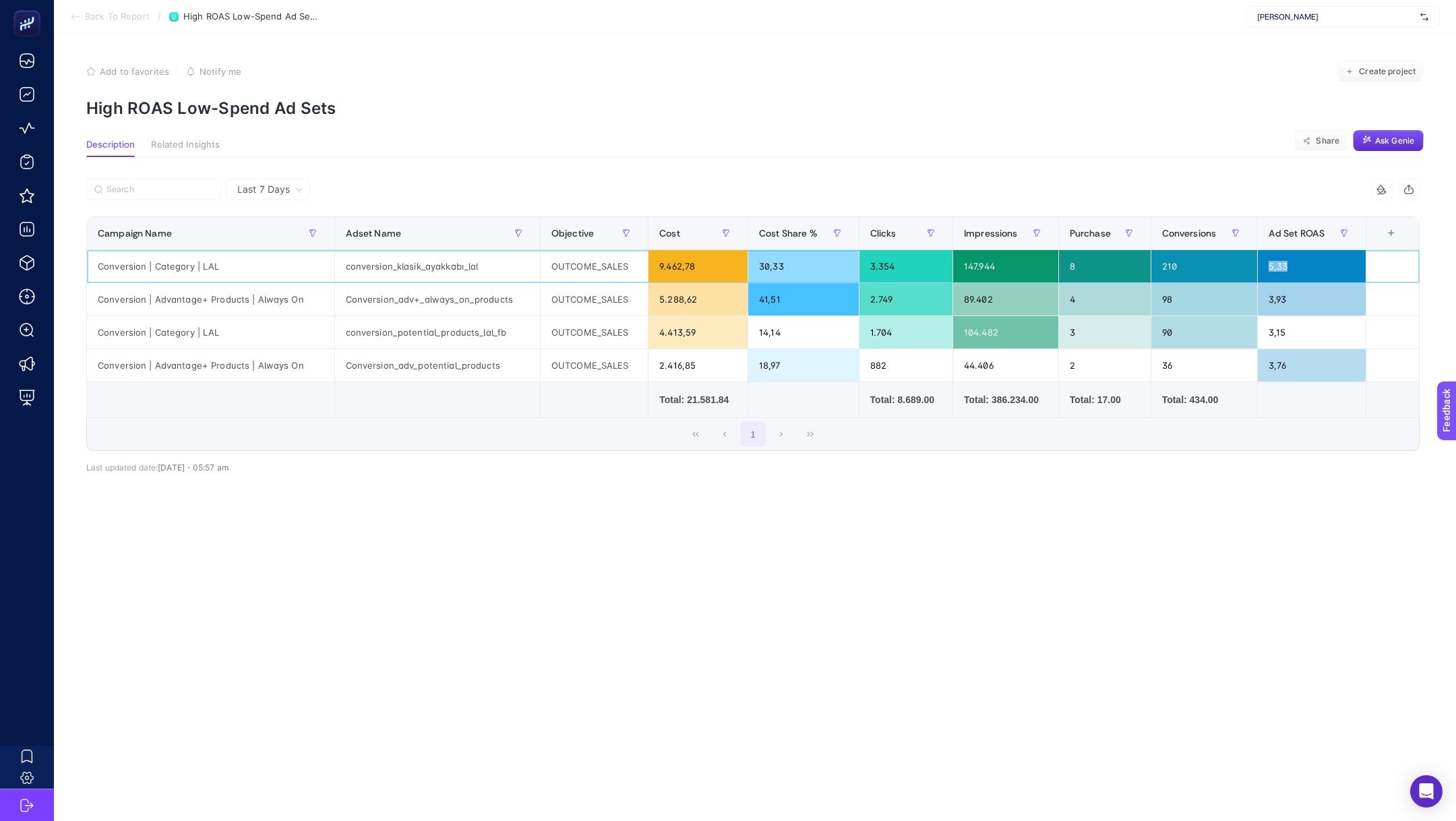
click at [1269, 257] on div "5,33" at bounding box center [1311, 266] width 108 height 32
click at [1175, 274] on div "210" at bounding box center [1203, 266] width 106 height 32
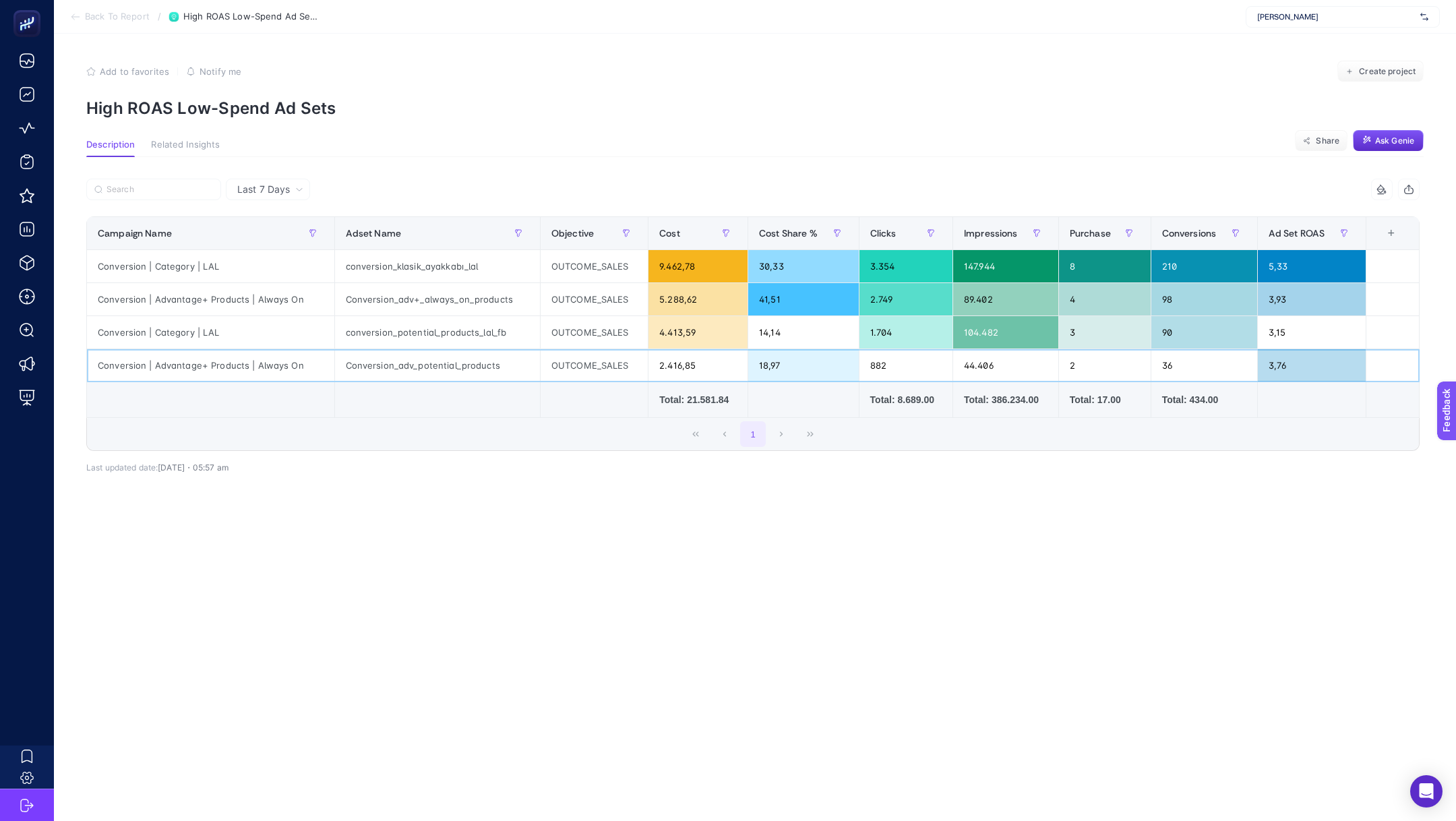
click at [656, 363] on div "2.416,85" at bounding box center [698, 365] width 99 height 32
click at [664, 336] on div "4.413,59" at bounding box center [698, 332] width 99 height 32
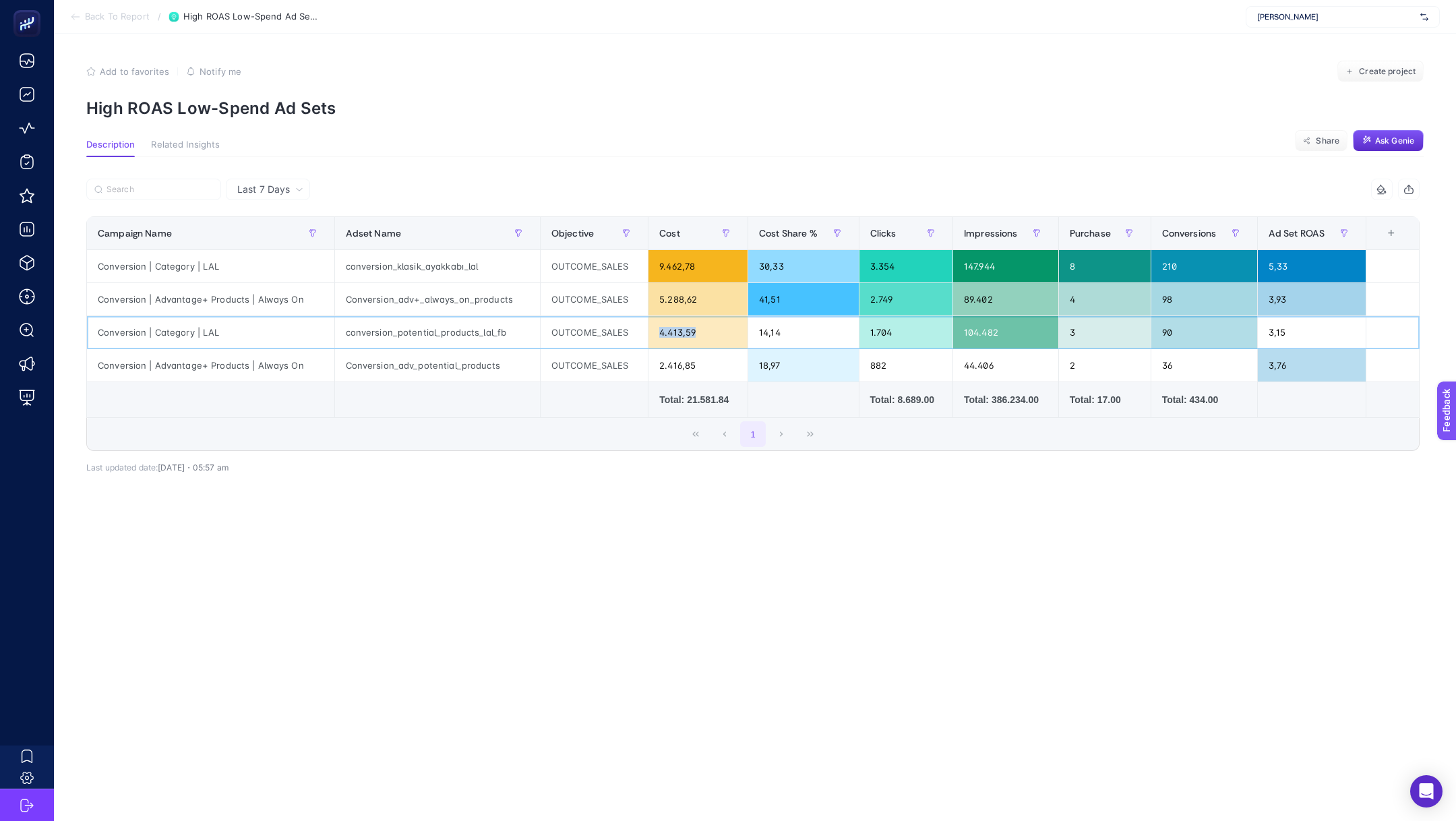
click at [664, 336] on div "4.413,59" at bounding box center [698, 332] width 99 height 32
